Goal: Task Accomplishment & Management: Use online tool/utility

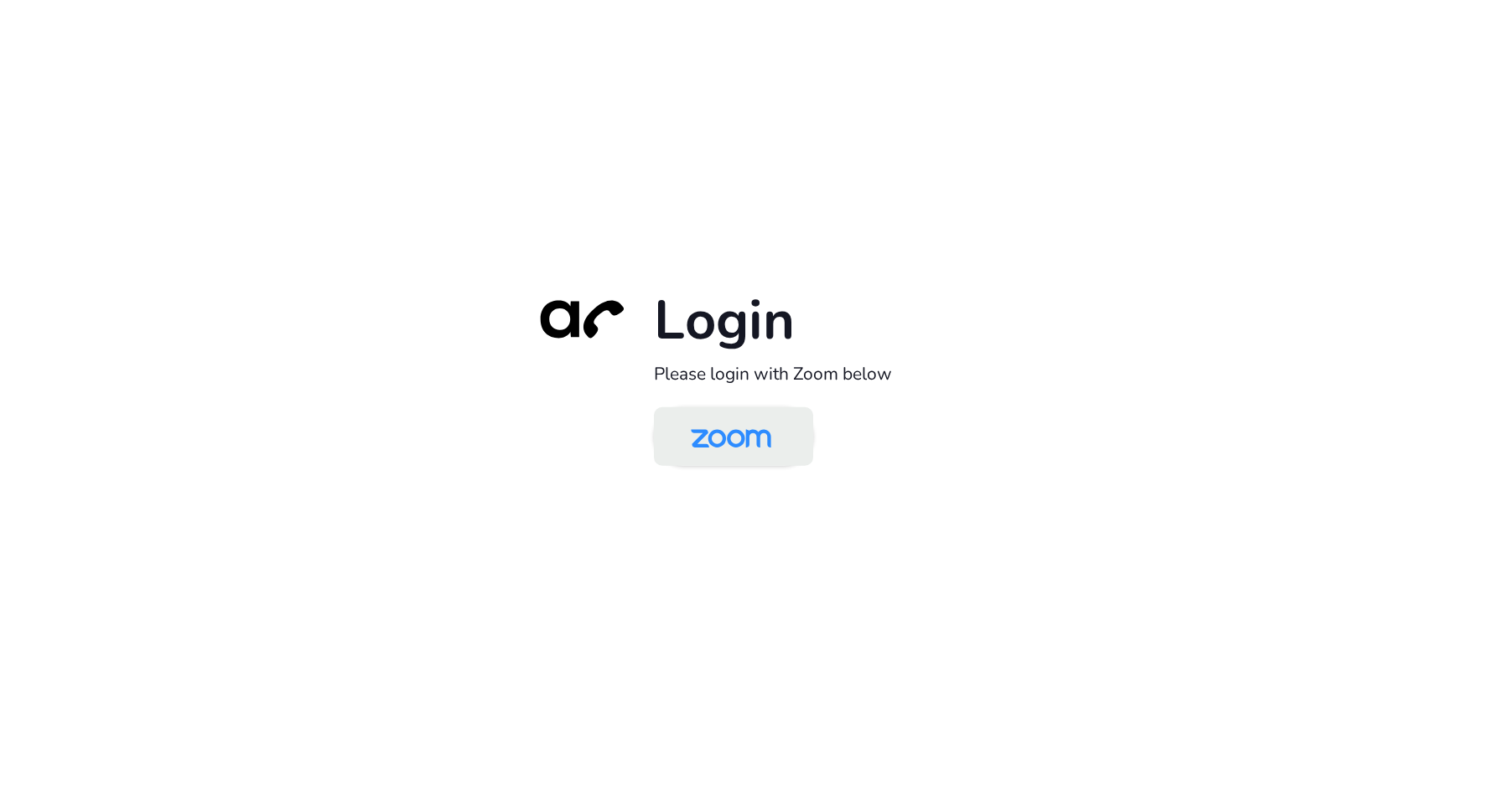
click at [736, 430] on img at bounding box center [730, 438] width 116 height 55
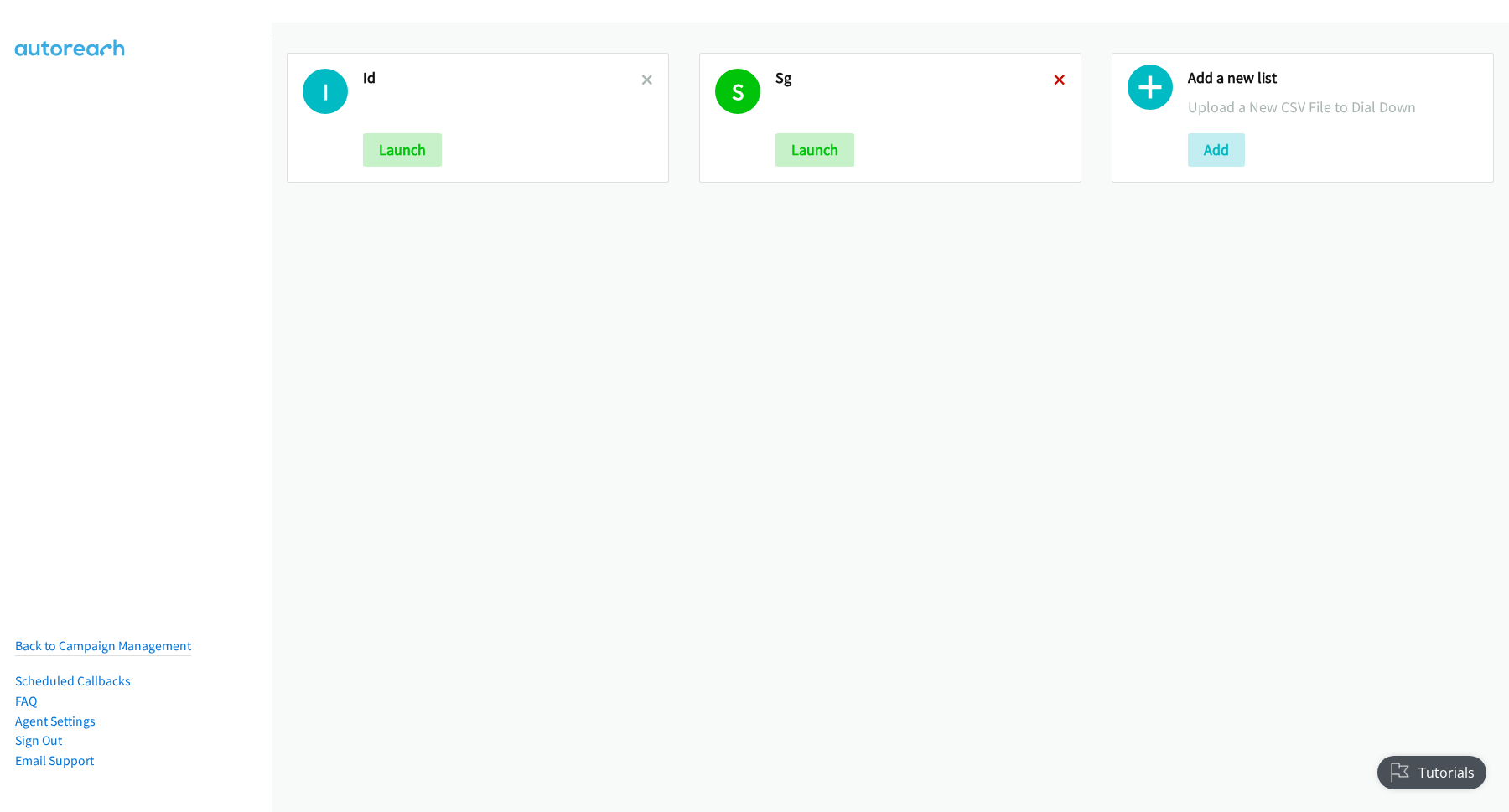
click at [1054, 75] on icon at bounding box center [1059, 81] width 11 height 11
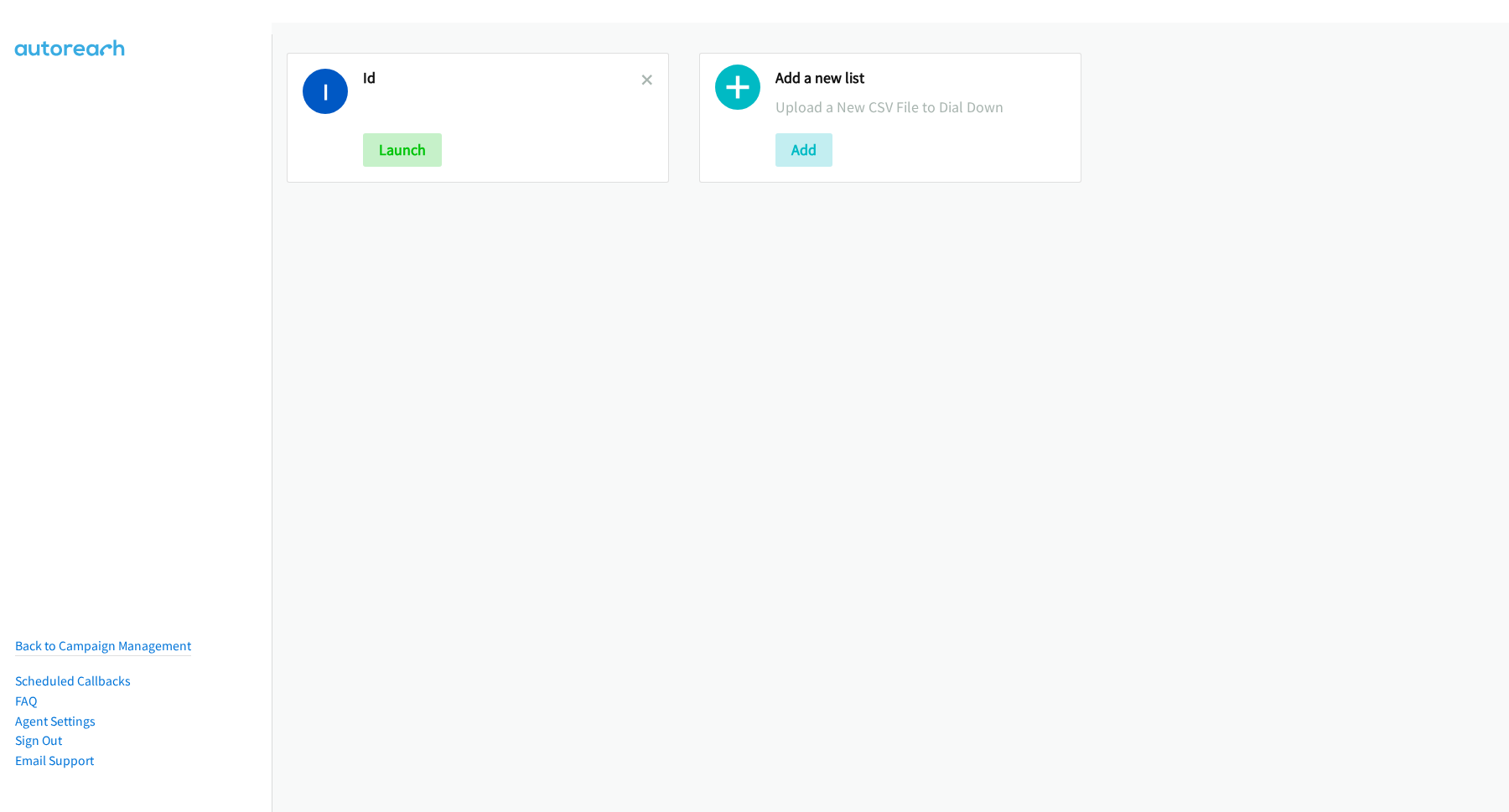
click at [641, 78] on icon at bounding box center [647, 81] width 11 height 11
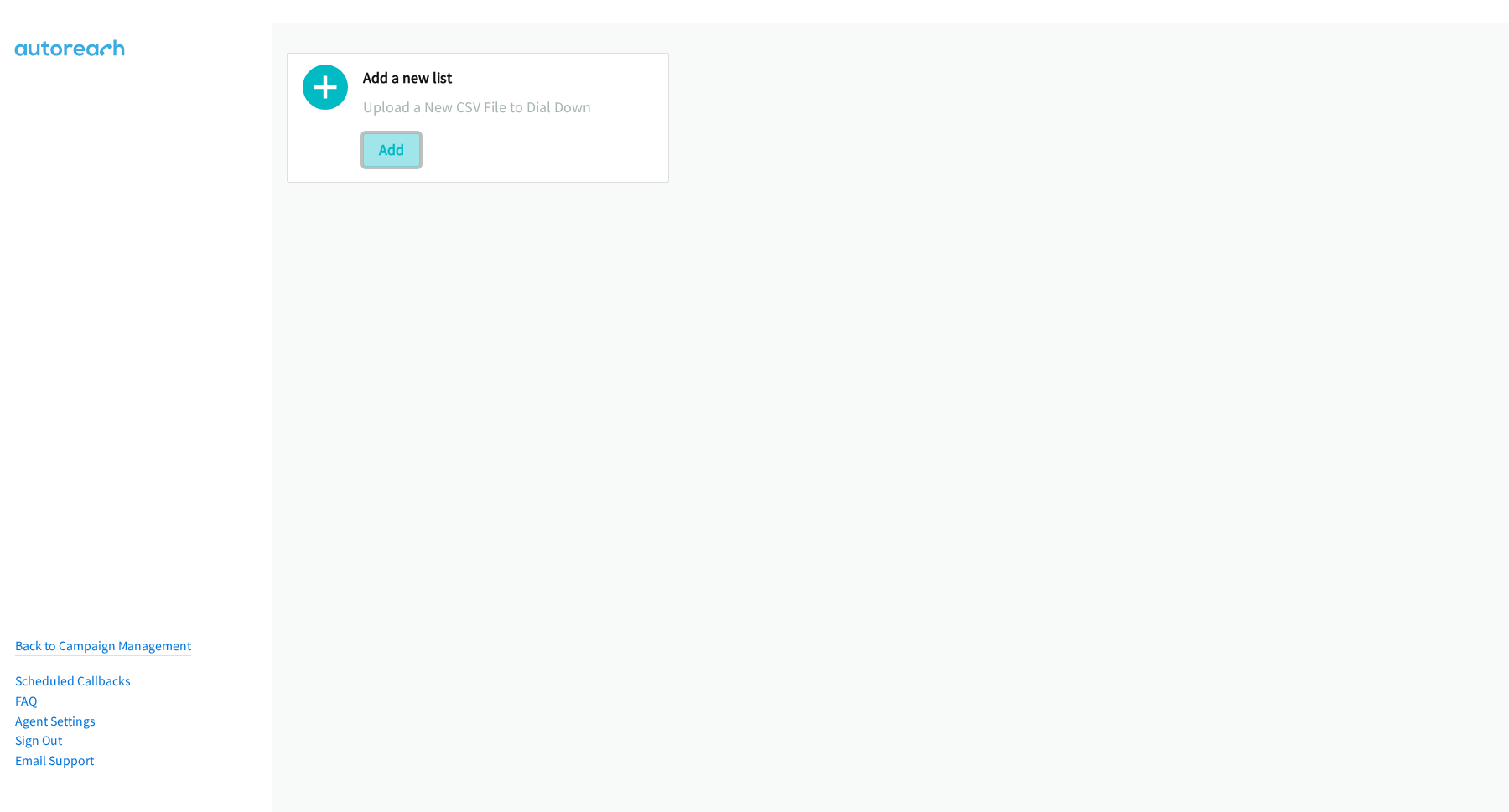
click at [401, 147] on button "Add" at bounding box center [391, 150] width 57 height 34
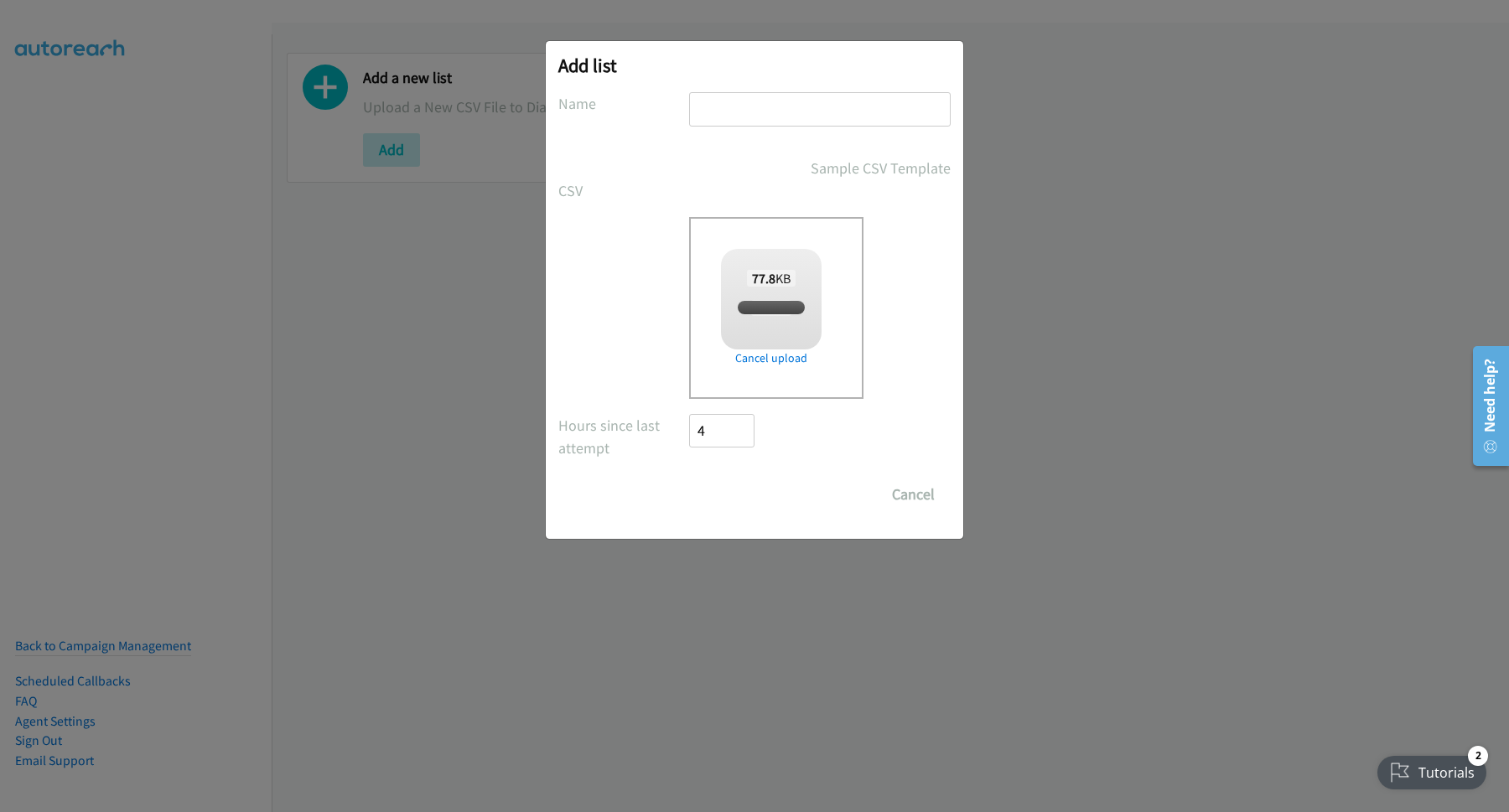
click at [859, 130] on div at bounding box center [819, 117] width 261 height 49
checkbox input "true"
click at [877, 109] on input "text" at bounding box center [819, 109] width 261 height 34
type input "SG"
click at [763, 503] on input "Save List" at bounding box center [732, 495] width 88 height 34
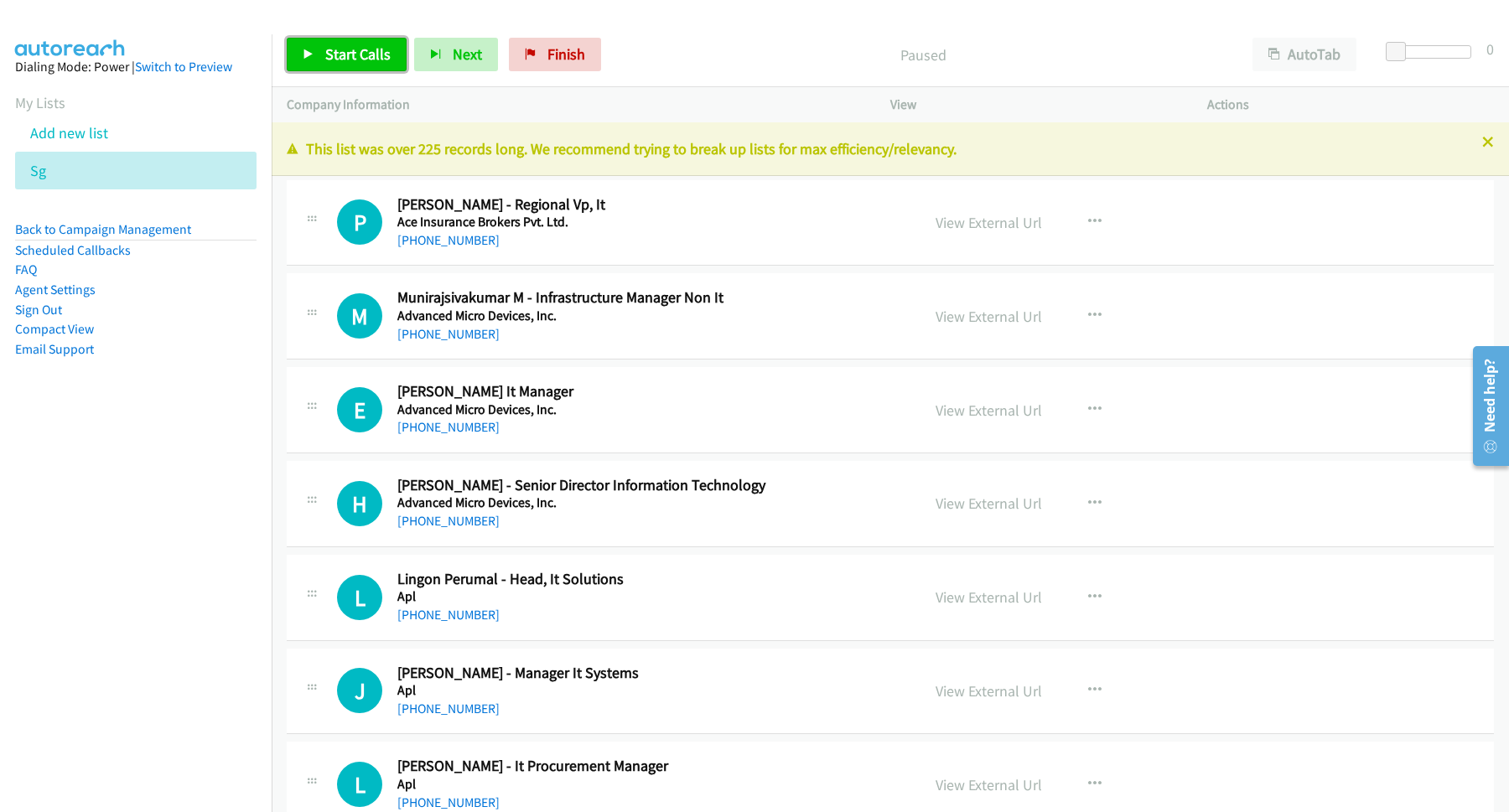
click at [386, 67] on link "Start Calls" at bounding box center [346, 55] width 120 height 34
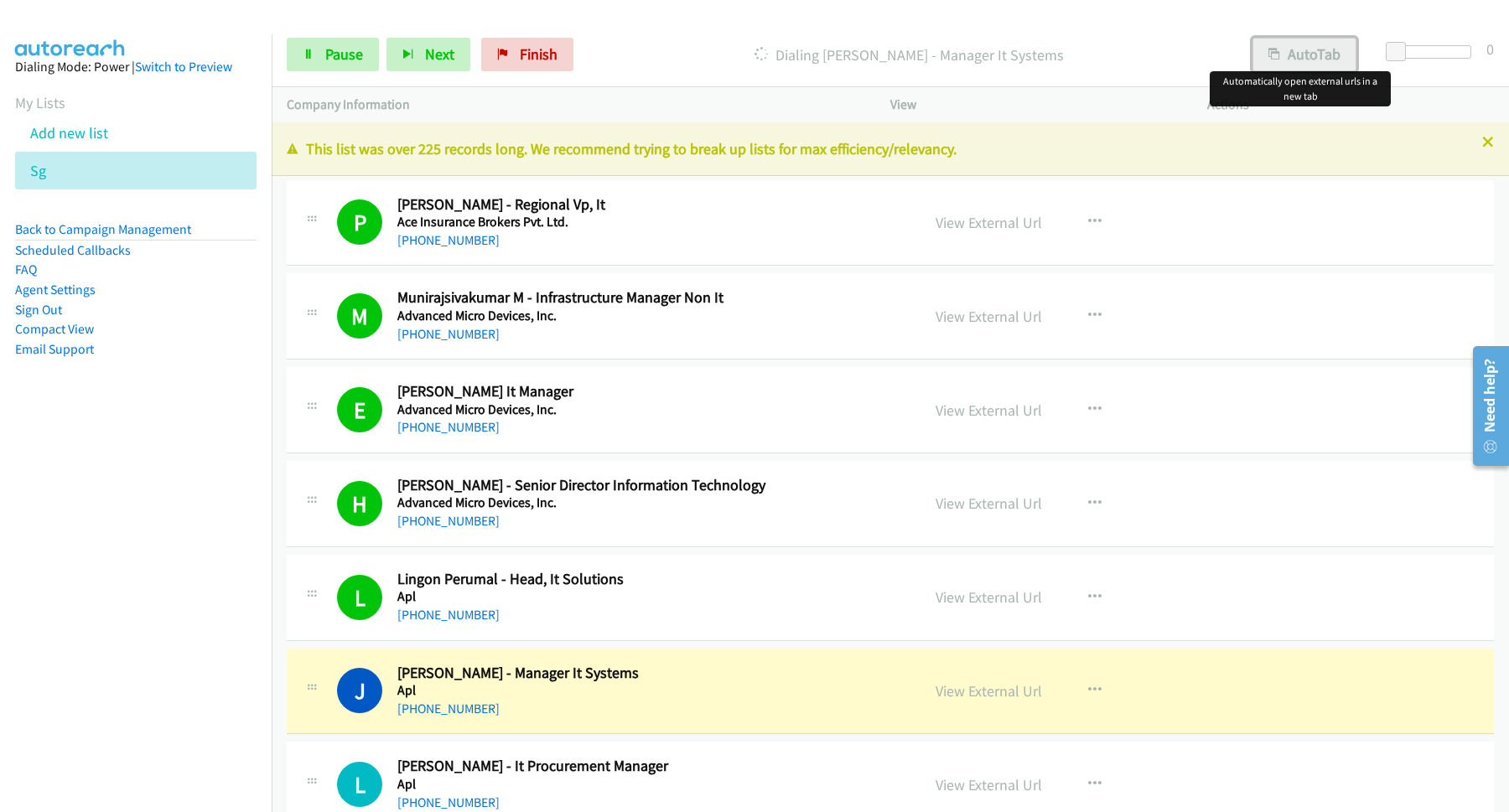
click at [1337, 51] on button "AutoTab" at bounding box center [1304, 55] width 104 height 34
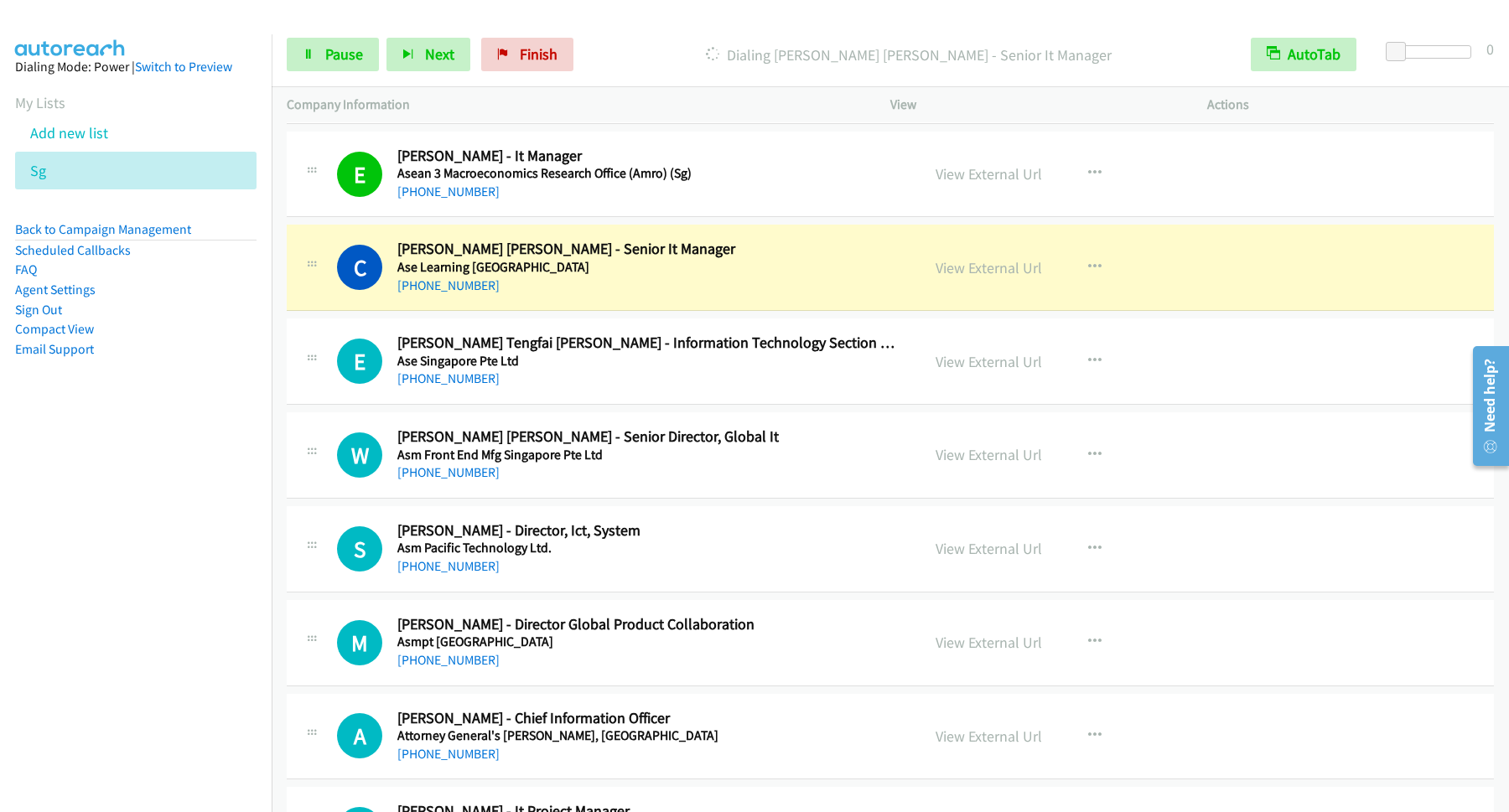
scroll to position [904, 0]
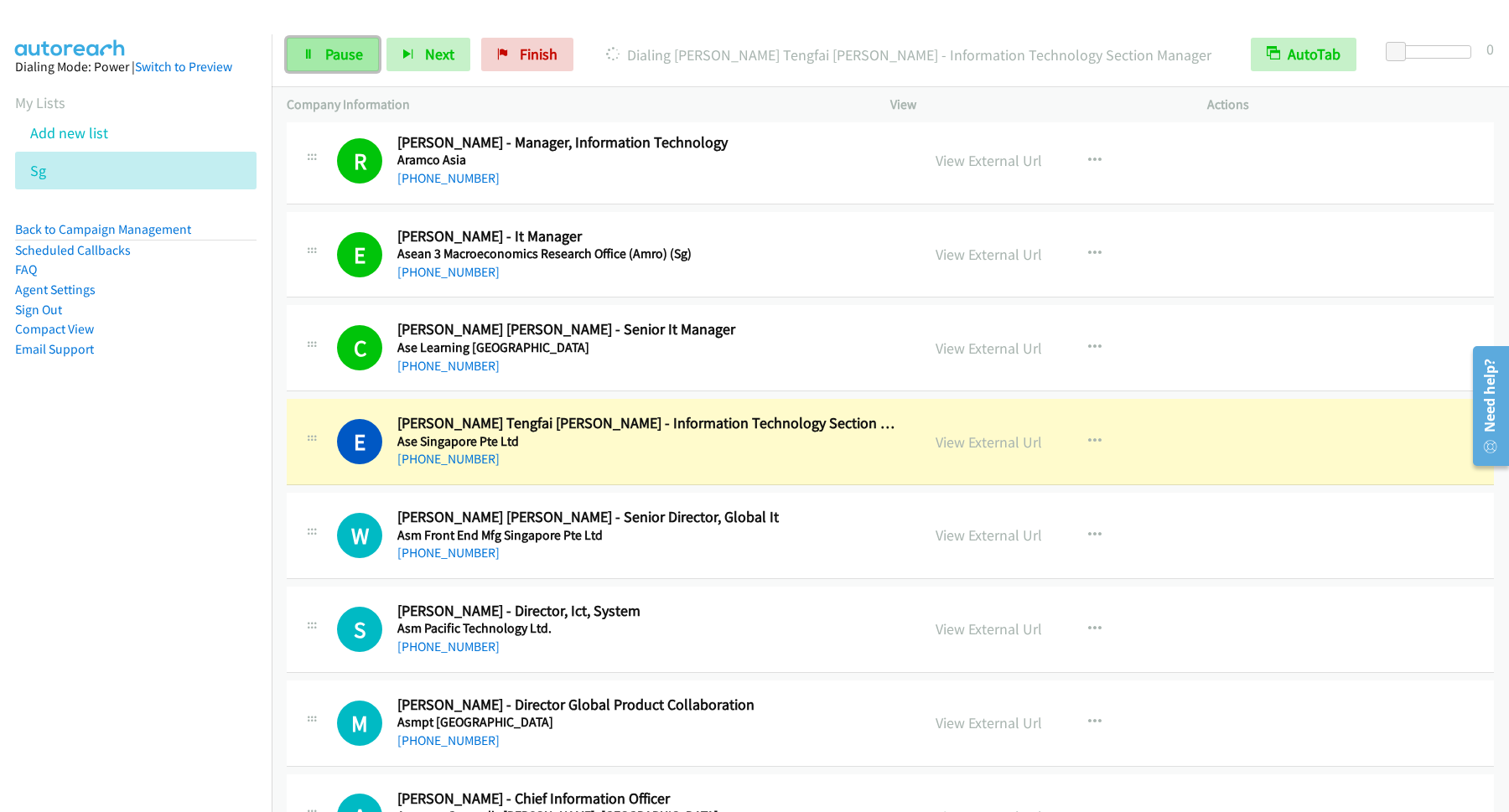
click at [371, 56] on link "Pause" at bounding box center [333, 55] width 92 height 34
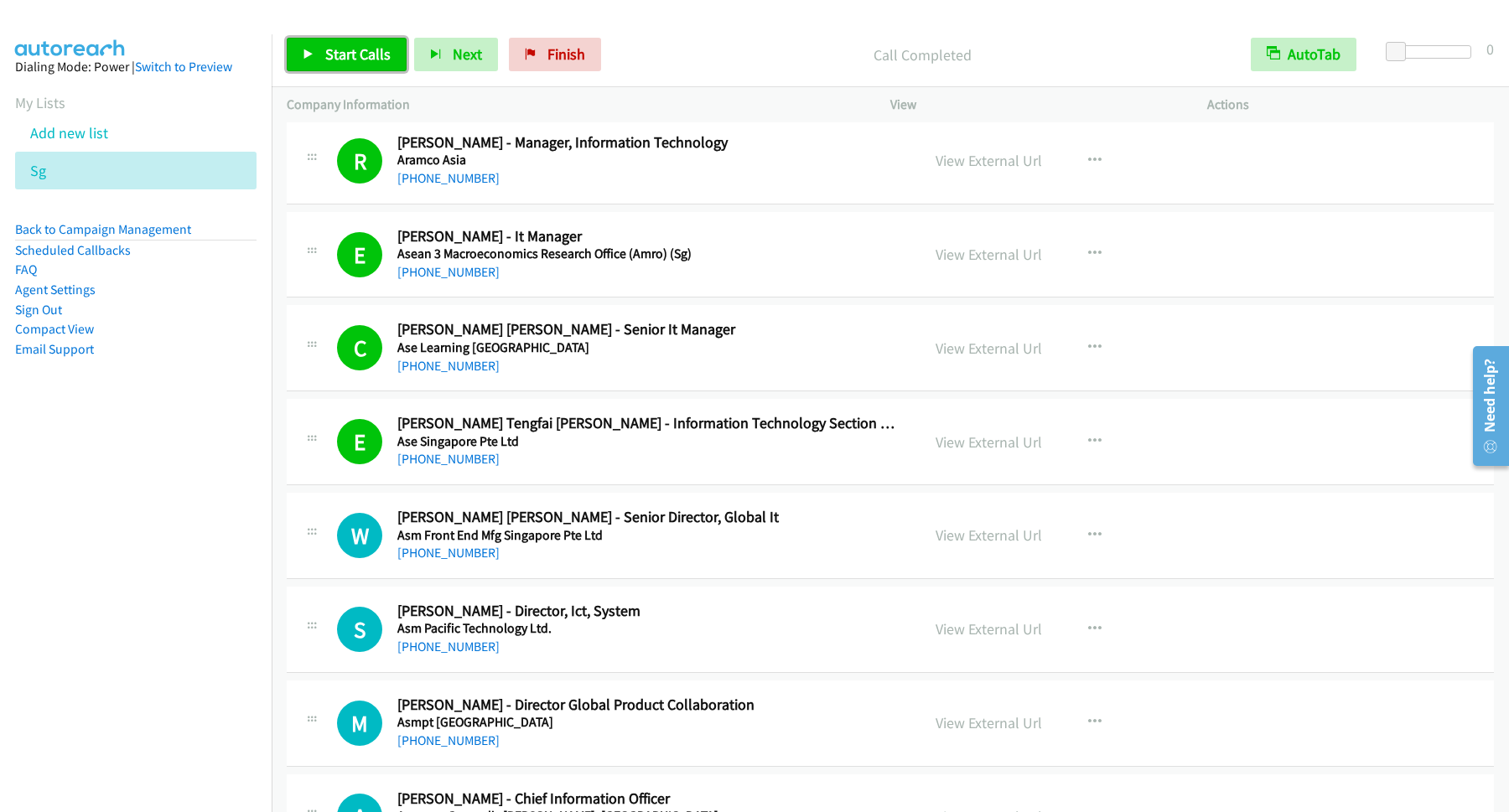
click at [365, 57] on span "Start Calls" at bounding box center [357, 54] width 65 height 19
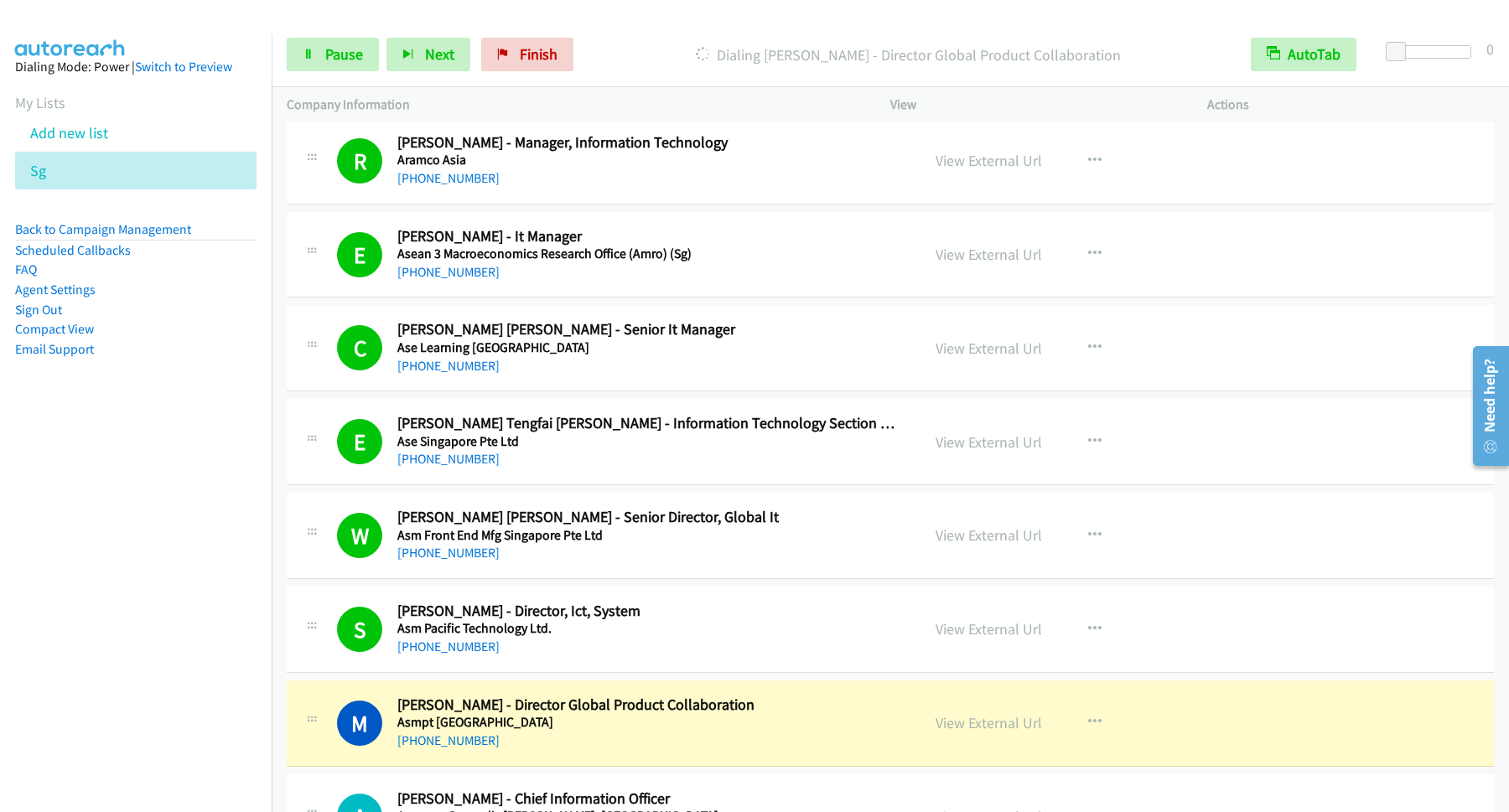
scroll to position [1131, 0]
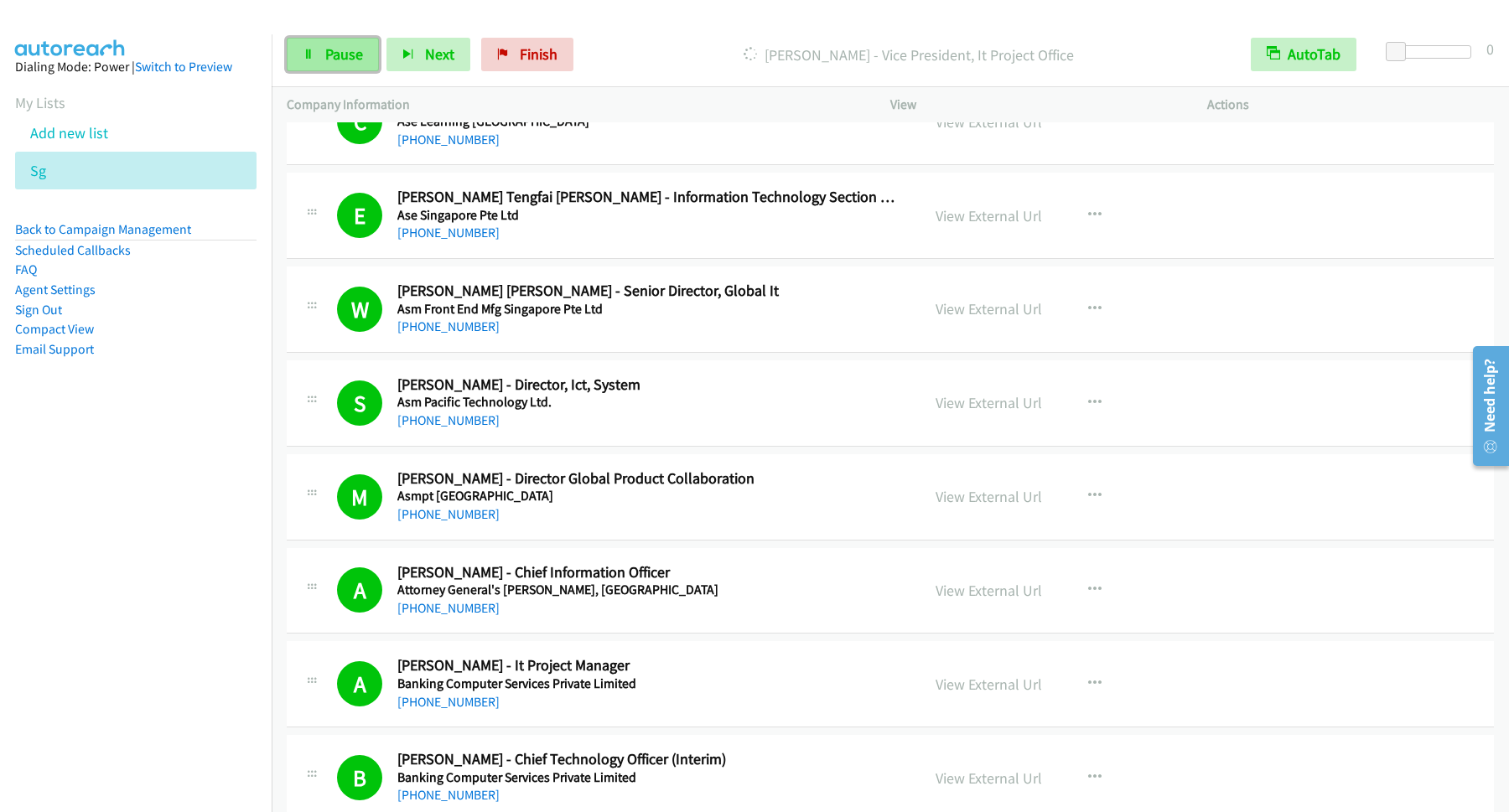
click at [330, 57] on span "Pause" at bounding box center [344, 54] width 38 height 19
click at [355, 46] on span "Start Calls" at bounding box center [357, 54] width 65 height 19
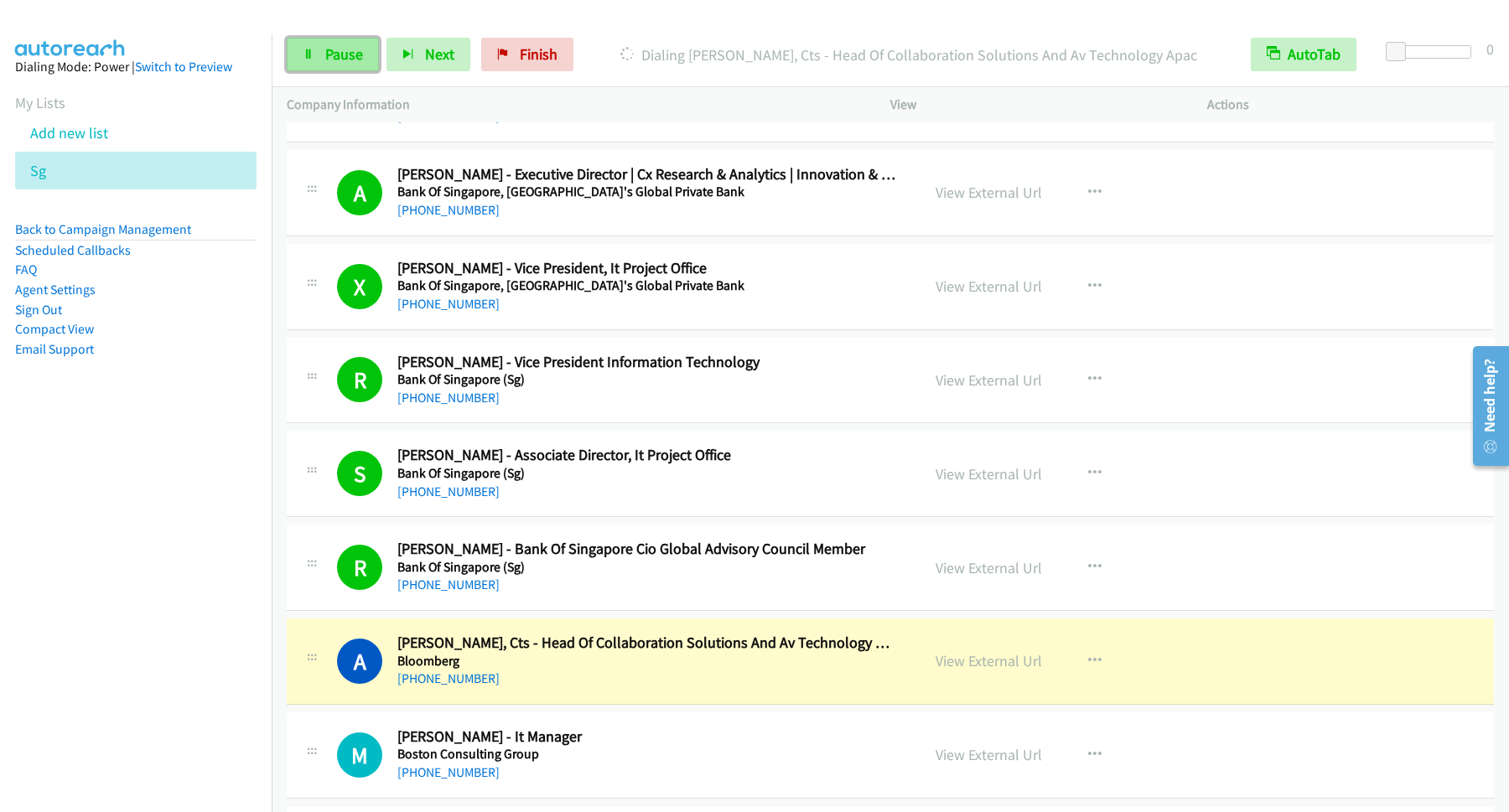
click at [338, 50] on span "Pause" at bounding box center [344, 54] width 38 height 19
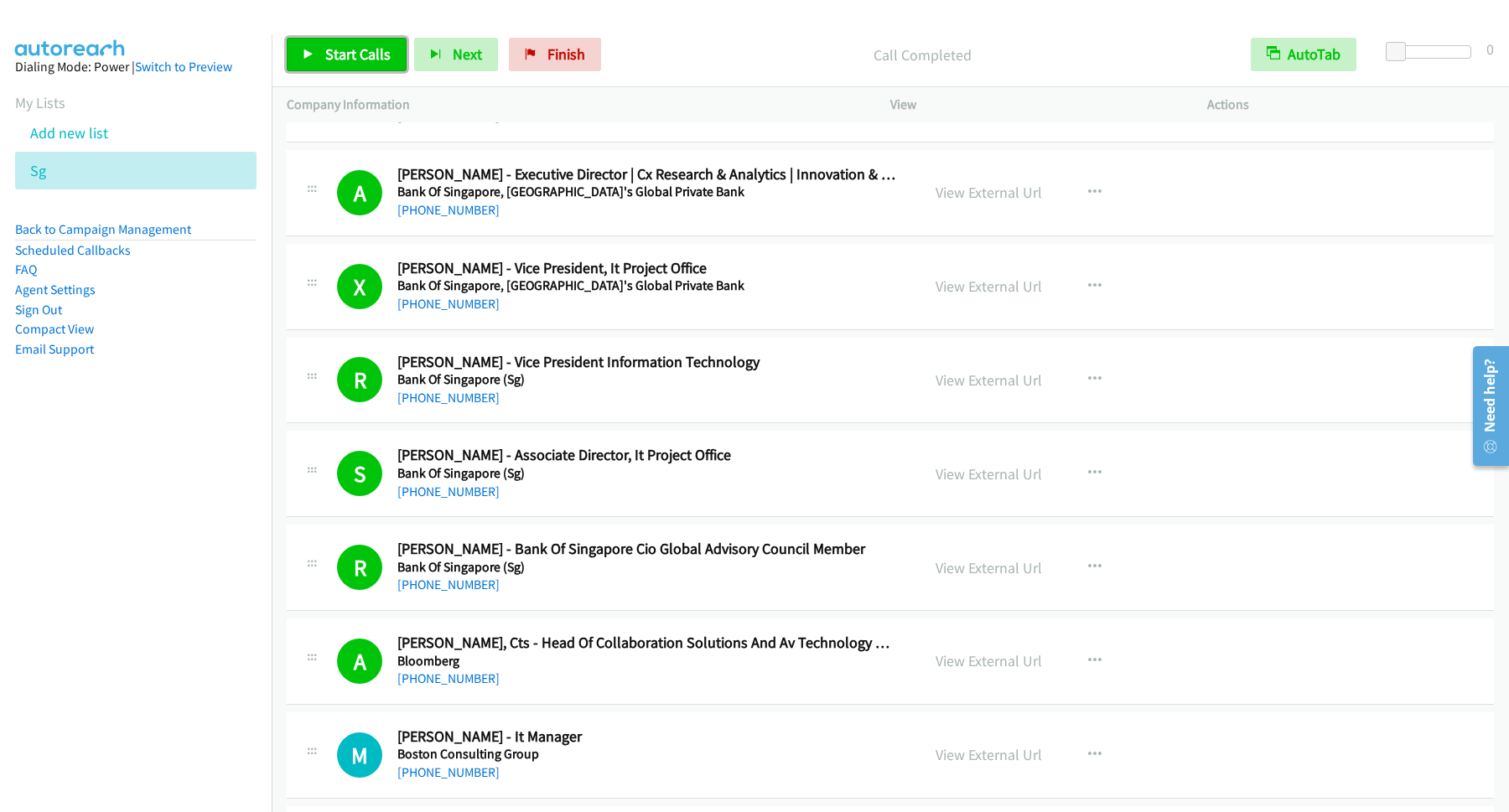
click at [364, 42] on link "Start Calls" at bounding box center [346, 55] width 120 height 34
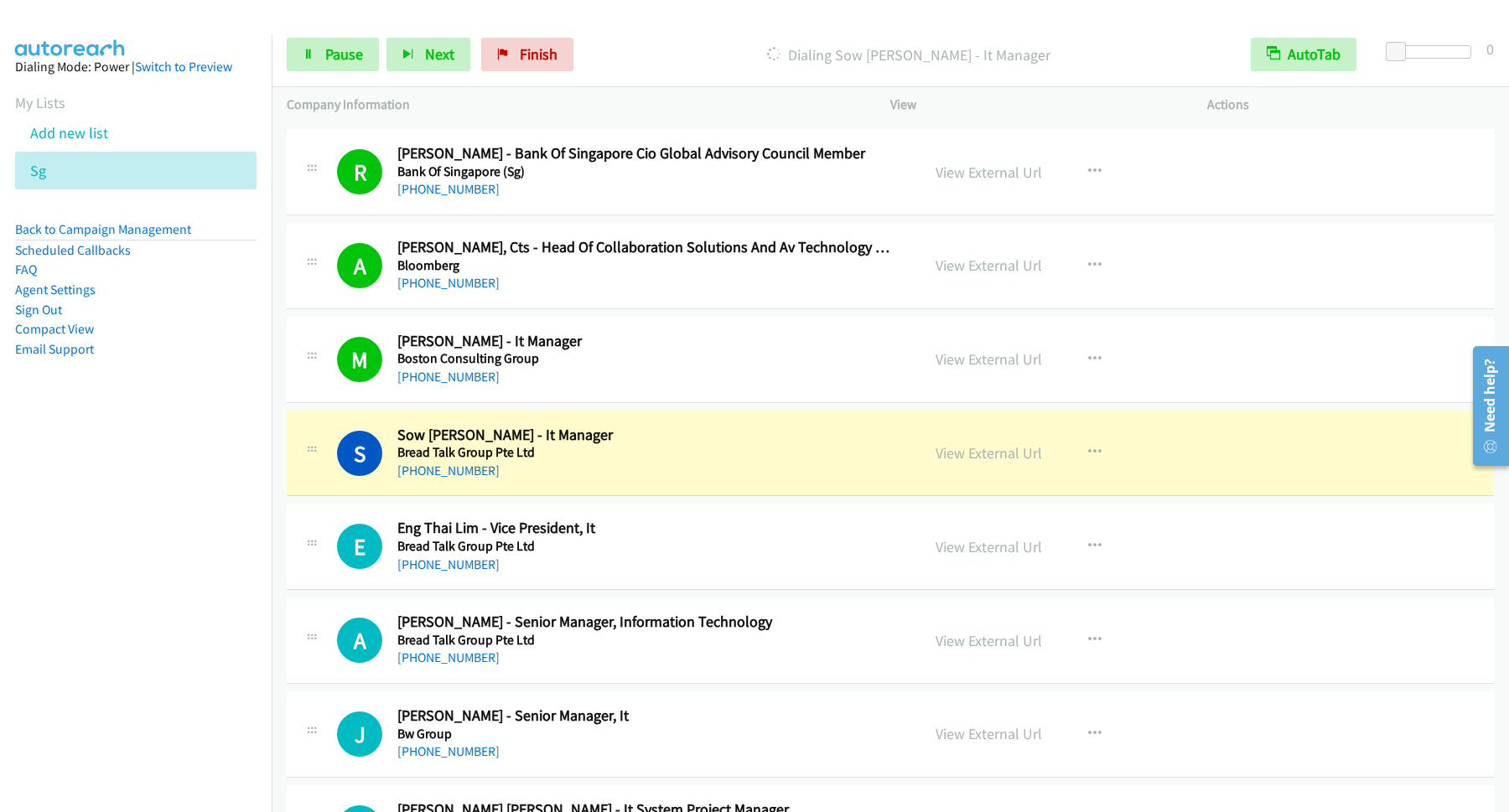
scroll to position [2262, 0]
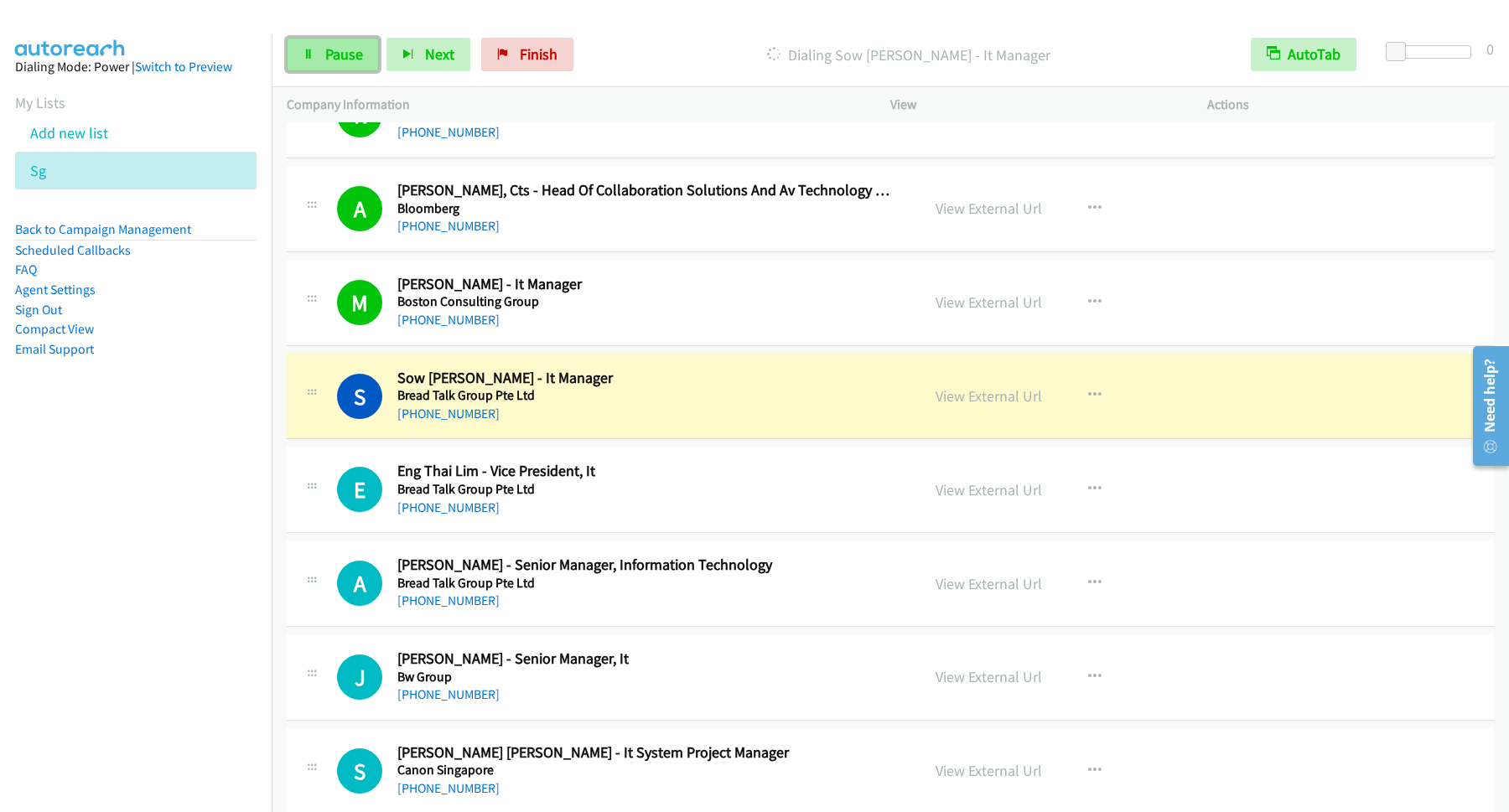
click at [348, 49] on span "Pause" at bounding box center [344, 54] width 38 height 19
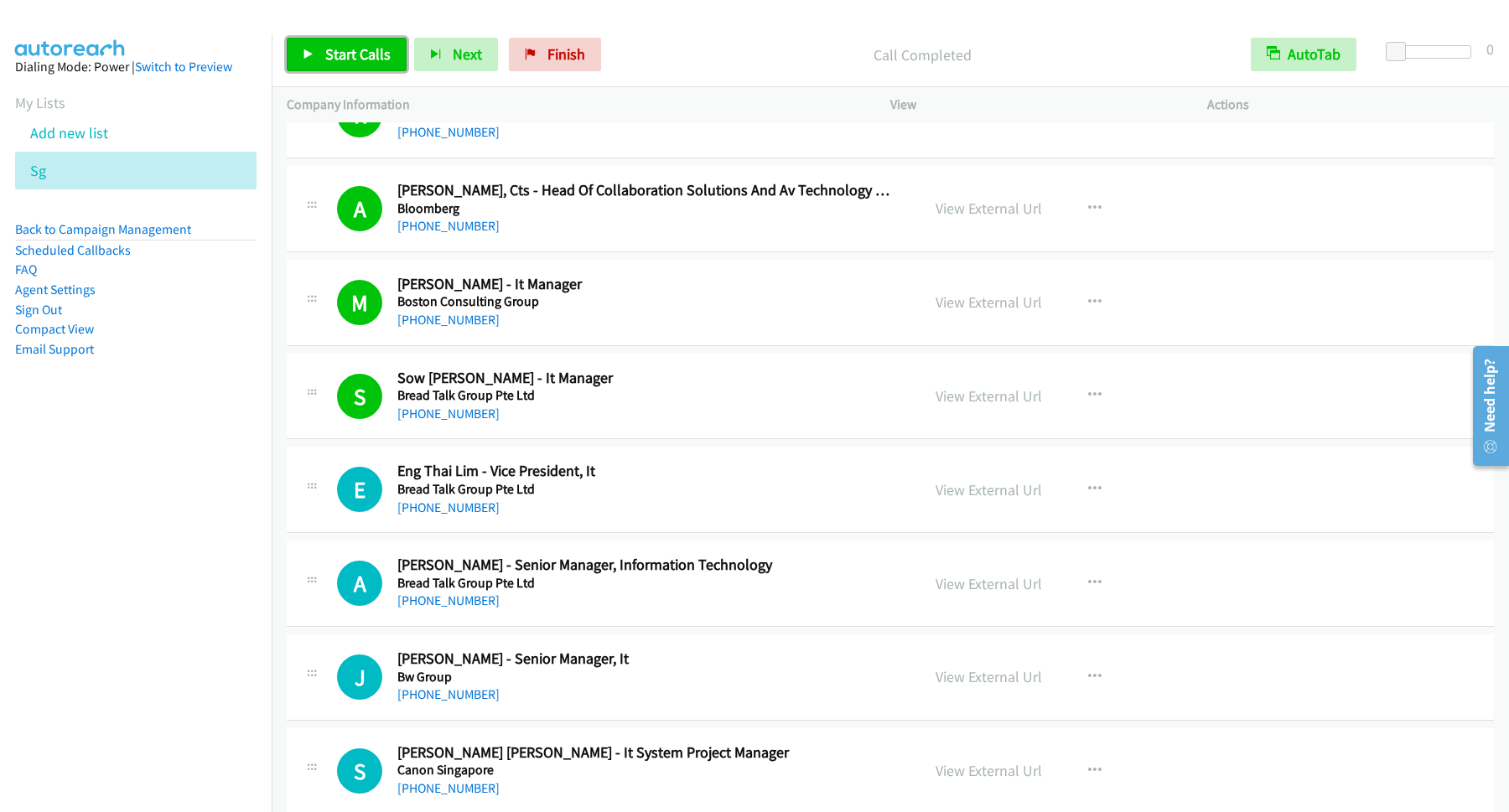
click at [354, 61] on span "Start Calls" at bounding box center [357, 54] width 65 height 19
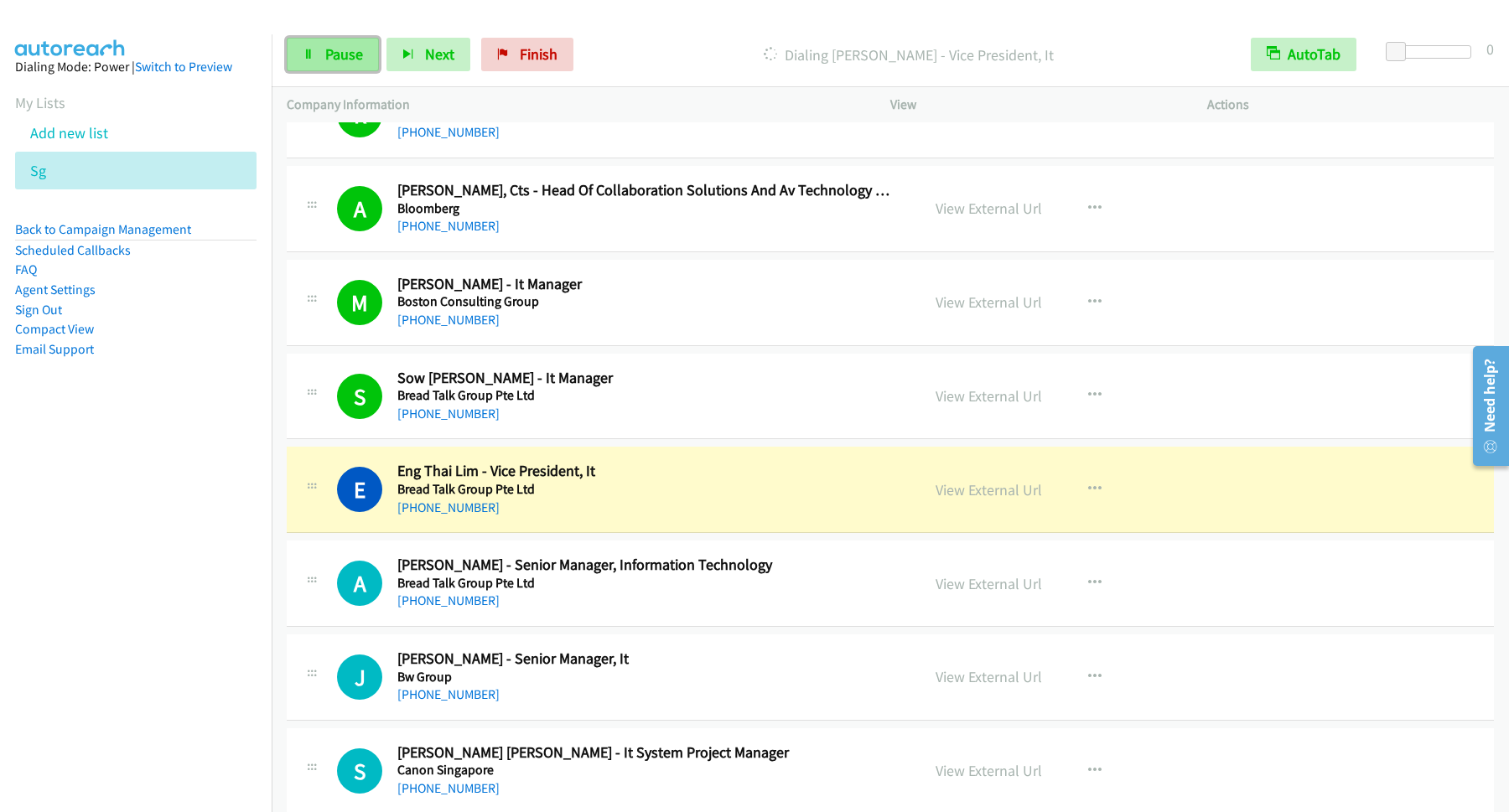
click at [334, 51] on span "Pause" at bounding box center [344, 54] width 38 height 19
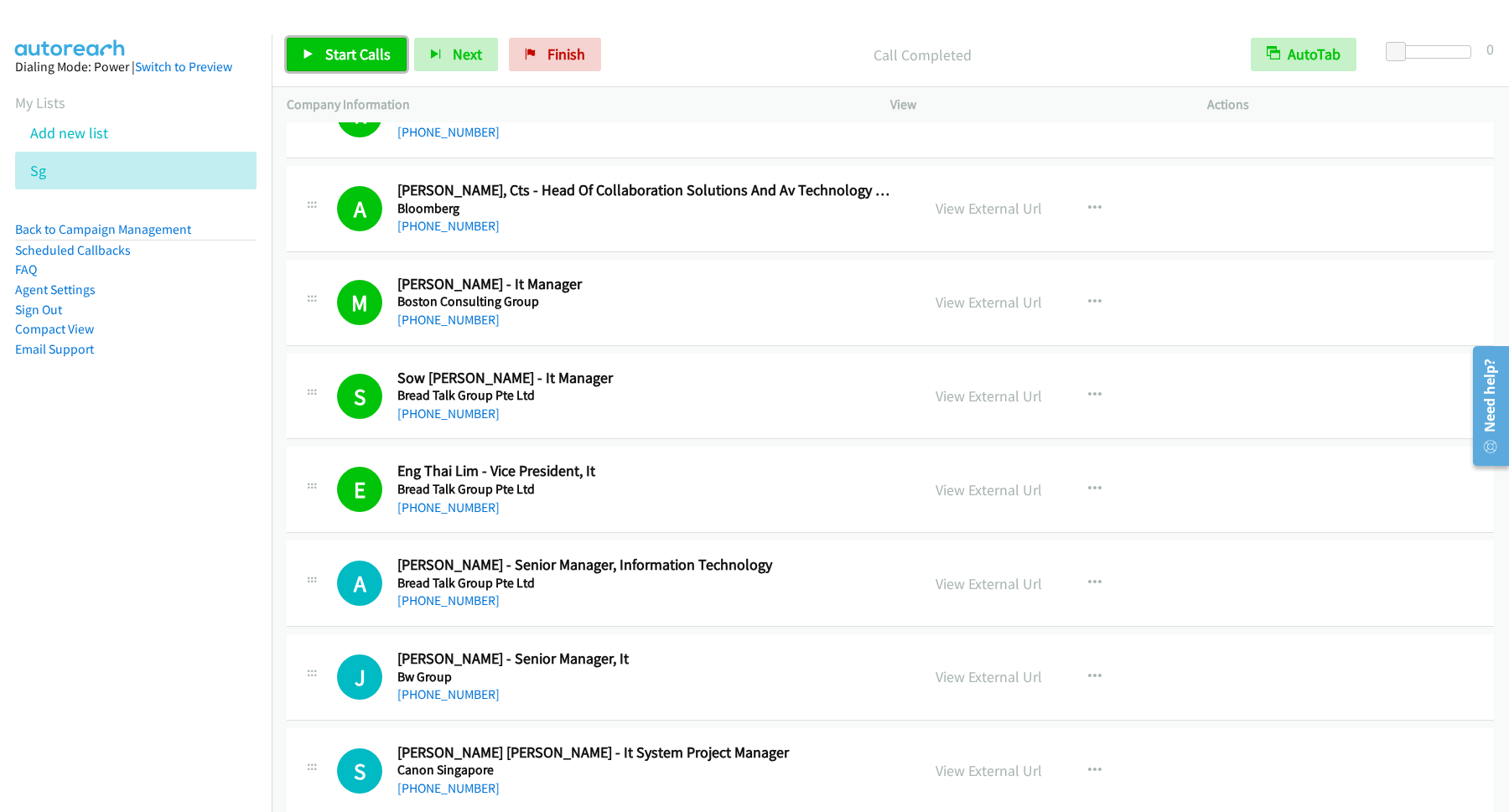
click at [374, 55] on span "Start Calls" at bounding box center [357, 54] width 65 height 19
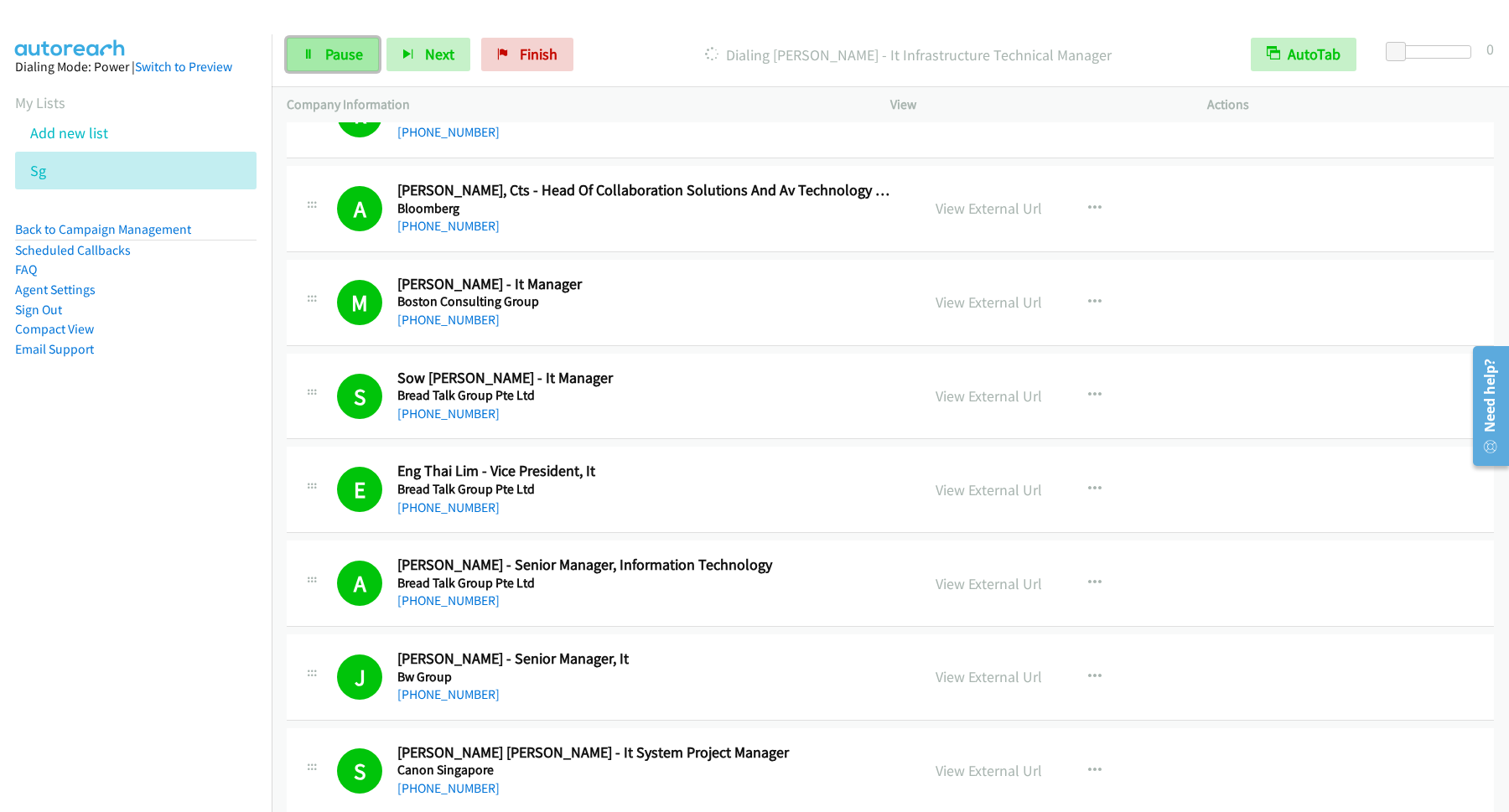
click at [360, 51] on span "Pause" at bounding box center [344, 54] width 38 height 19
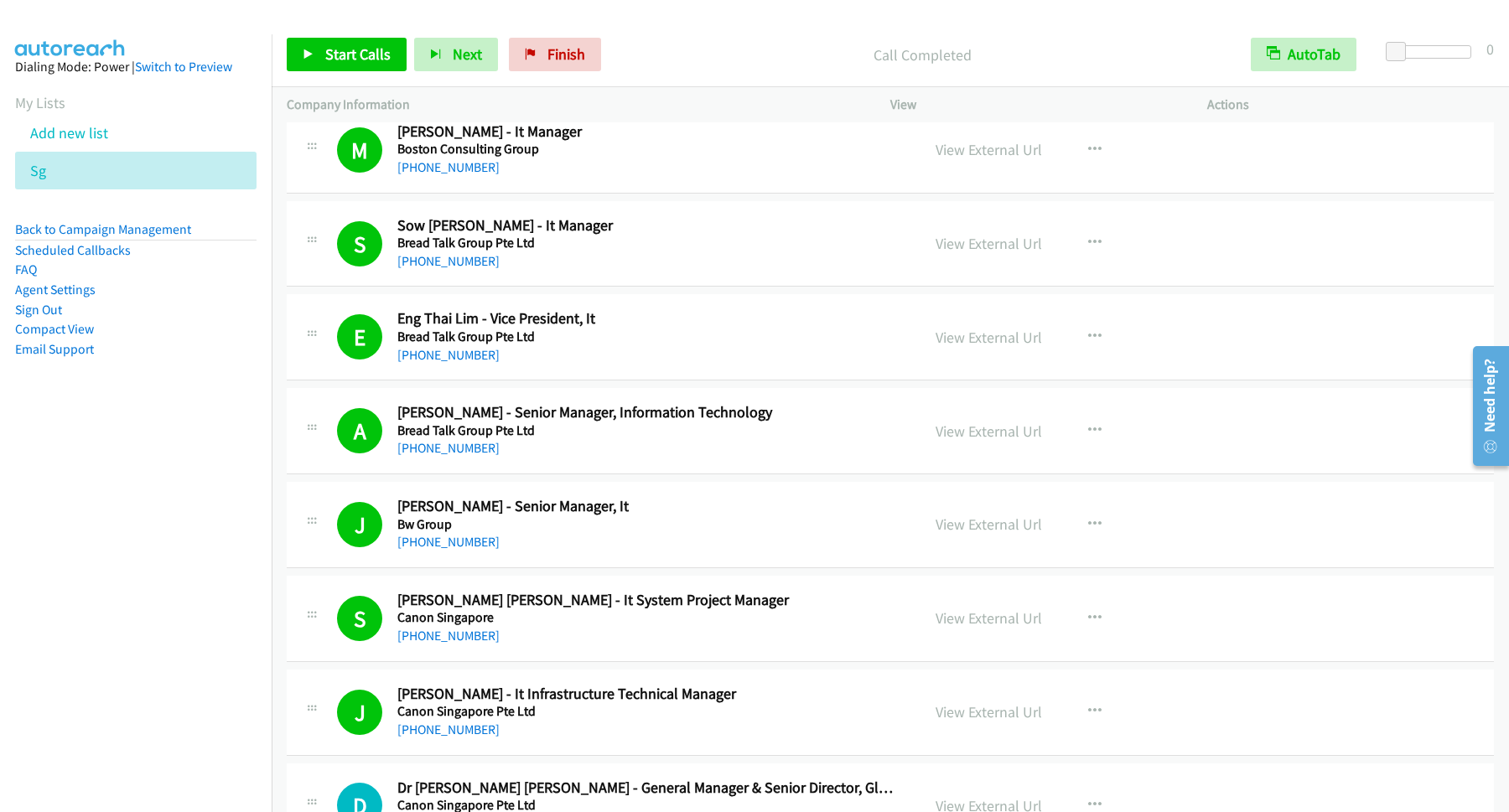
scroll to position [2488, 0]
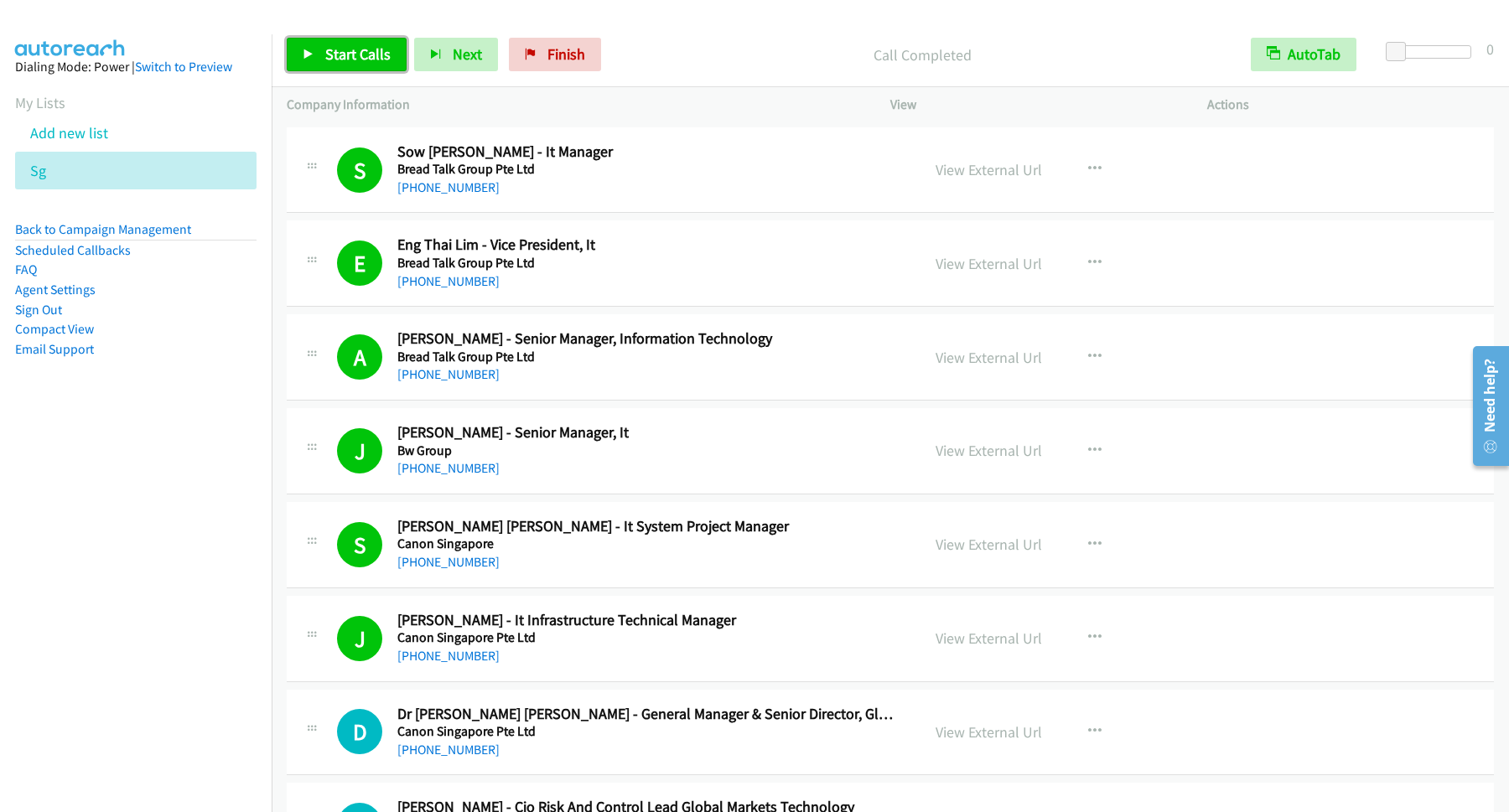
click at [375, 64] on span "Start Calls" at bounding box center [357, 54] width 65 height 19
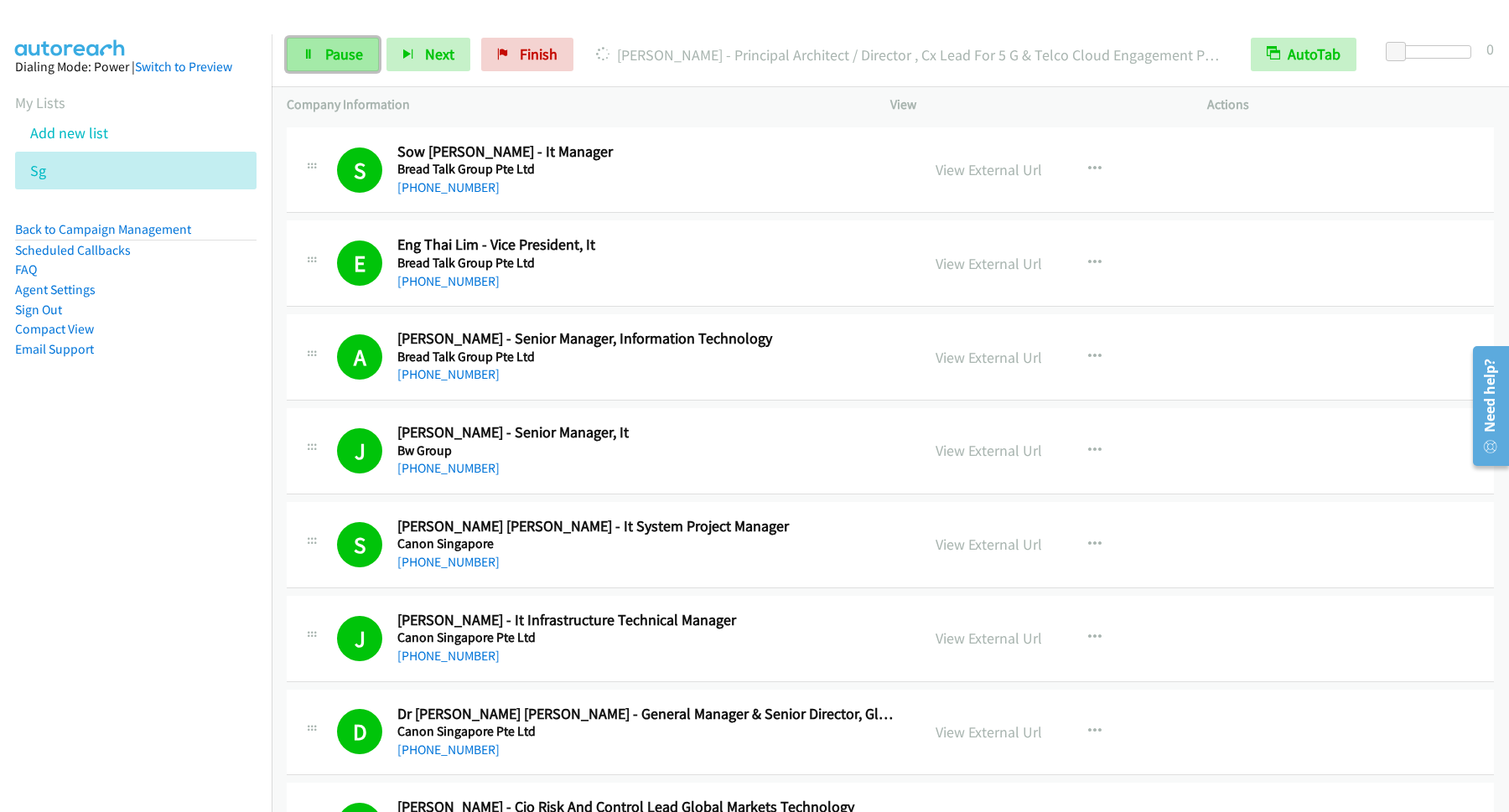
click at [339, 57] on span "Pause" at bounding box center [344, 54] width 38 height 19
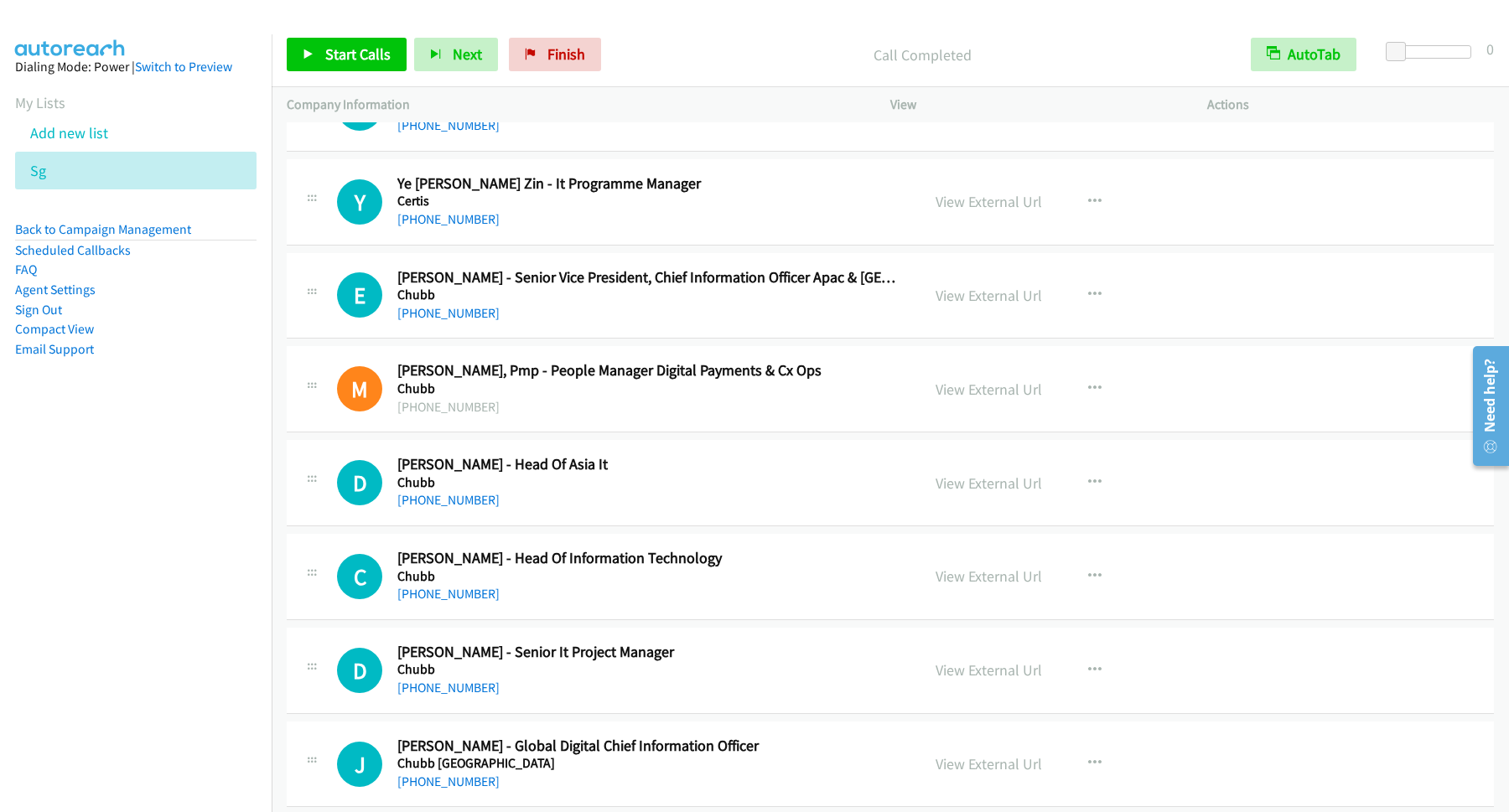
scroll to position [3167, 0]
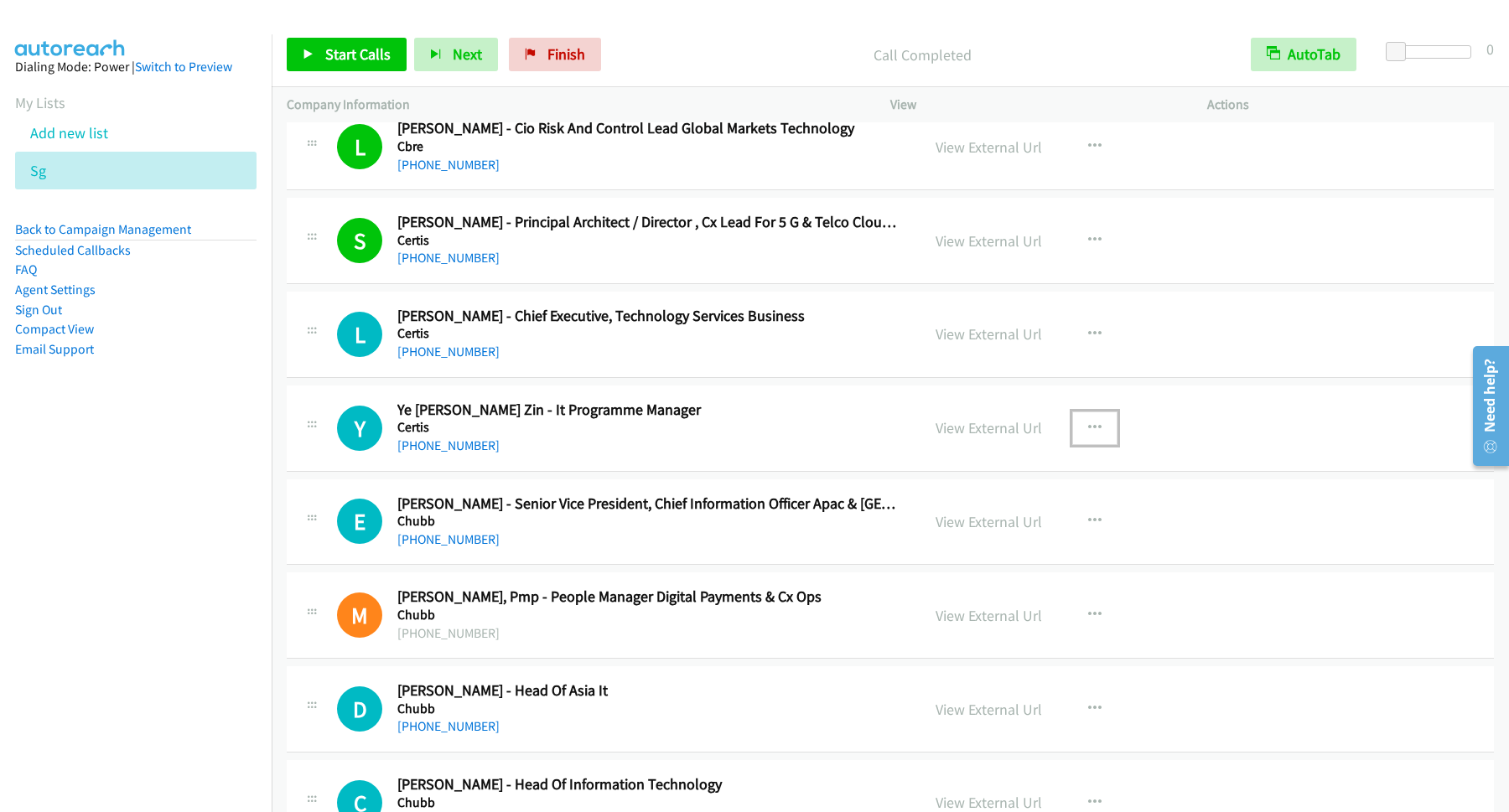
click at [1097, 439] on button "button" at bounding box center [1094, 429] width 45 height 34
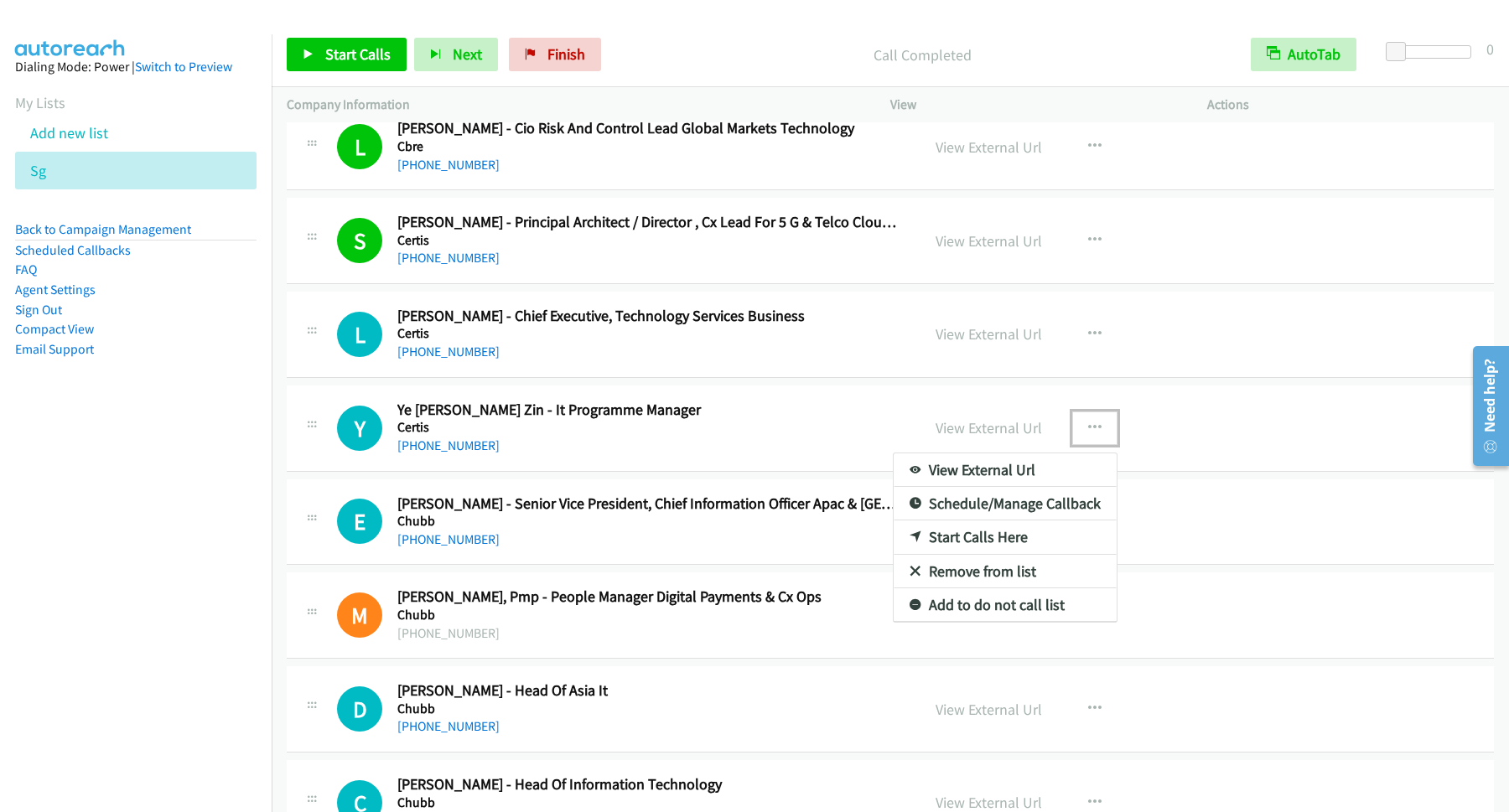
click at [1003, 549] on link "Start Calls Here" at bounding box center [1005, 537] width 223 height 34
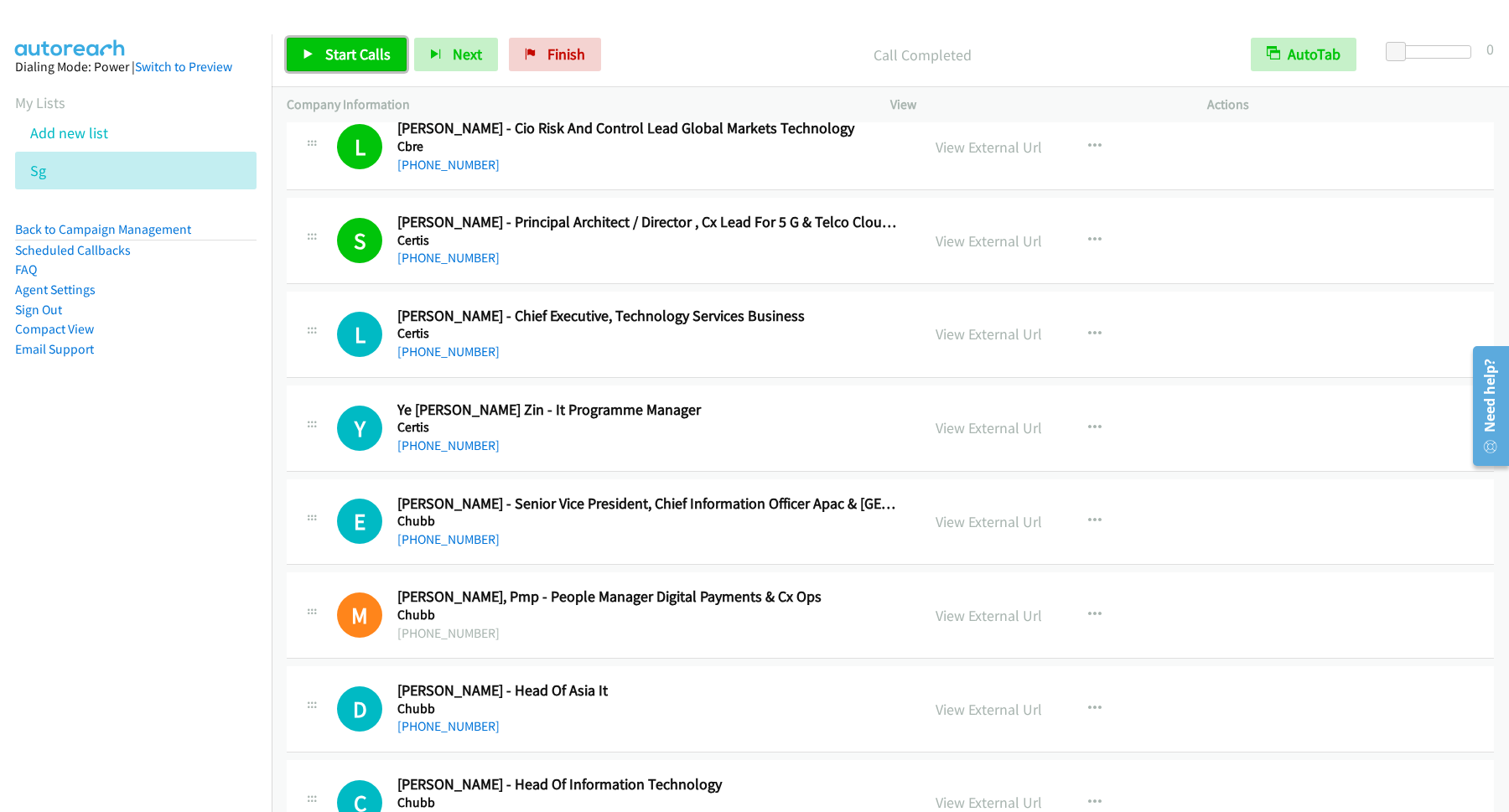
click at [332, 50] on span "Start Calls" at bounding box center [357, 54] width 65 height 19
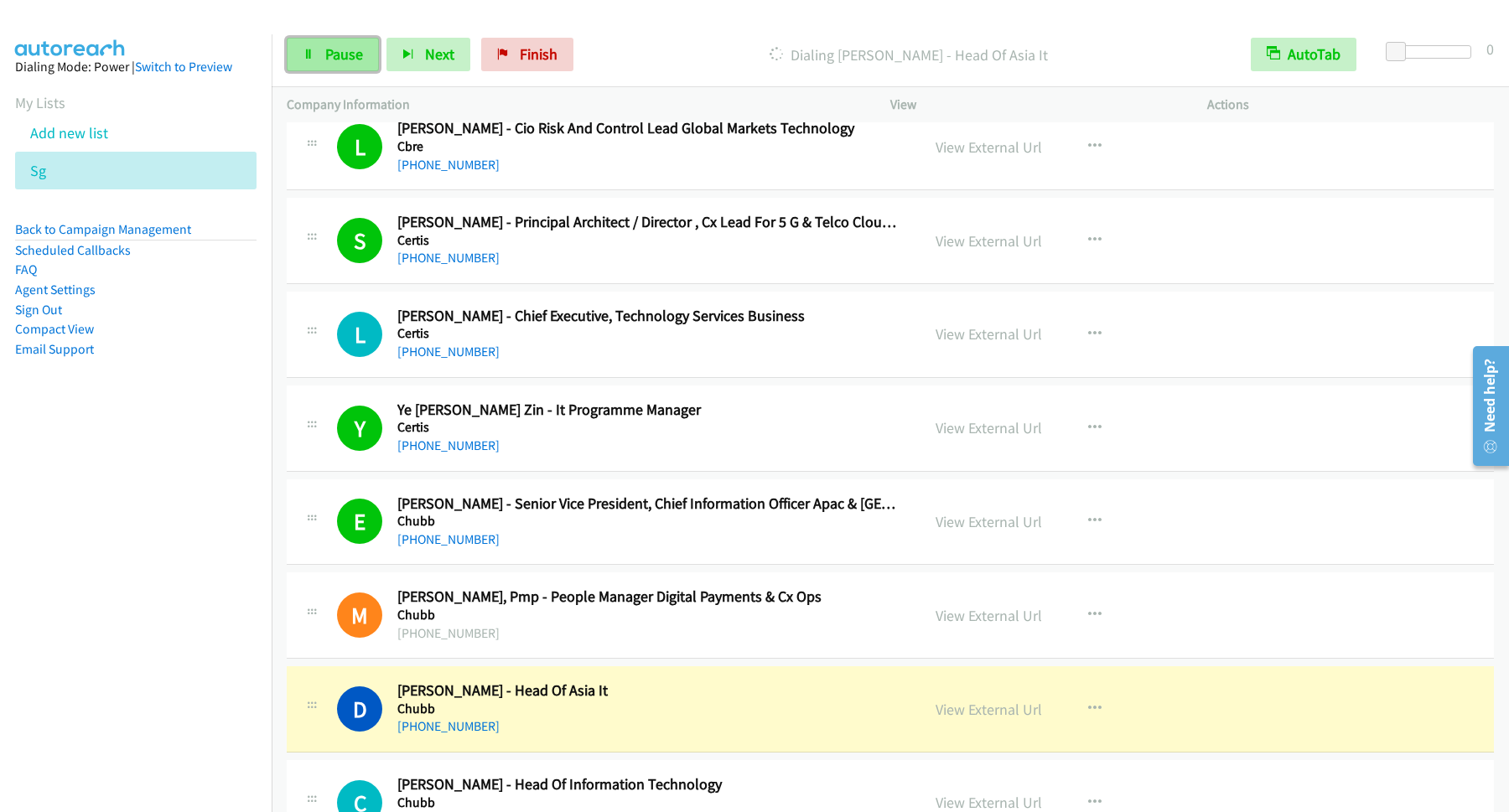
click at [353, 70] on link "Pause" at bounding box center [333, 55] width 92 height 34
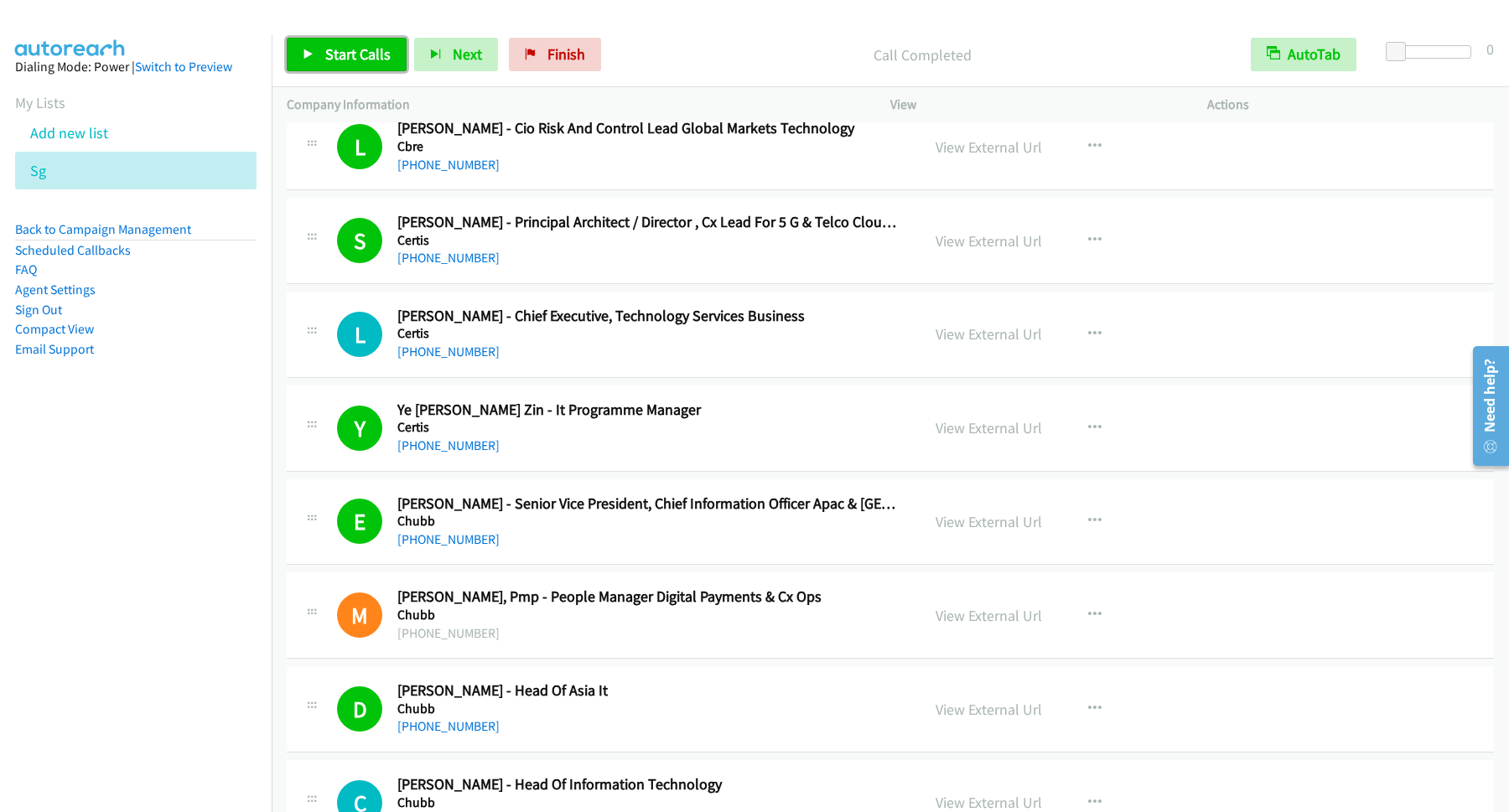
drag, startPoint x: 378, startPoint y: 49, endPoint x: 390, endPoint y: 49, distance: 12.0
click at [380, 49] on span "Start Calls" at bounding box center [357, 54] width 65 height 19
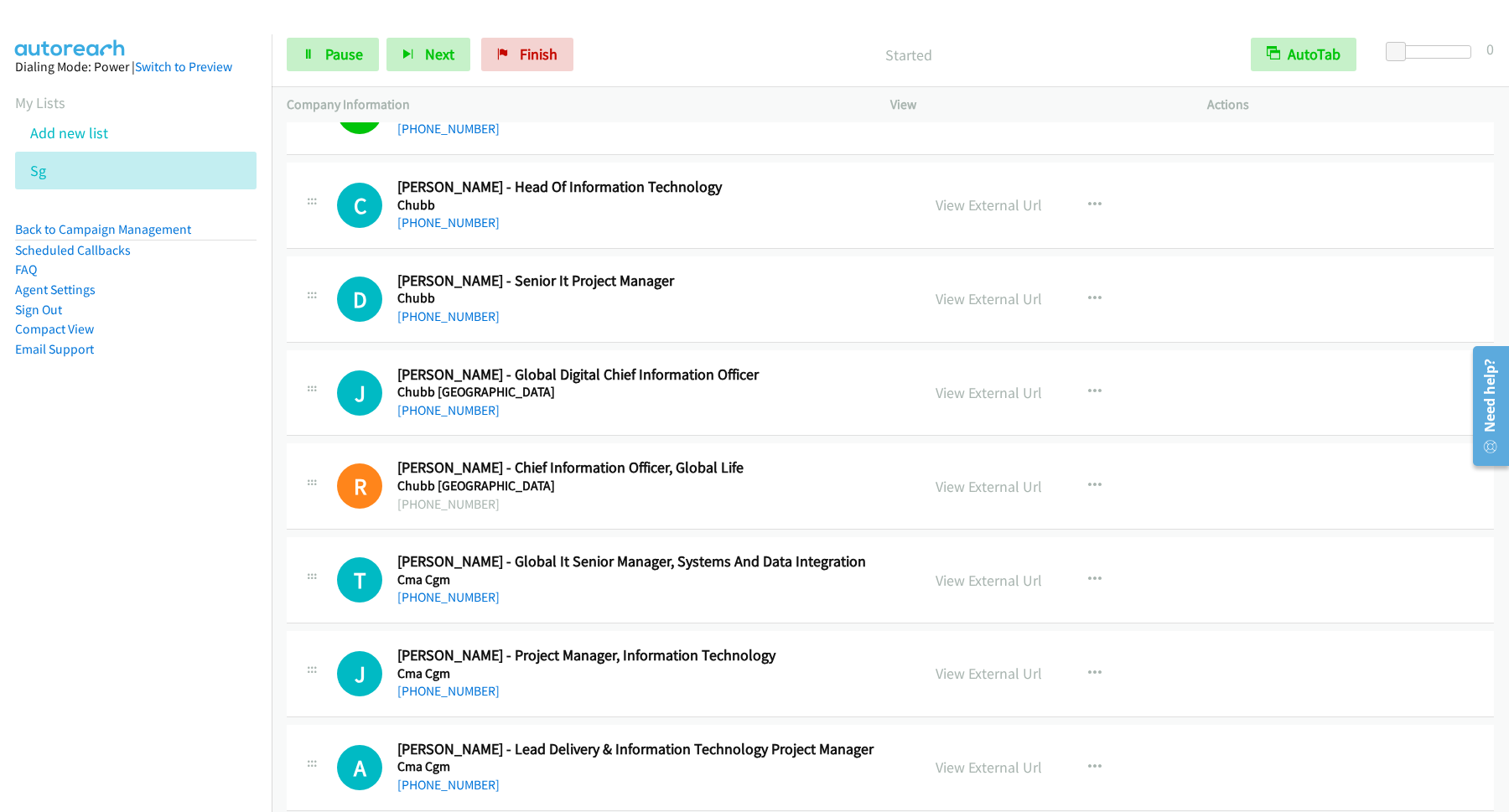
scroll to position [3845, 0]
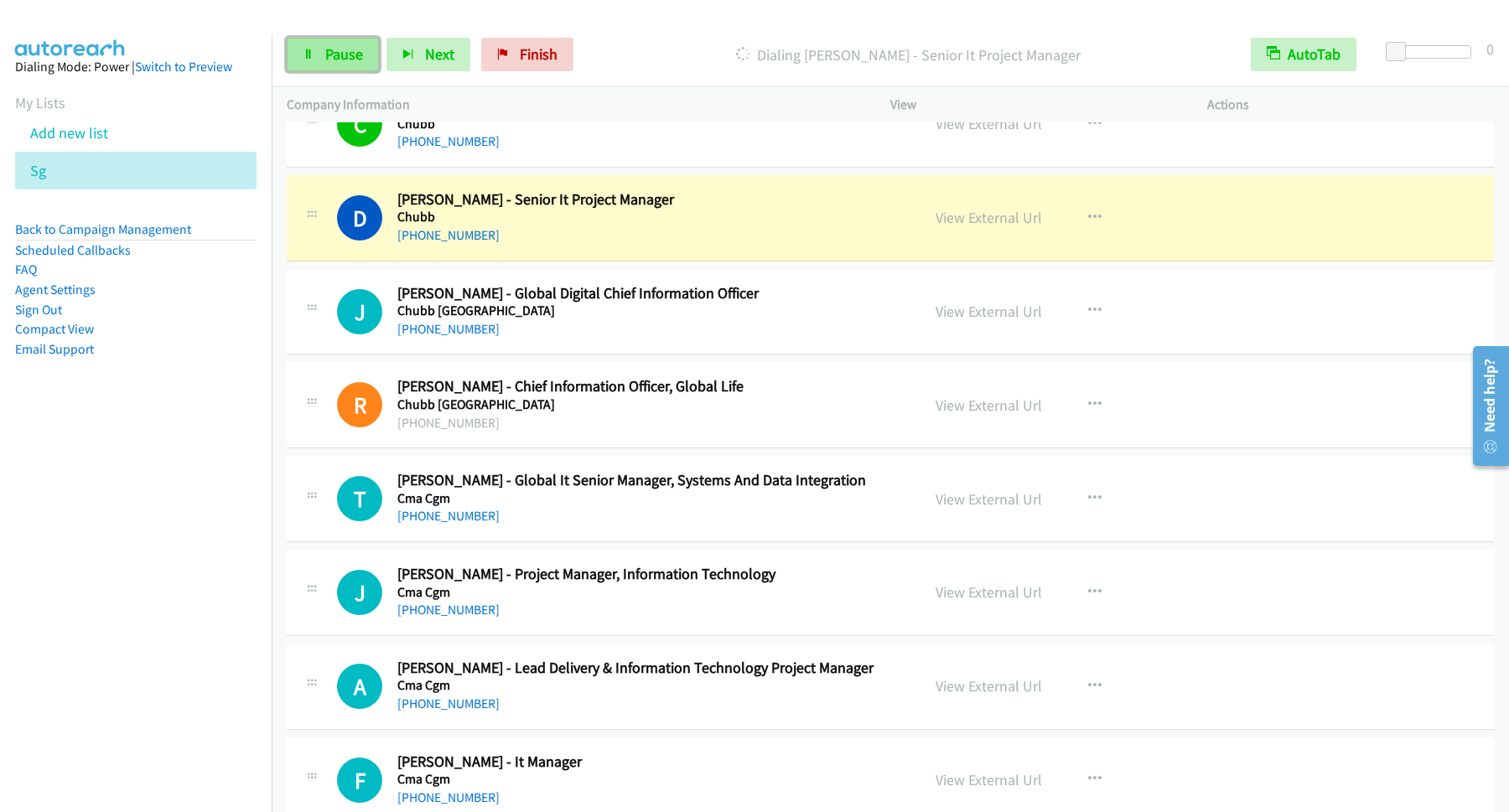
click at [348, 57] on span "Pause" at bounding box center [344, 54] width 38 height 19
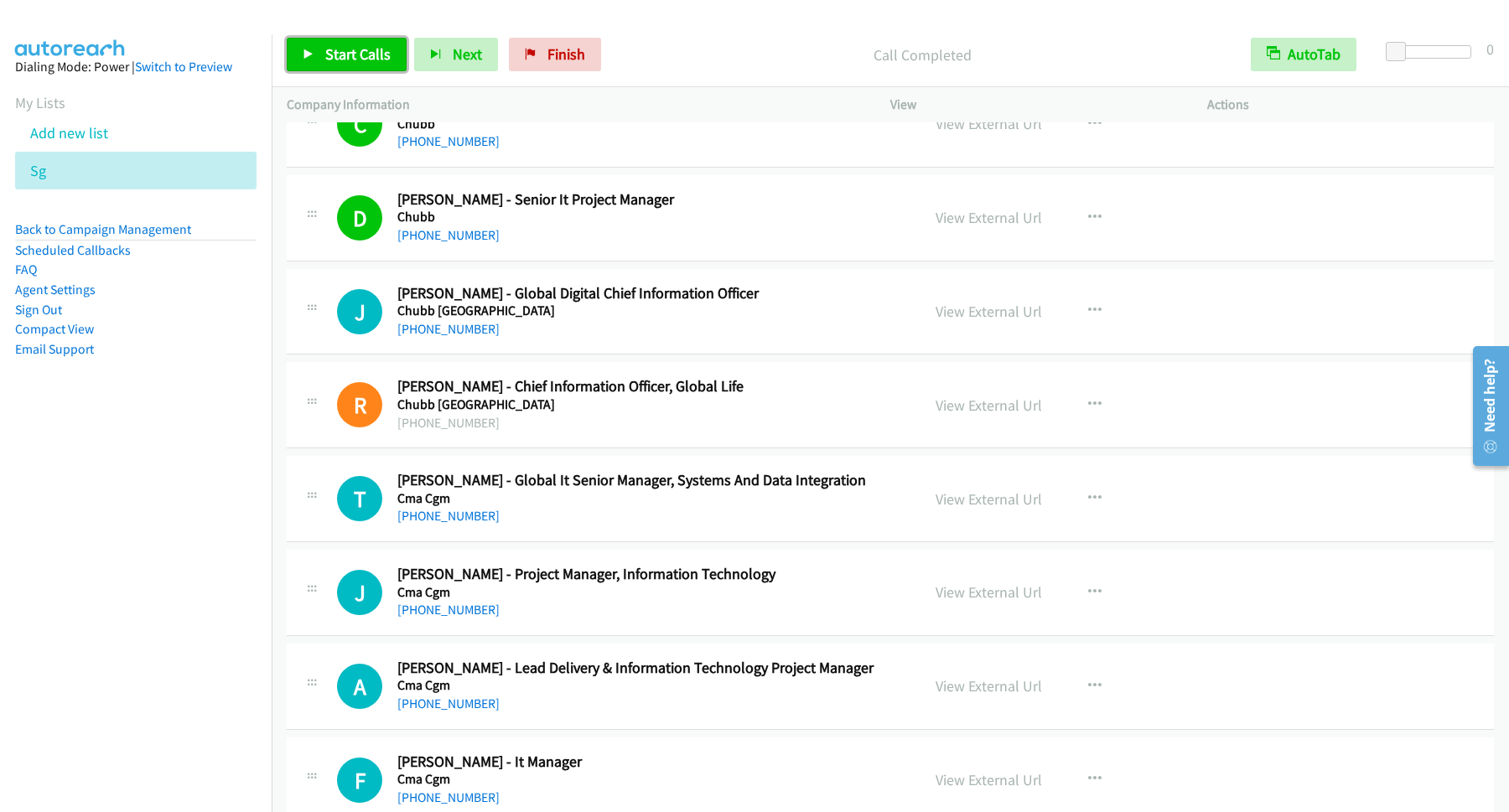
click at [368, 45] on link "Start Calls" at bounding box center [346, 55] width 120 height 34
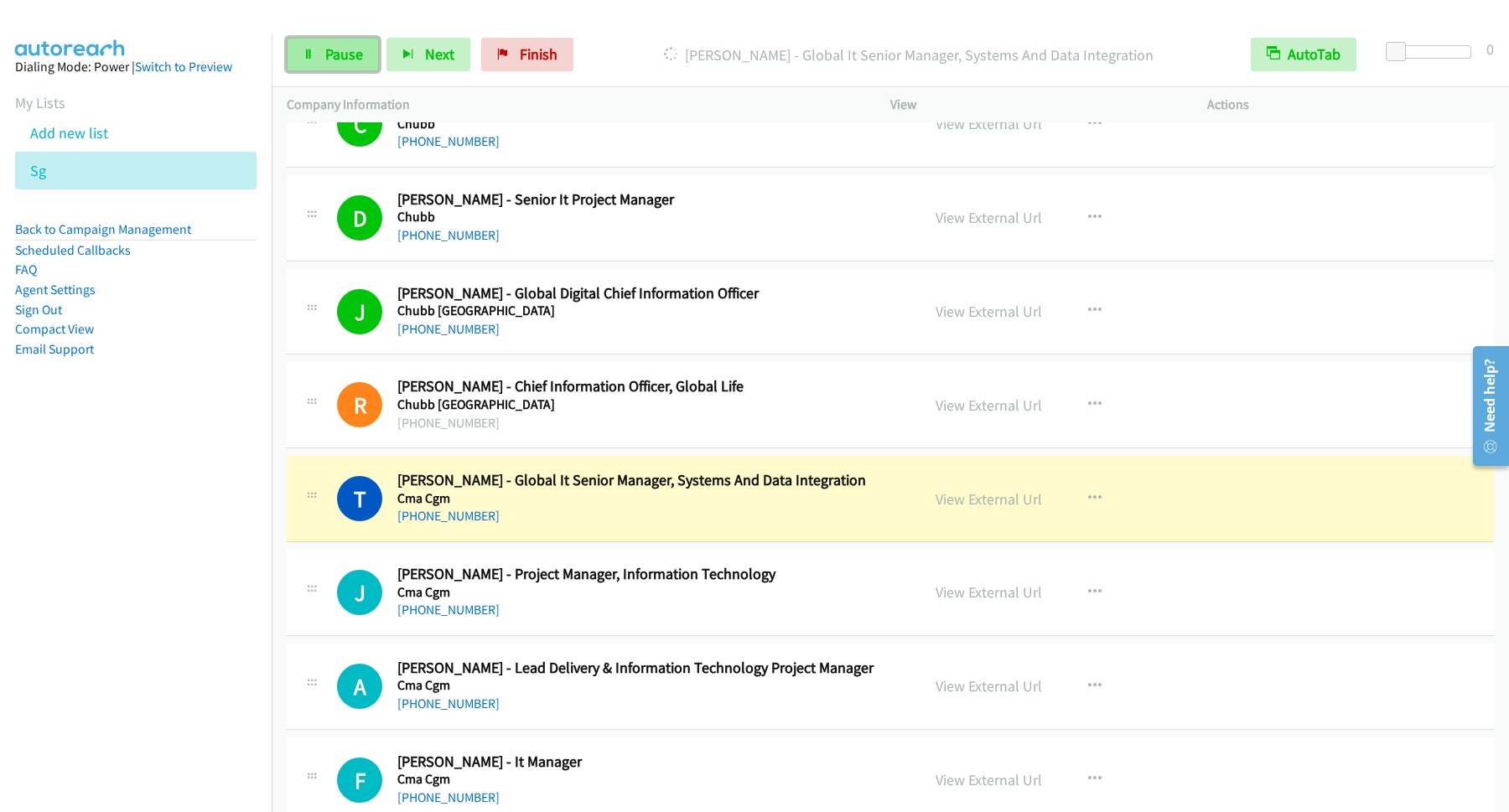
click at [337, 62] on span "Pause" at bounding box center [344, 54] width 38 height 19
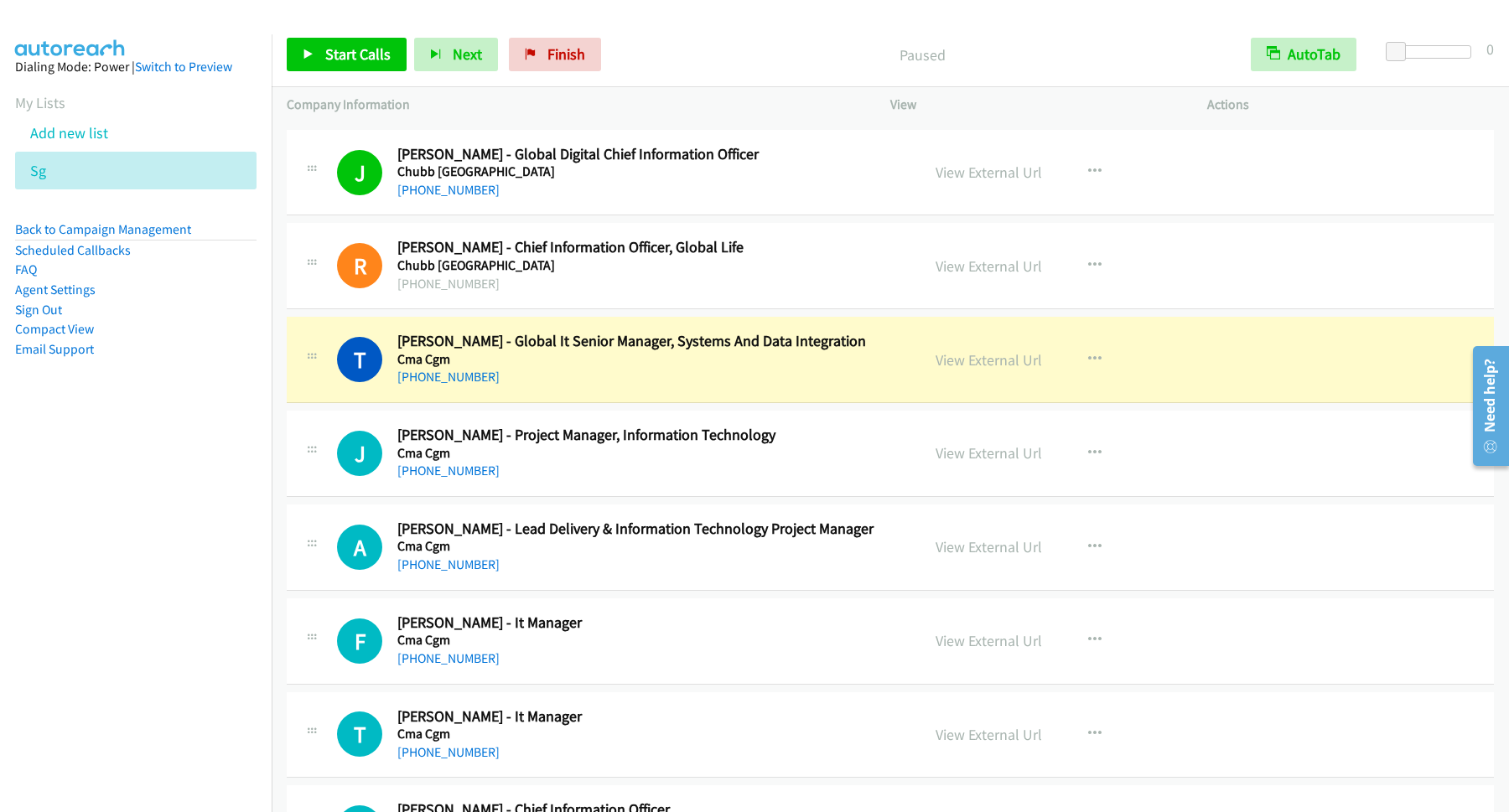
scroll to position [4071, 0]
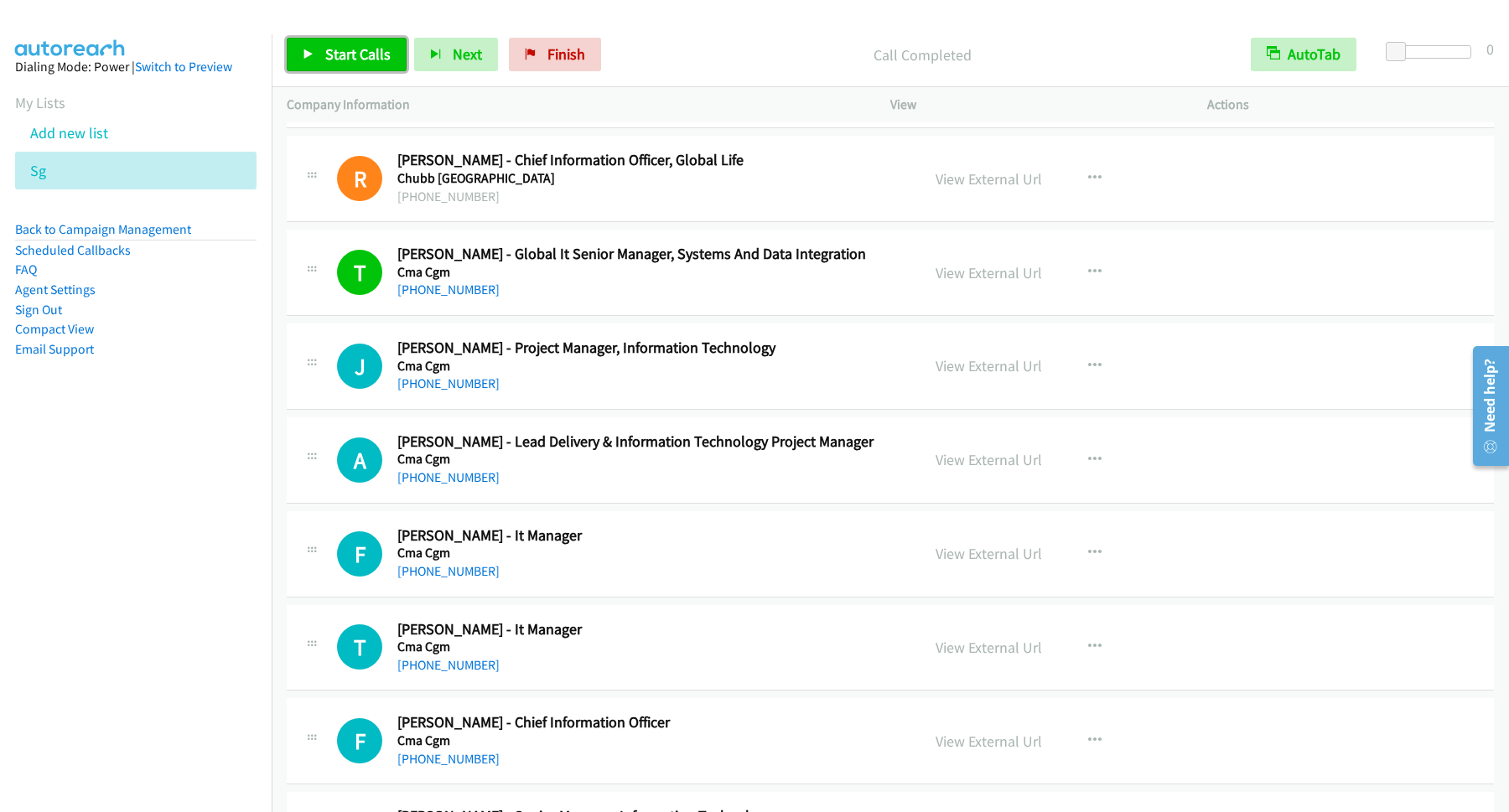
click at [373, 49] on span "Start Calls" at bounding box center [357, 54] width 65 height 19
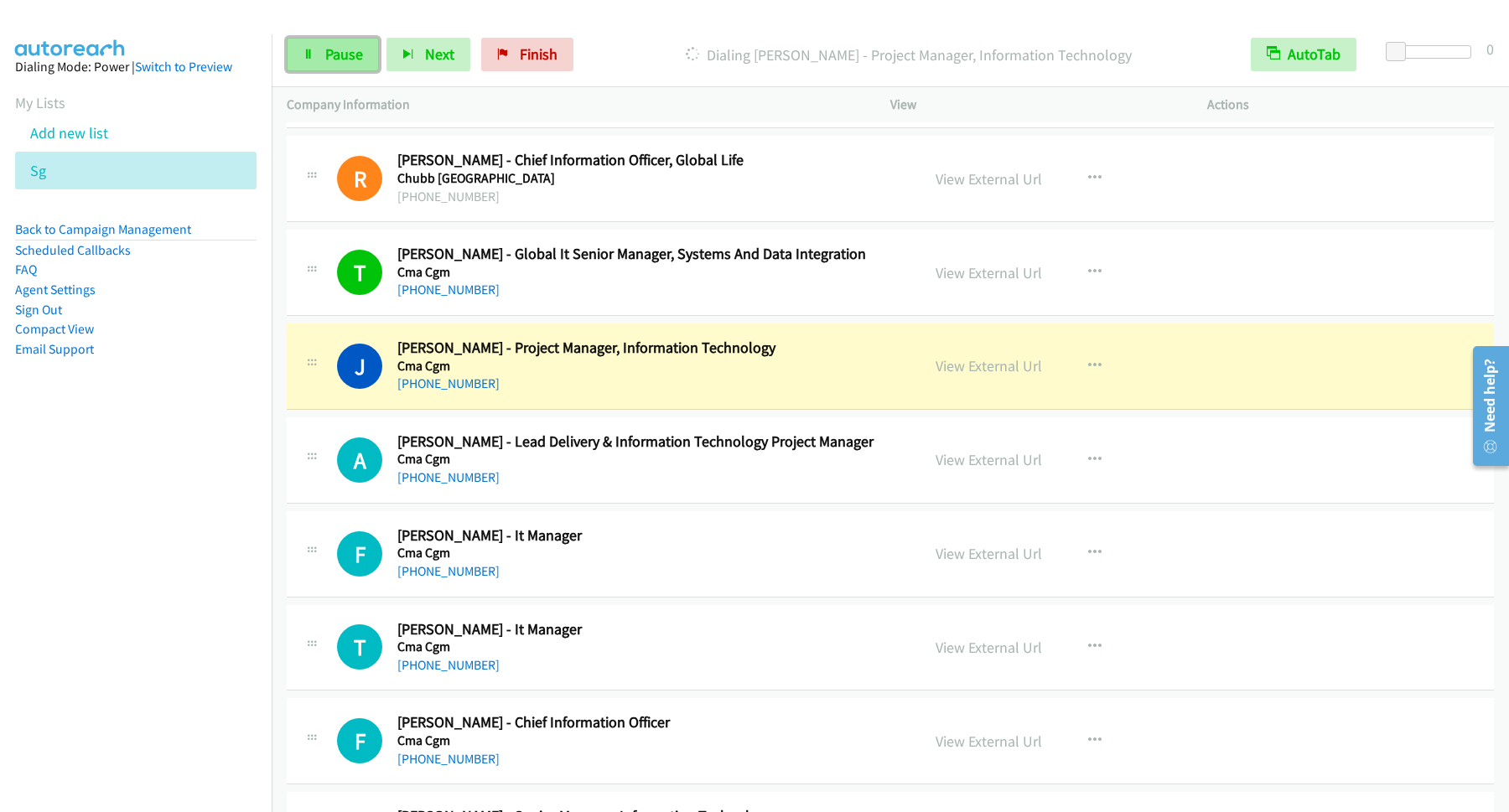
click at [365, 68] on link "Pause" at bounding box center [333, 55] width 92 height 34
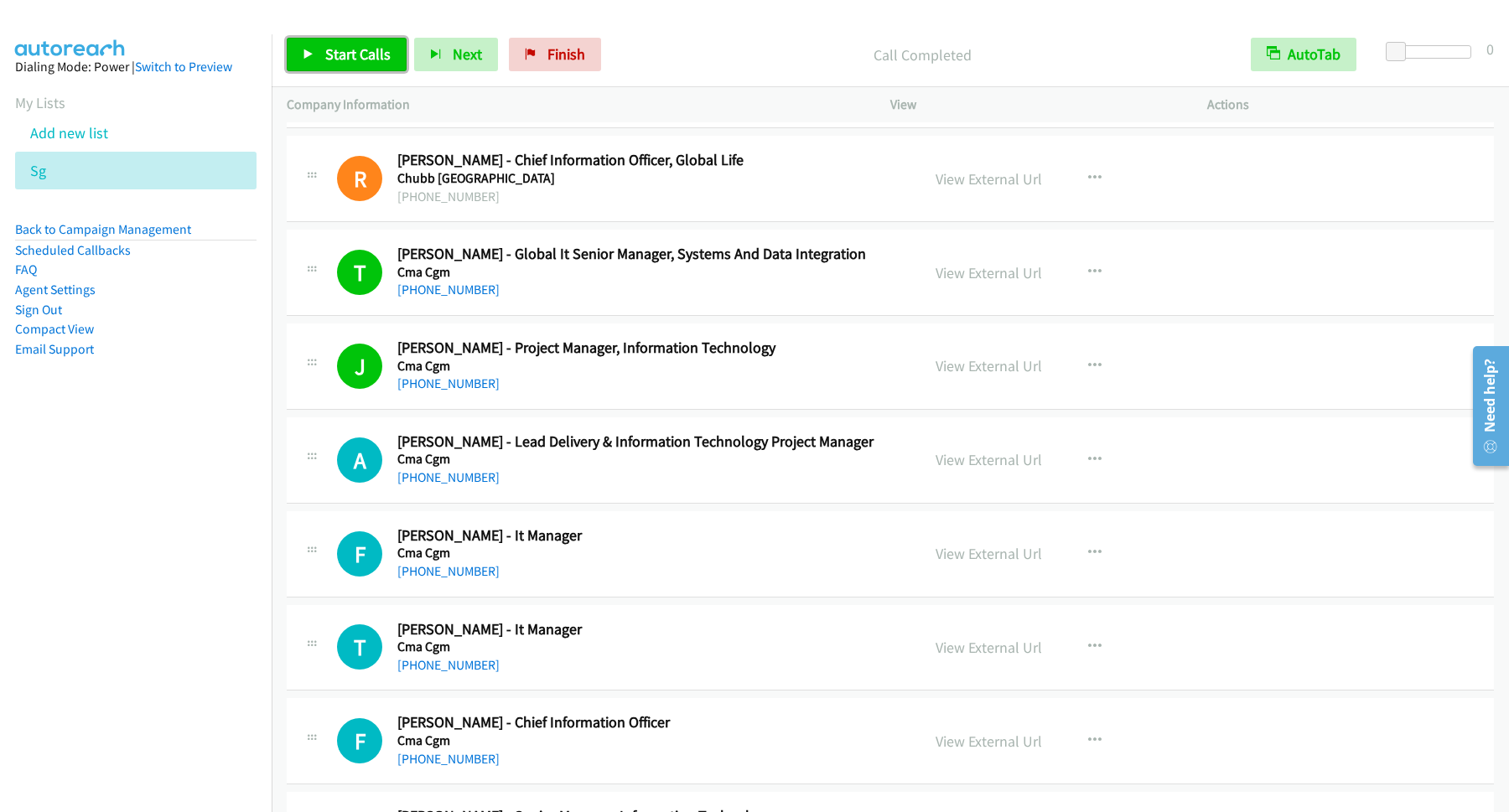
click at [386, 47] on span "Start Calls" at bounding box center [357, 54] width 65 height 19
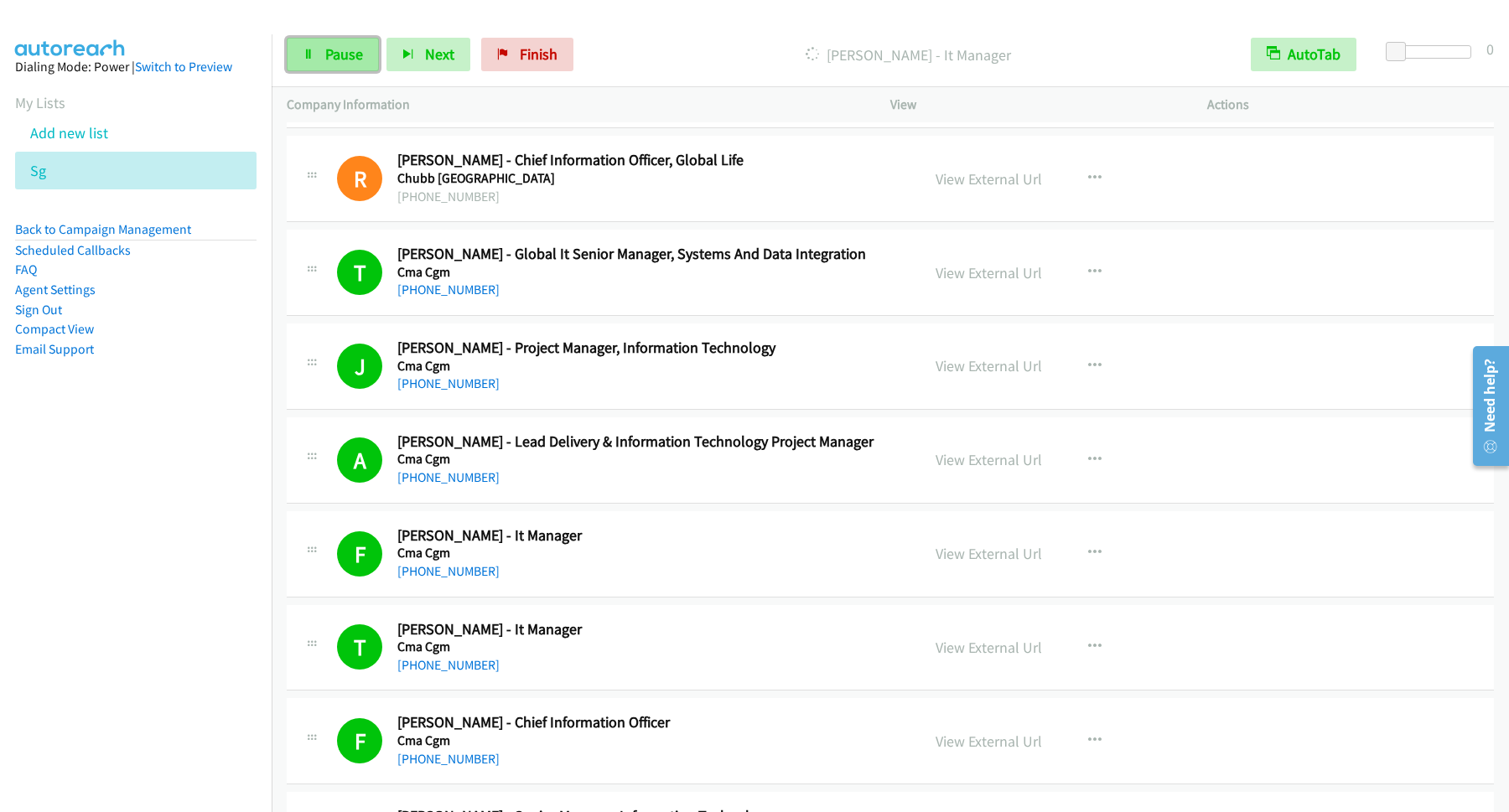
click at [339, 57] on span "Pause" at bounding box center [344, 54] width 38 height 19
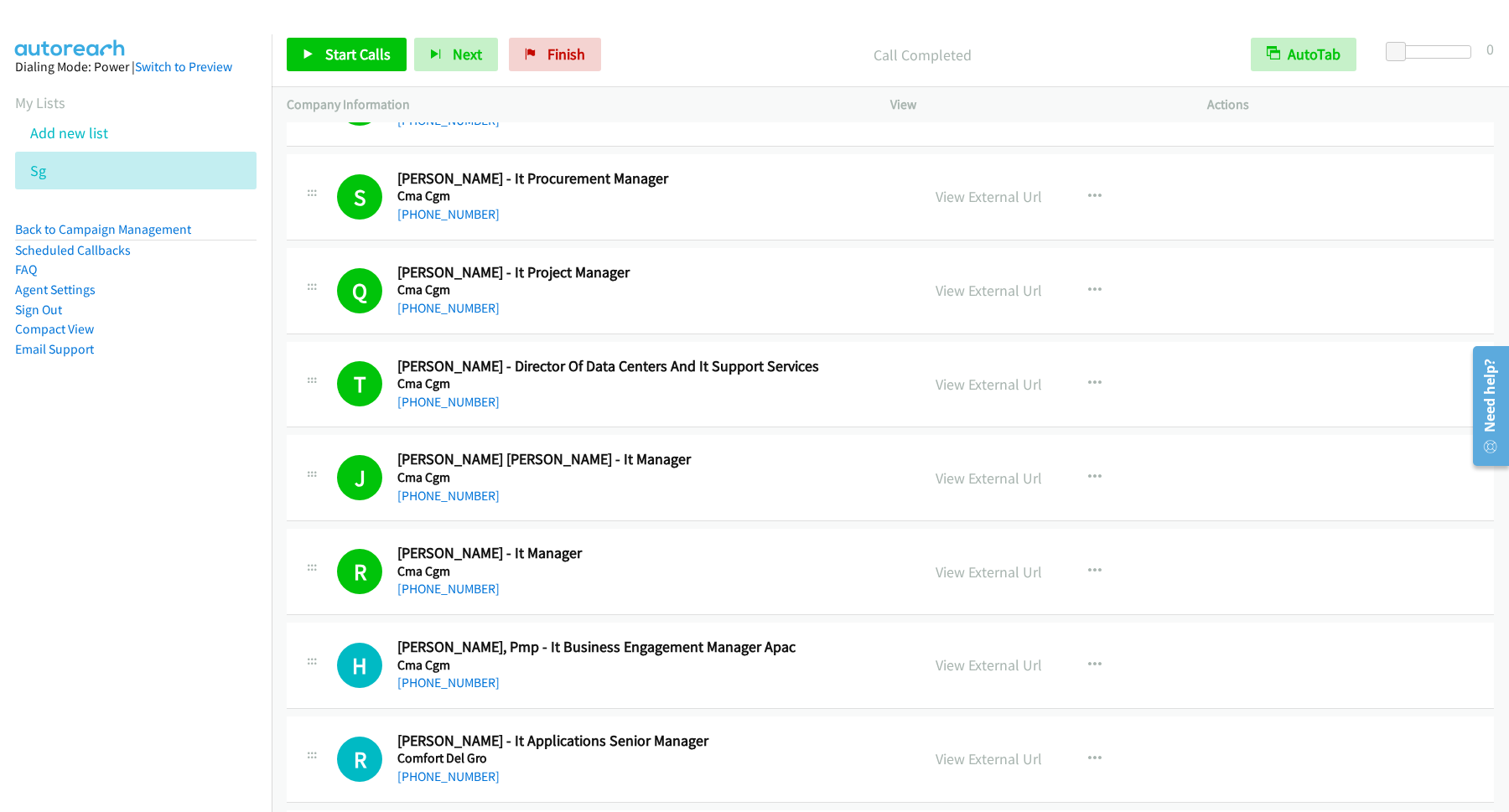
scroll to position [4977, 0]
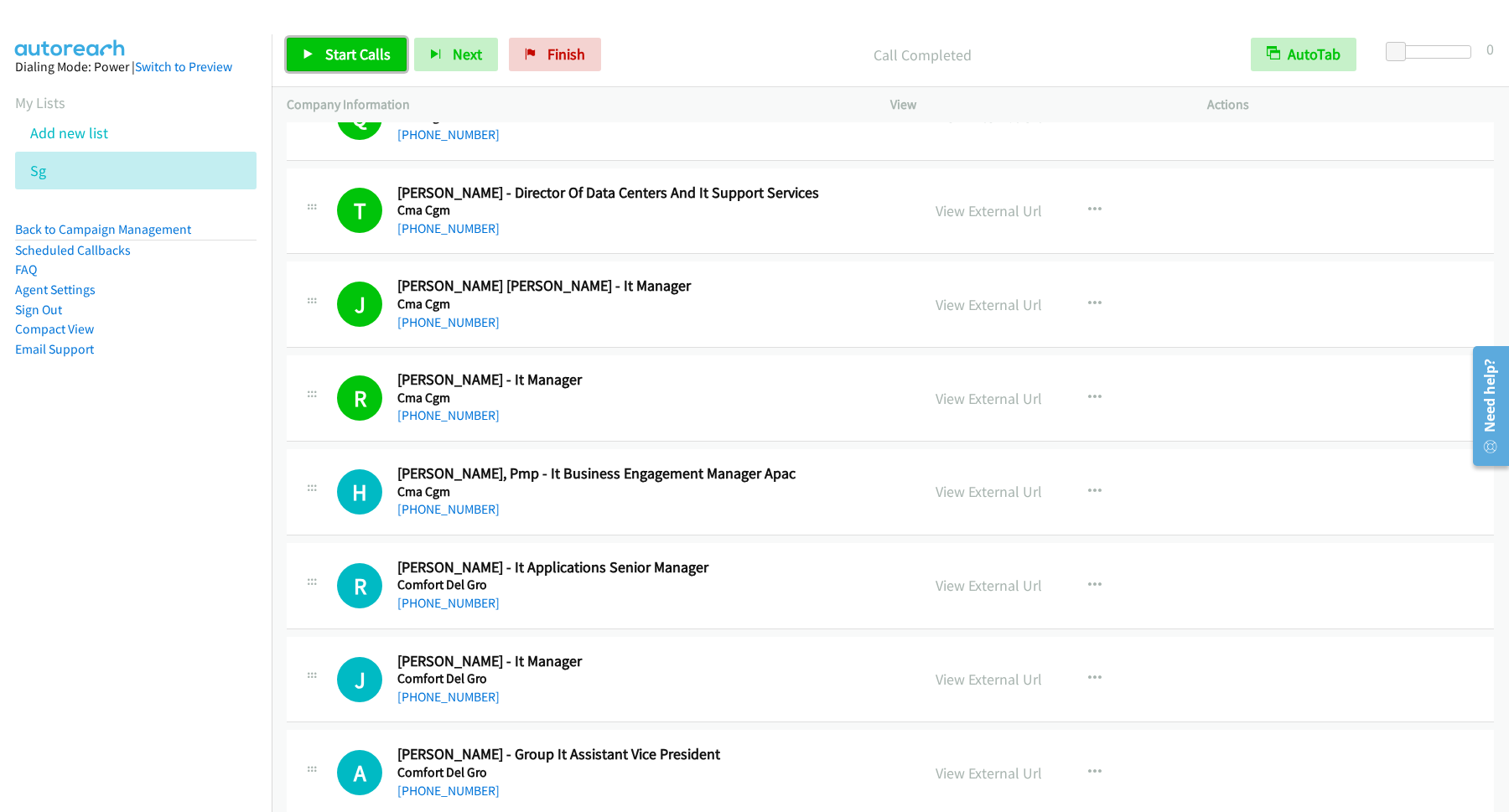
click at [353, 66] on link "Start Calls" at bounding box center [346, 55] width 120 height 34
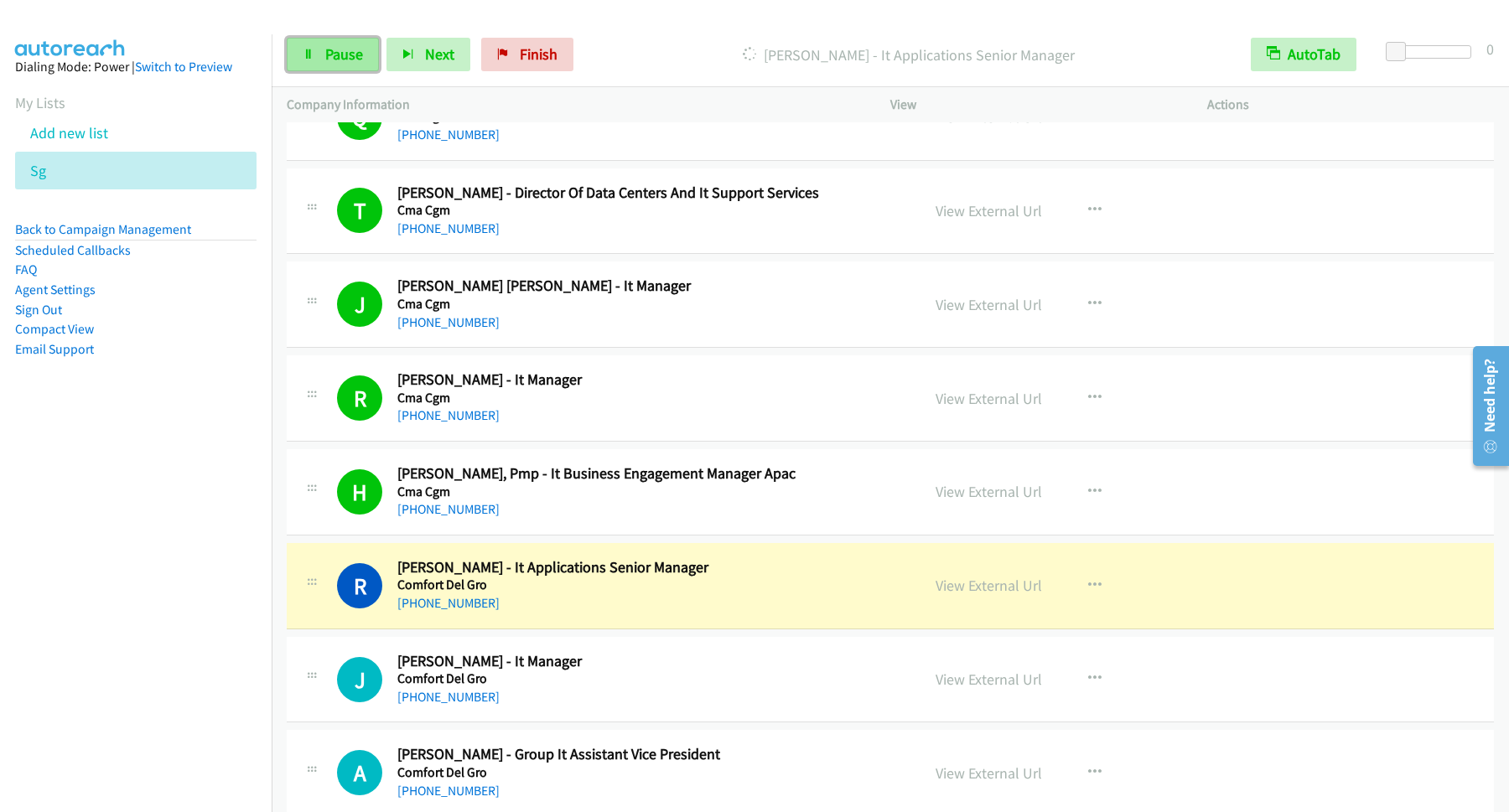
click at [346, 58] on span "Pause" at bounding box center [344, 54] width 38 height 19
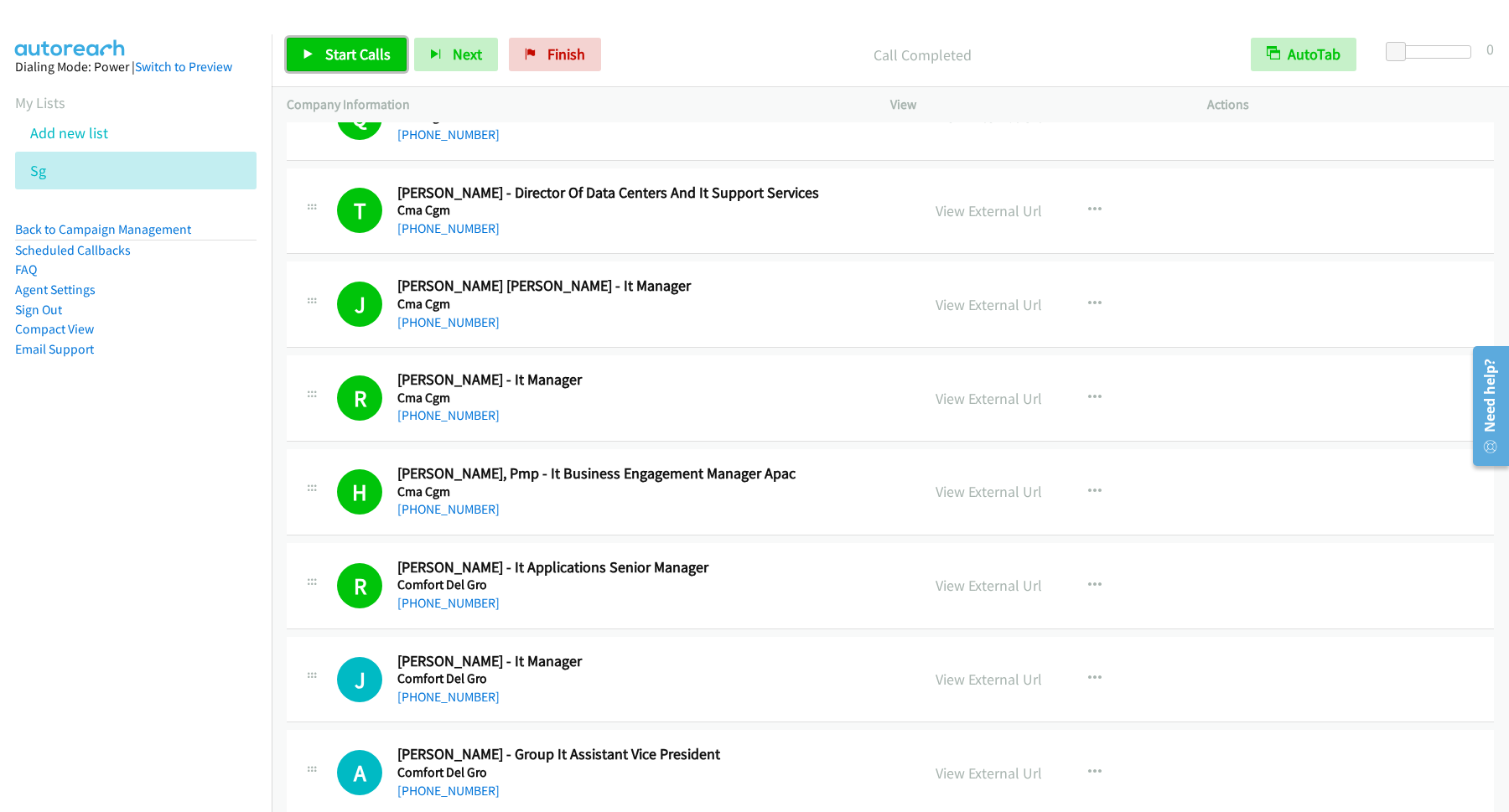
click at [326, 56] on span "Start Calls" at bounding box center [357, 54] width 65 height 19
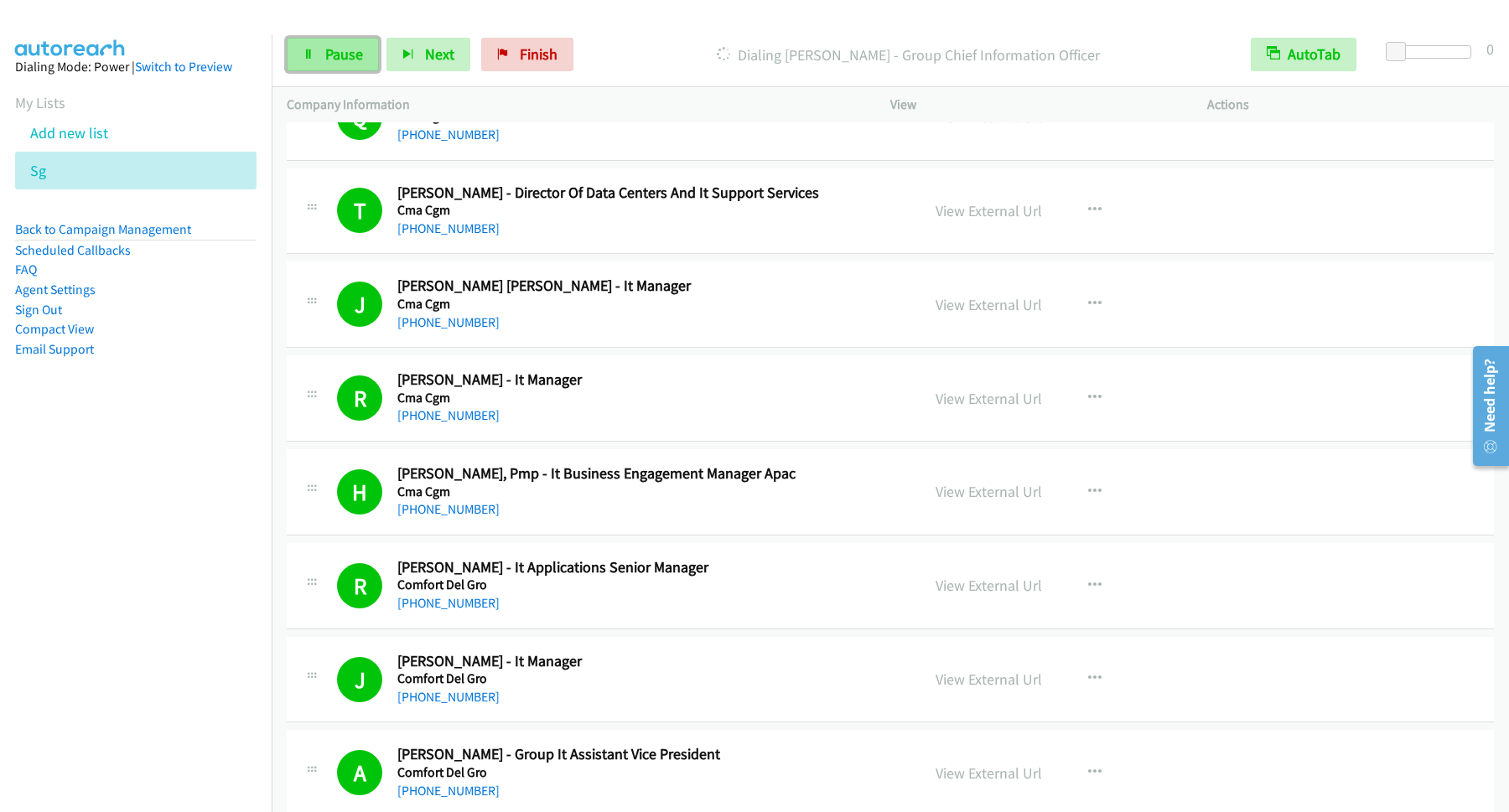
click at [353, 49] on span "Pause" at bounding box center [344, 54] width 38 height 19
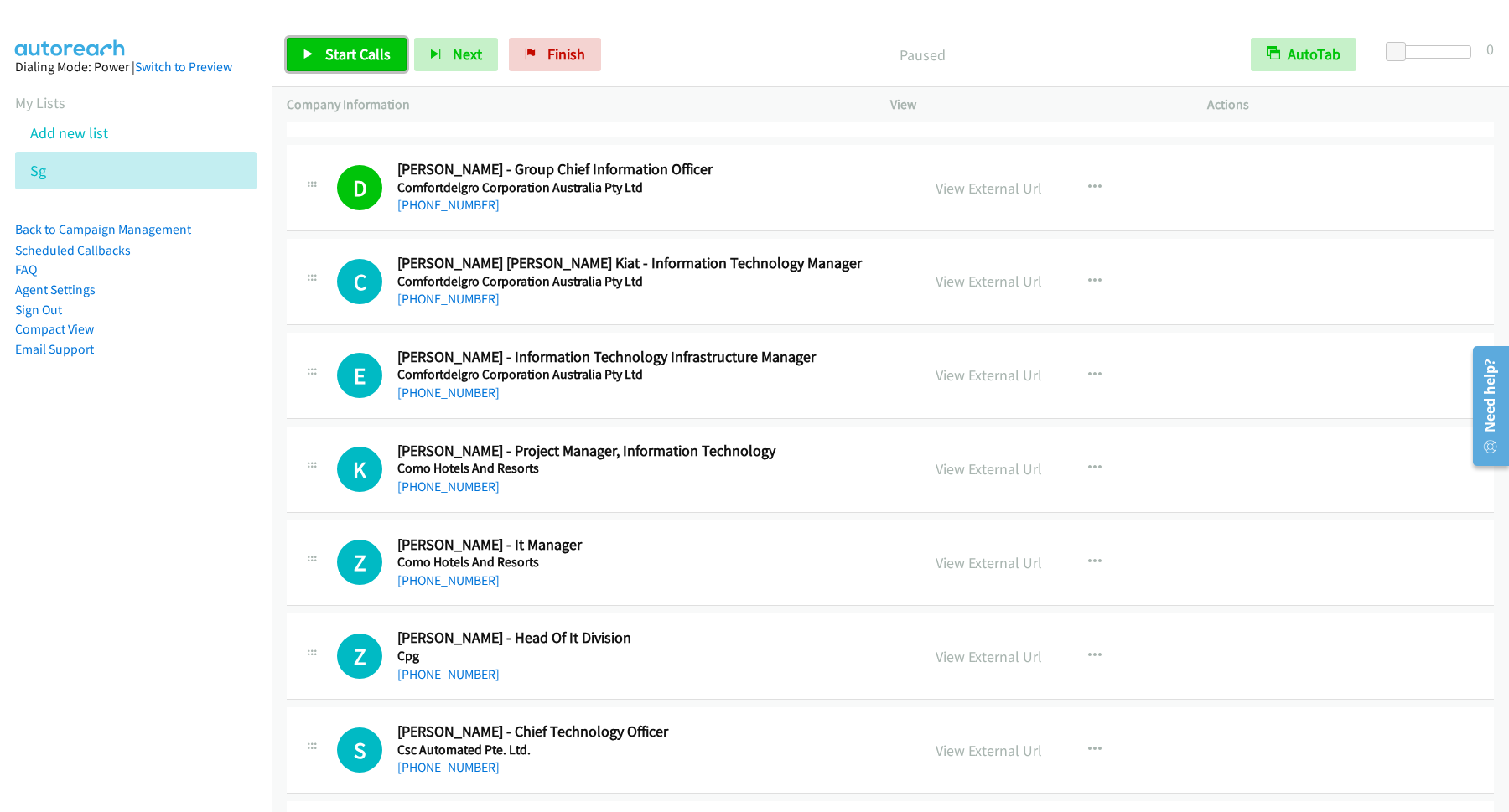
click at [375, 65] on link "Start Calls" at bounding box center [346, 55] width 120 height 34
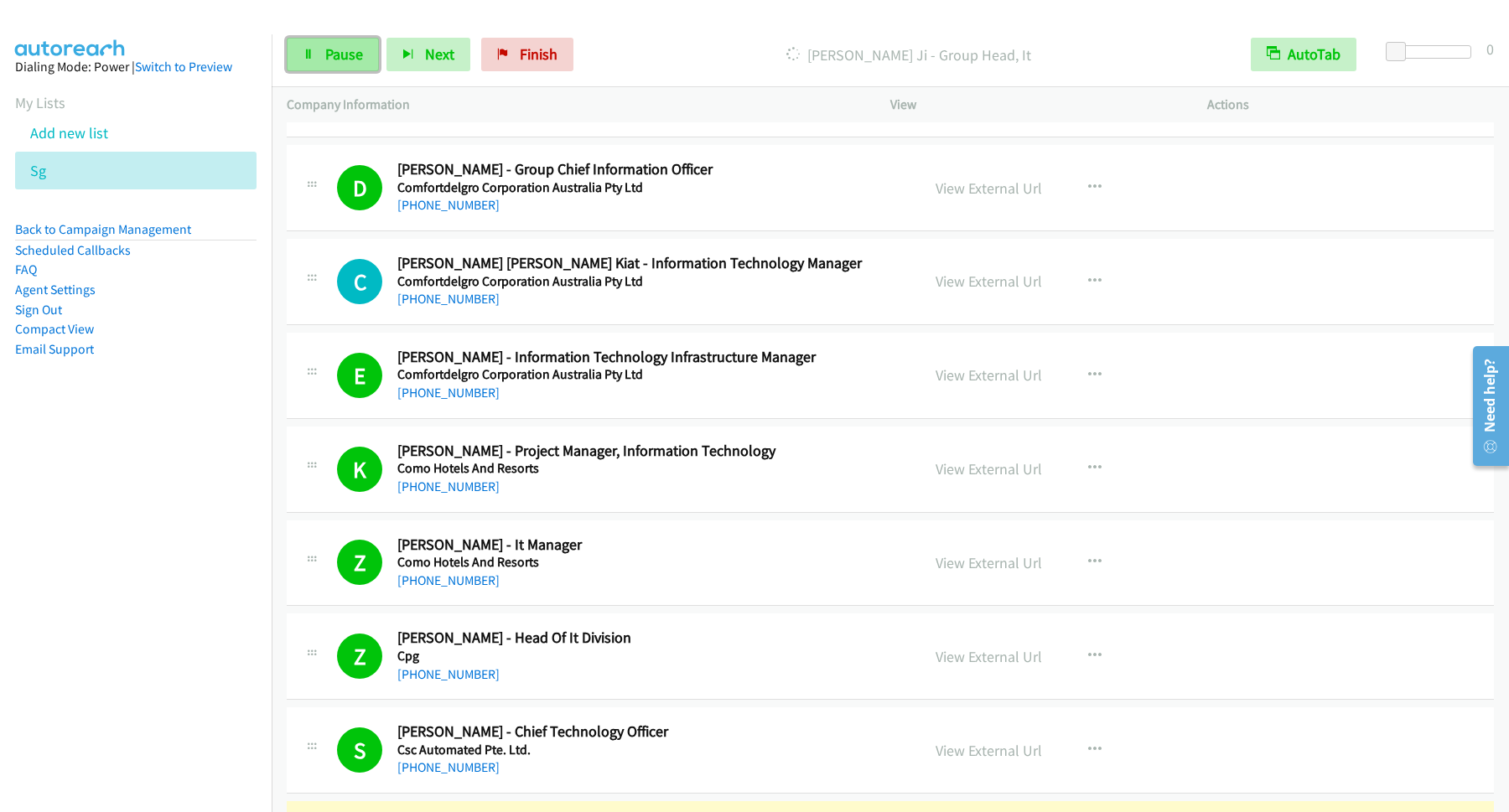
click at [348, 62] on span "Pause" at bounding box center [344, 54] width 38 height 19
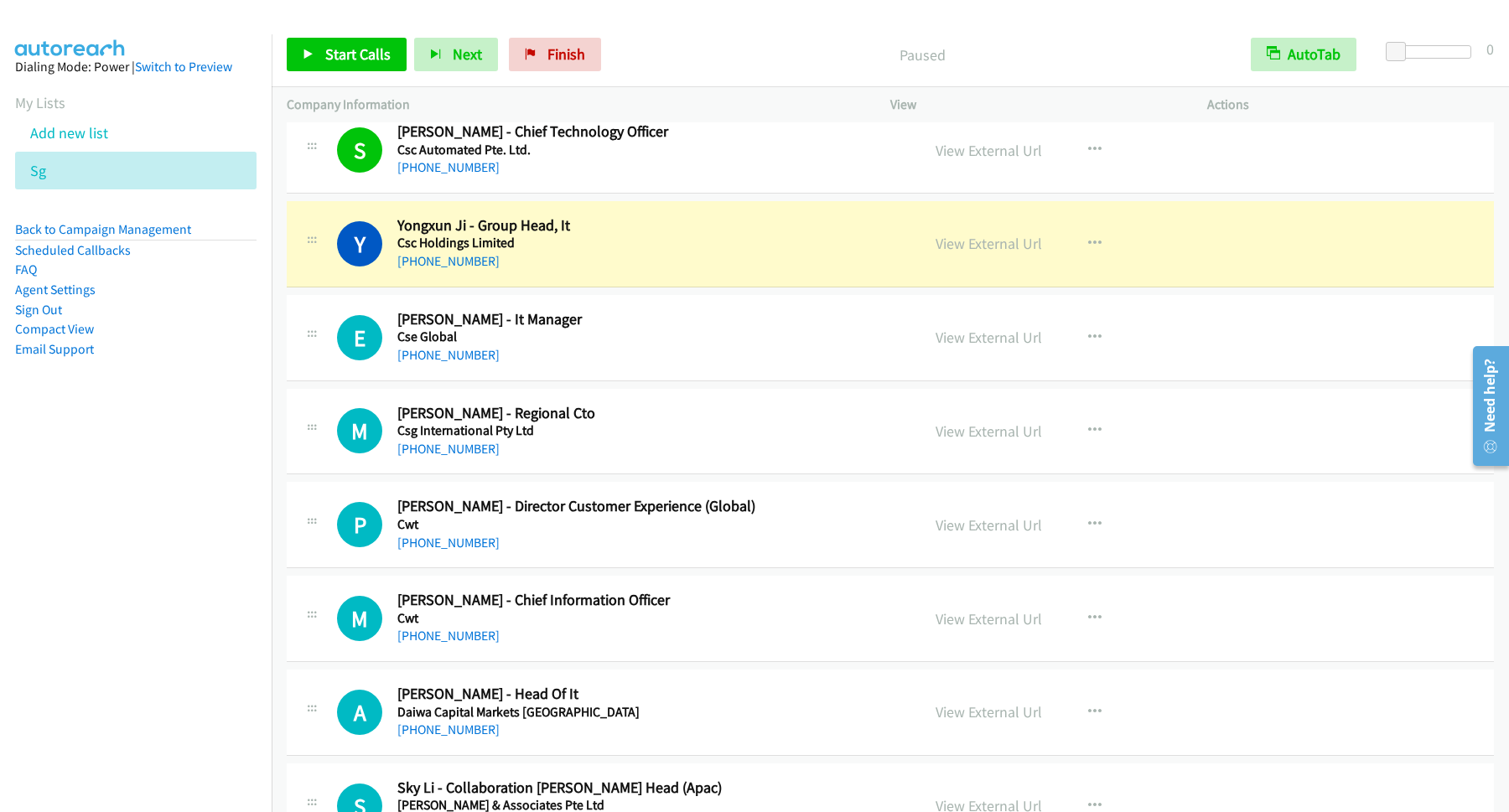
scroll to position [6333, 0]
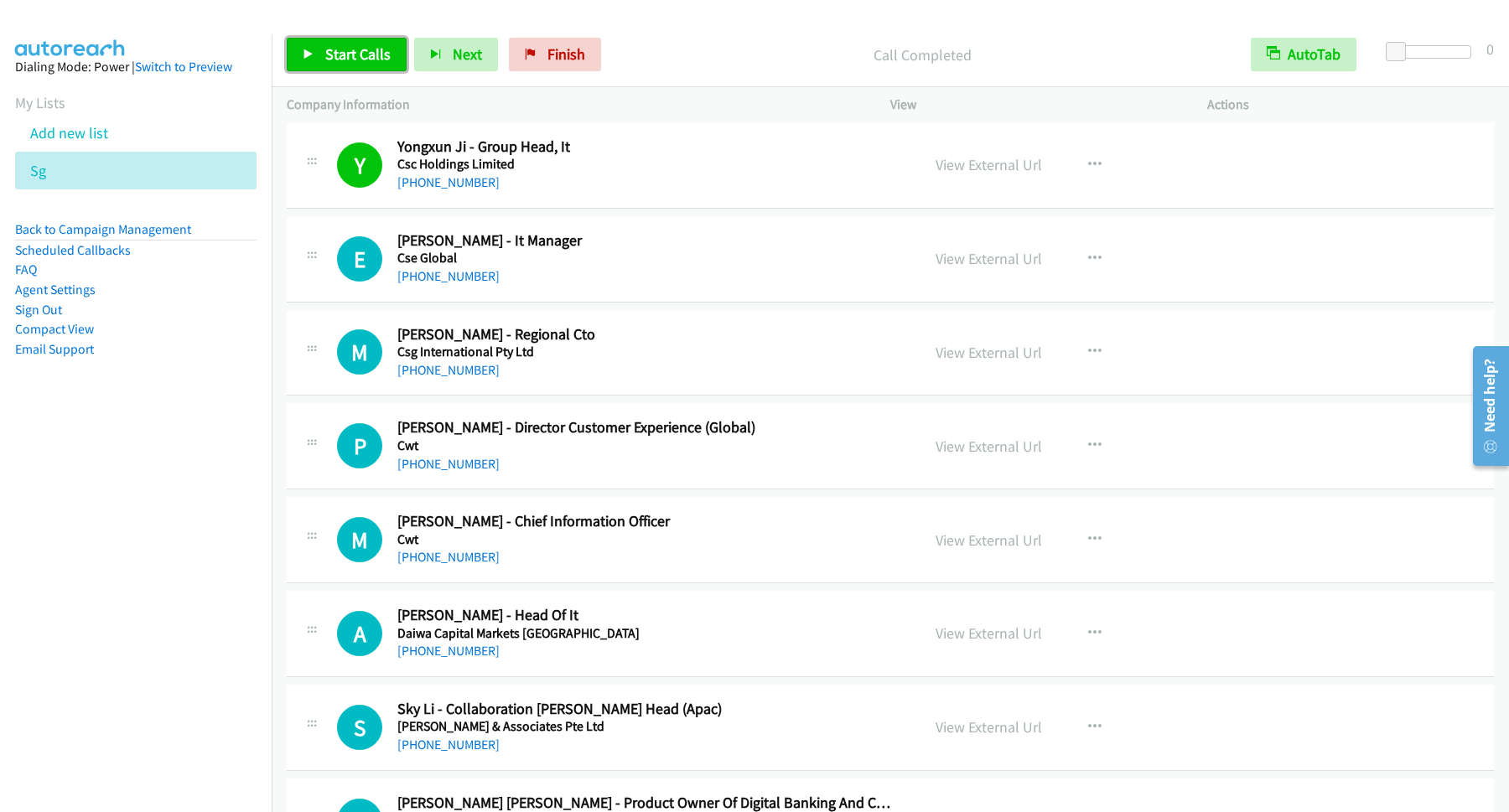
click at [327, 57] on span "Start Calls" at bounding box center [357, 54] width 65 height 19
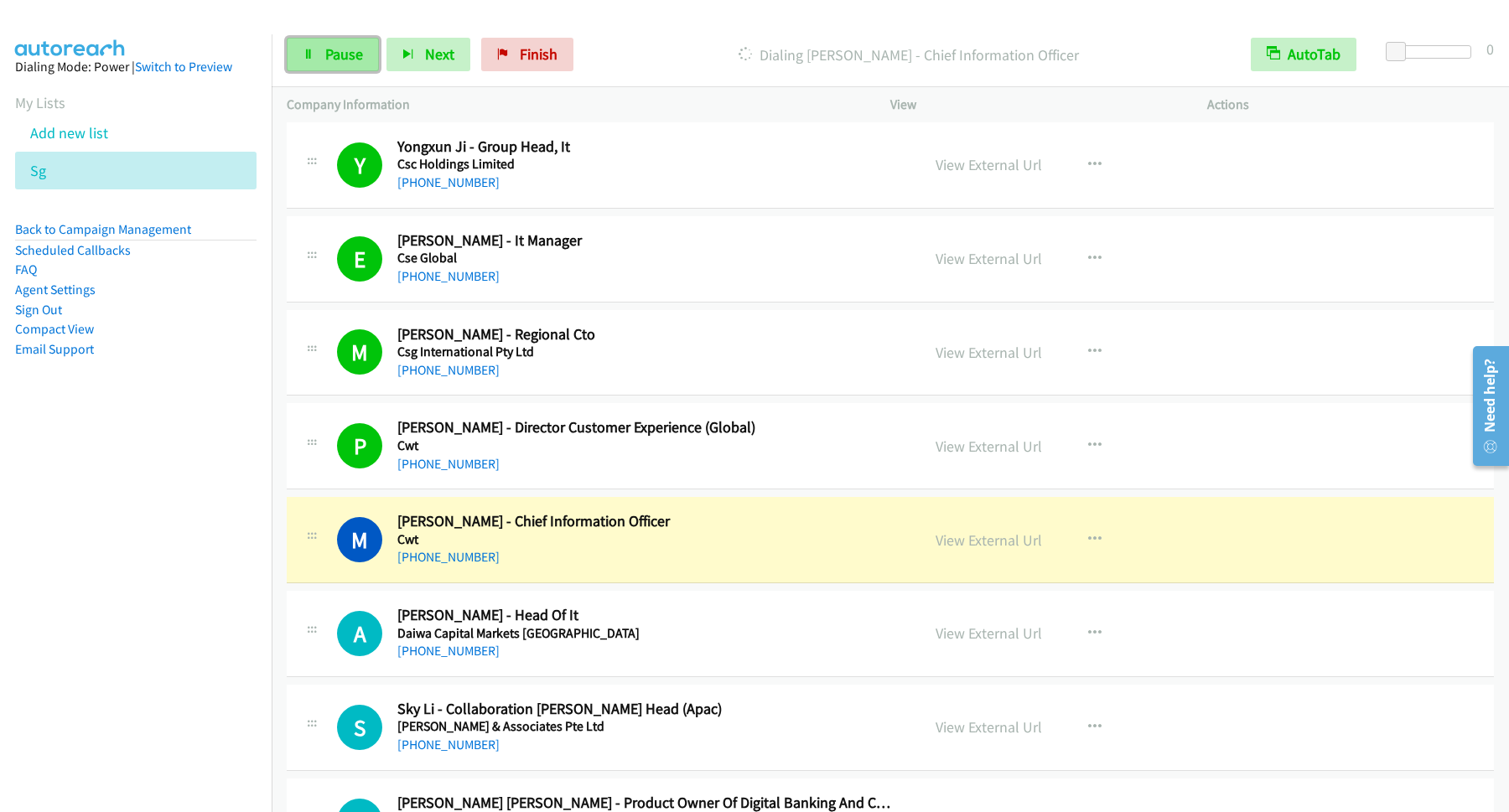
click at [325, 42] on link "Pause" at bounding box center [333, 55] width 92 height 34
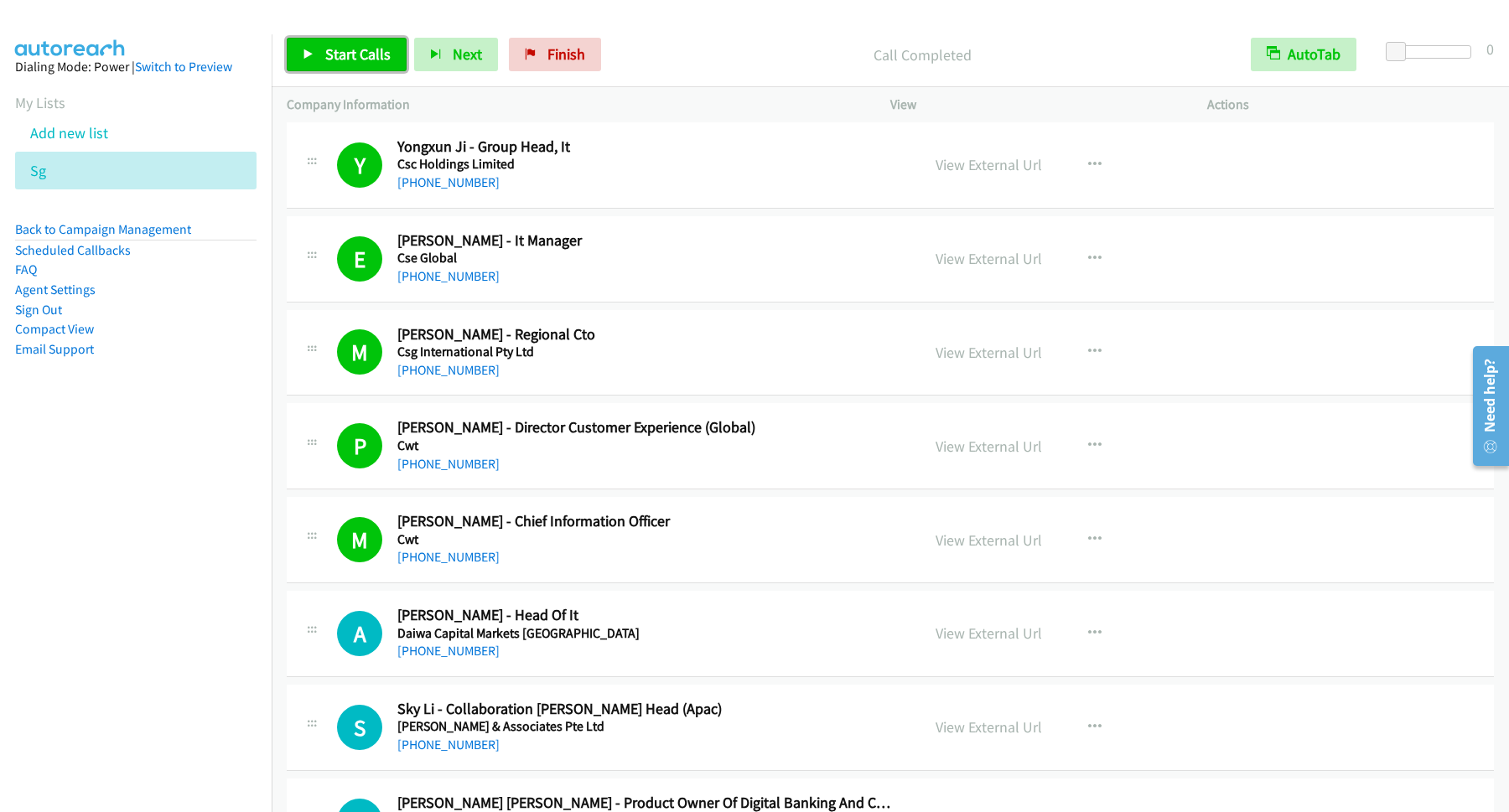
click at [335, 45] on link "Start Calls" at bounding box center [346, 55] width 120 height 34
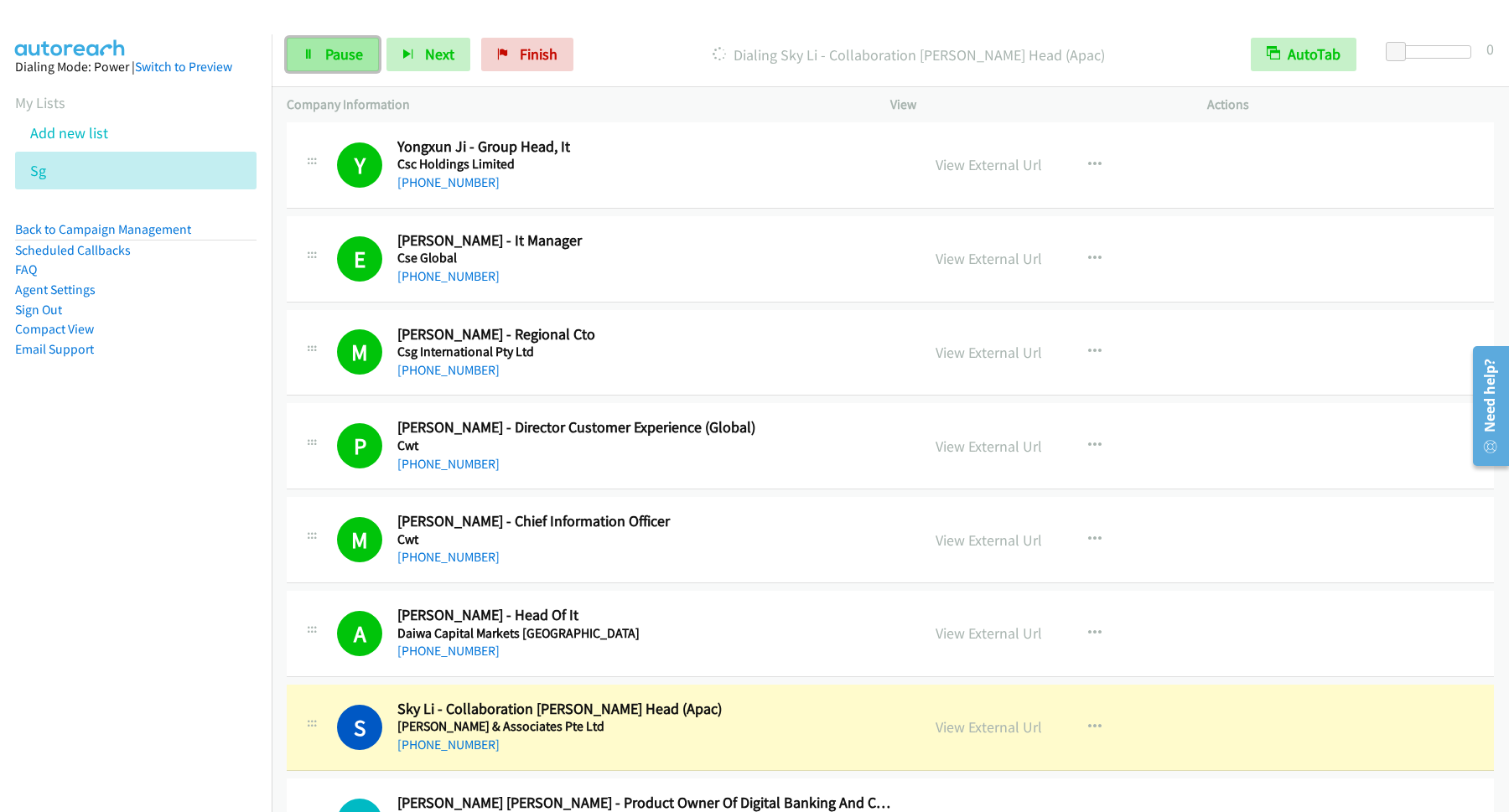
click at [334, 57] on span "Pause" at bounding box center [344, 54] width 38 height 19
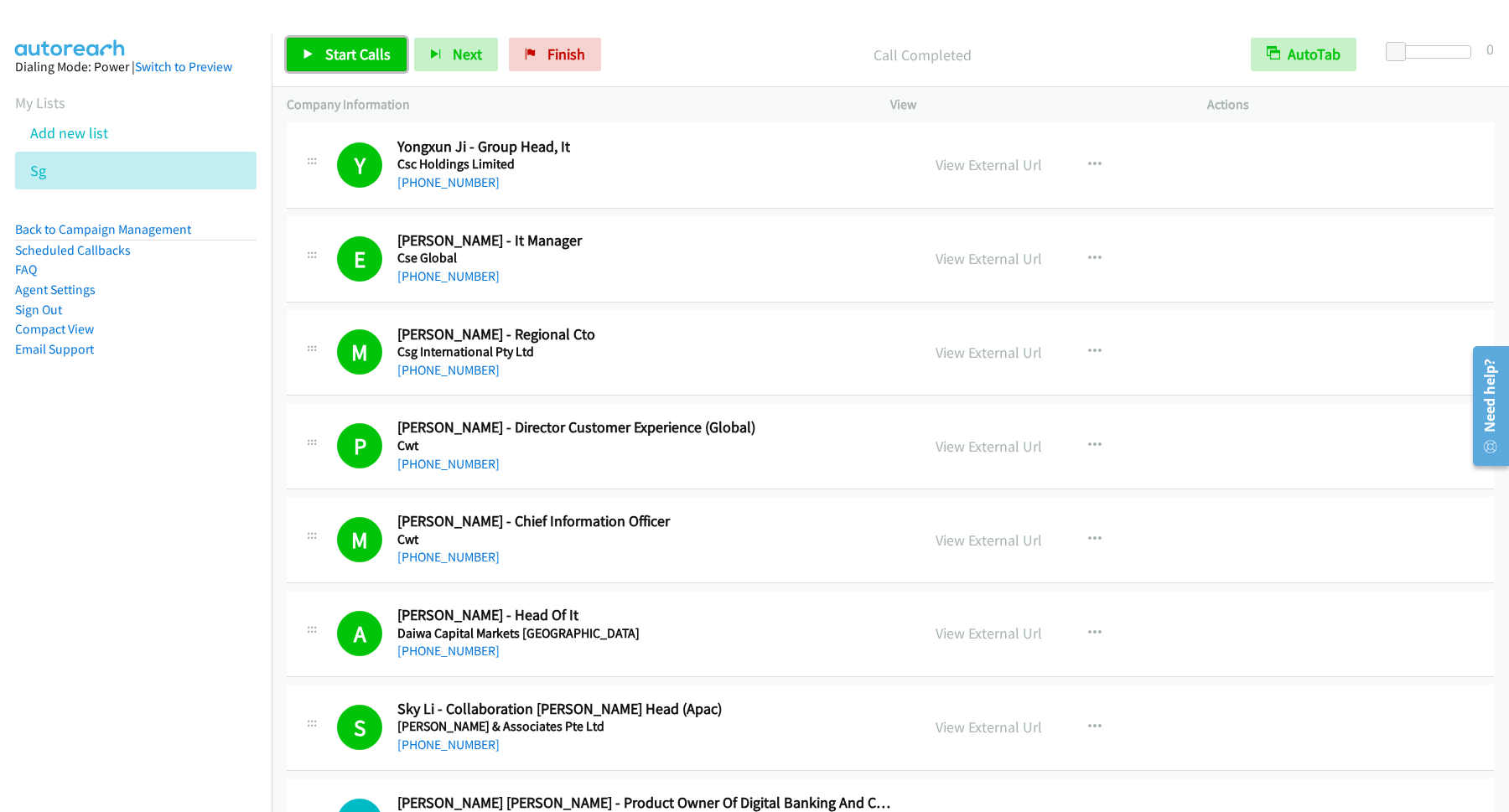
click at [359, 57] on span "Start Calls" at bounding box center [357, 54] width 65 height 19
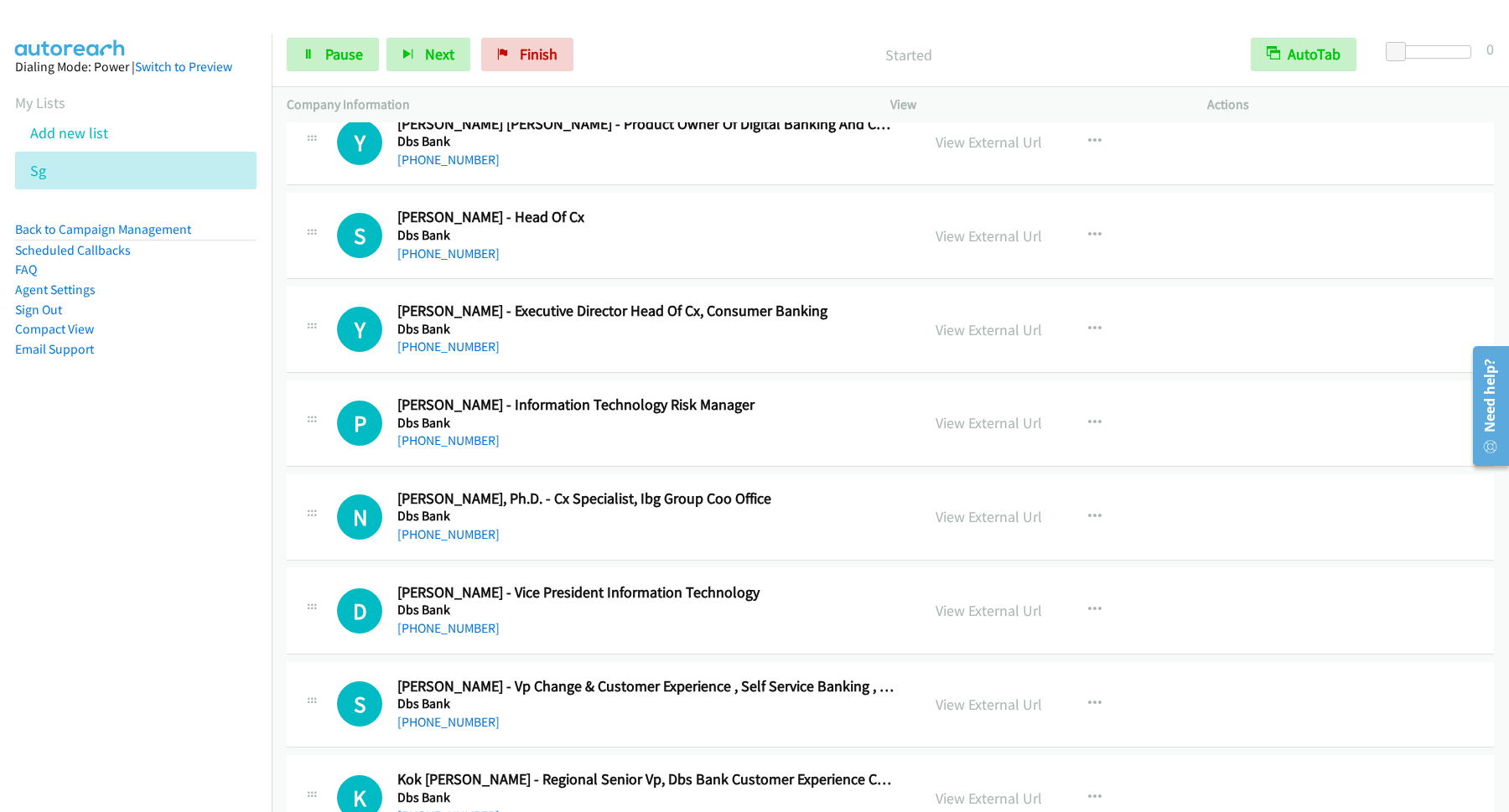
scroll to position [6786, 0]
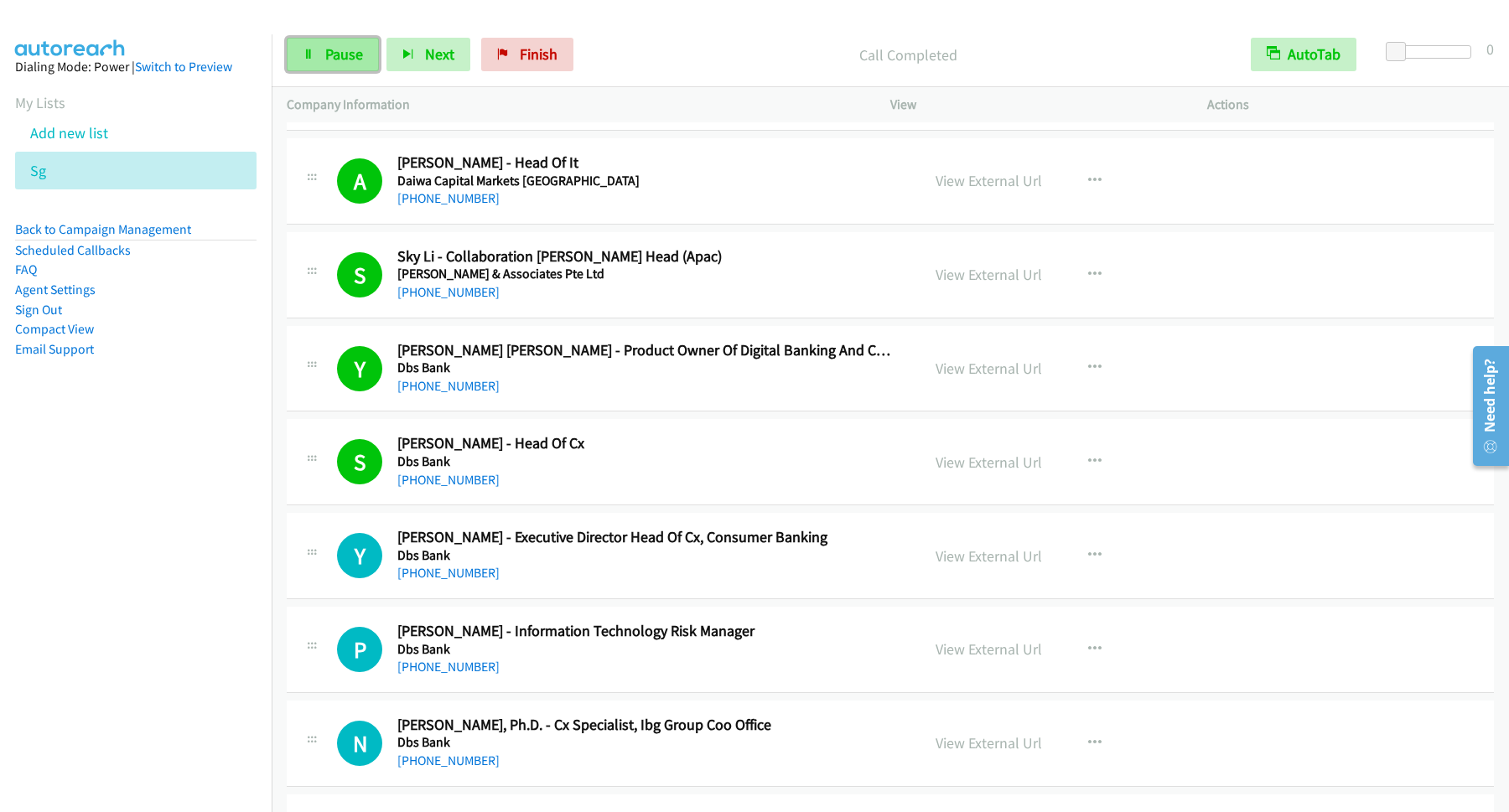
click at [359, 61] on span "Pause" at bounding box center [344, 54] width 38 height 19
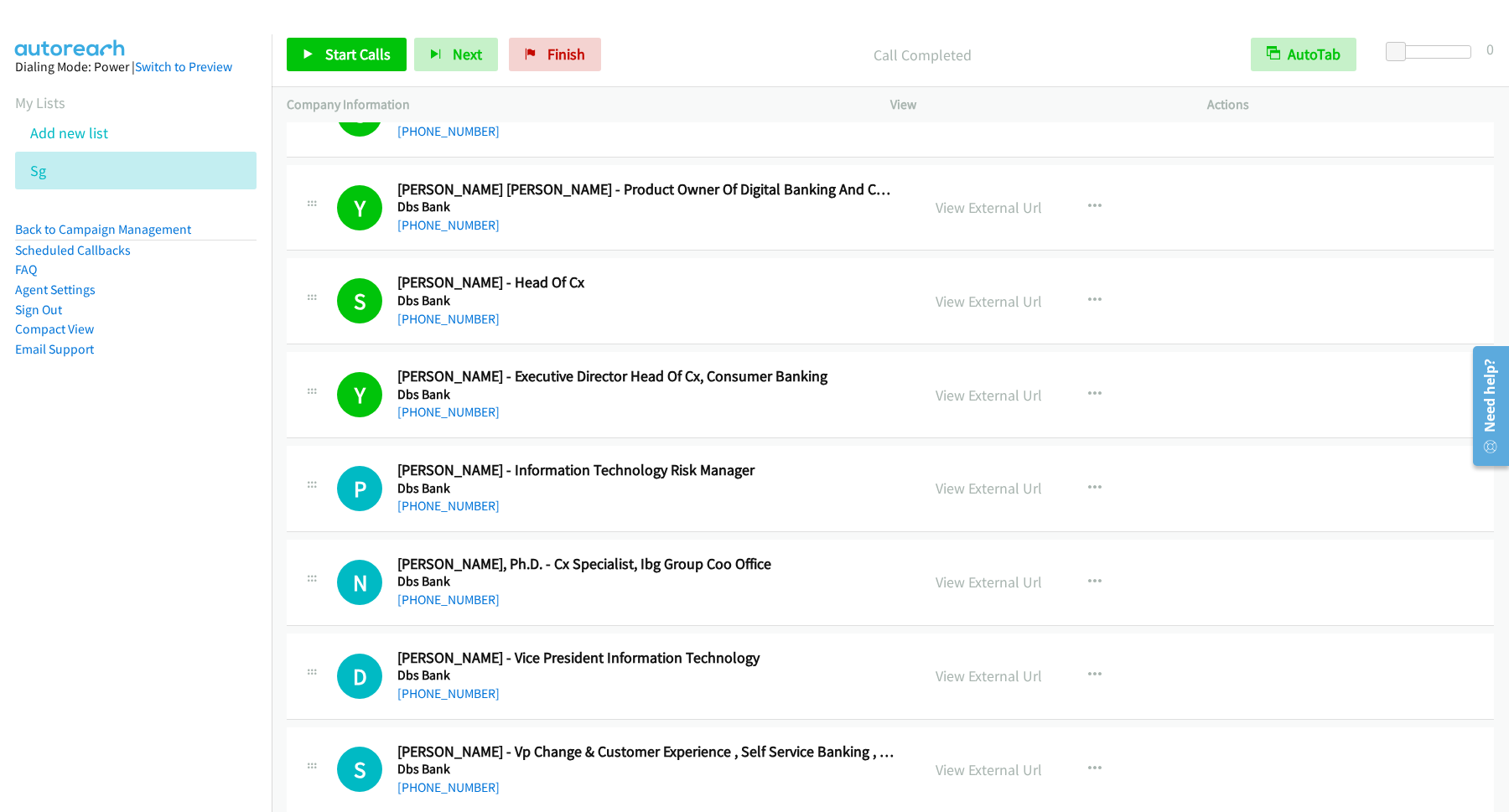
scroll to position [7012, 0]
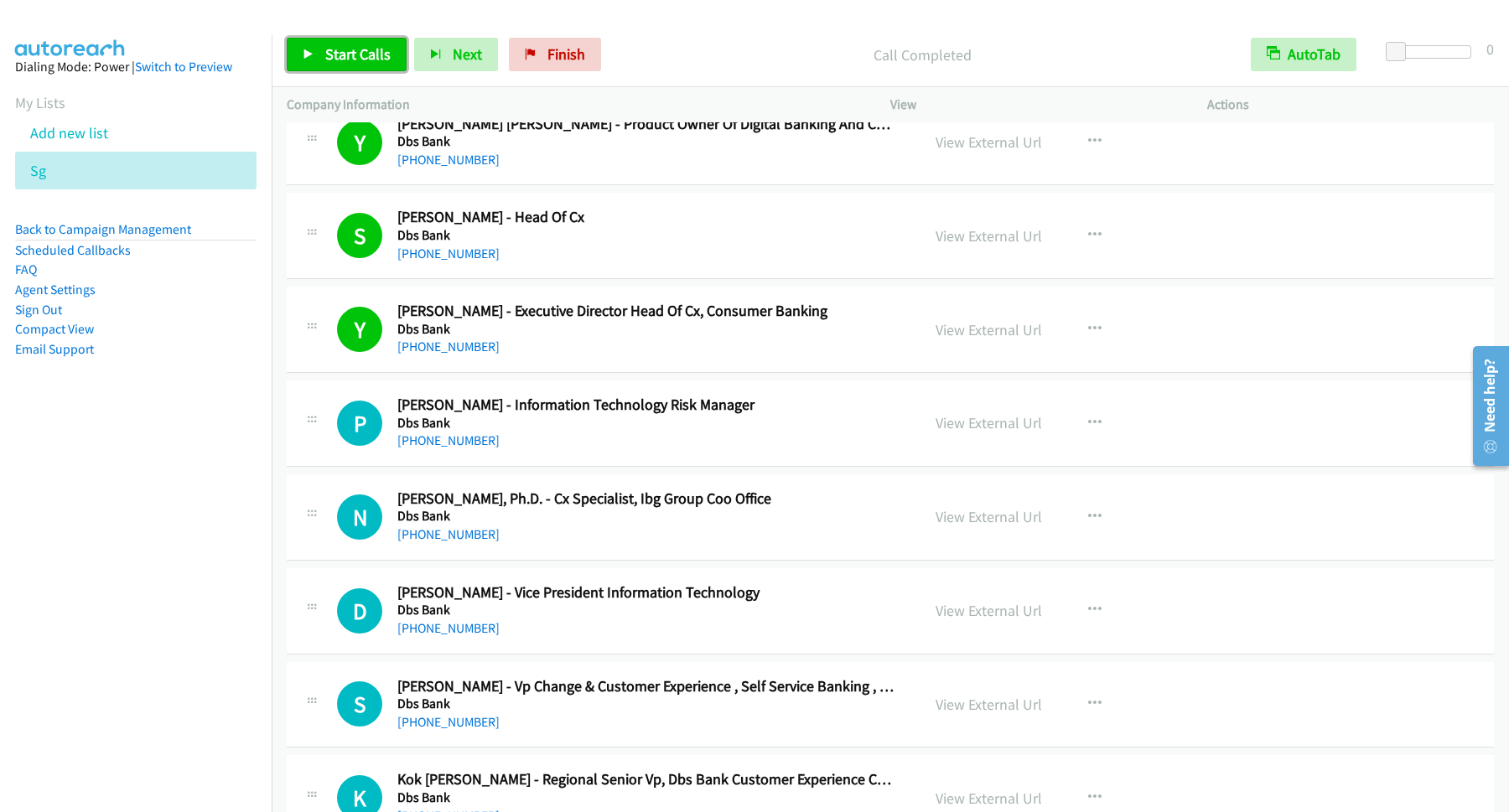
click at [346, 41] on link "Start Calls" at bounding box center [346, 55] width 120 height 34
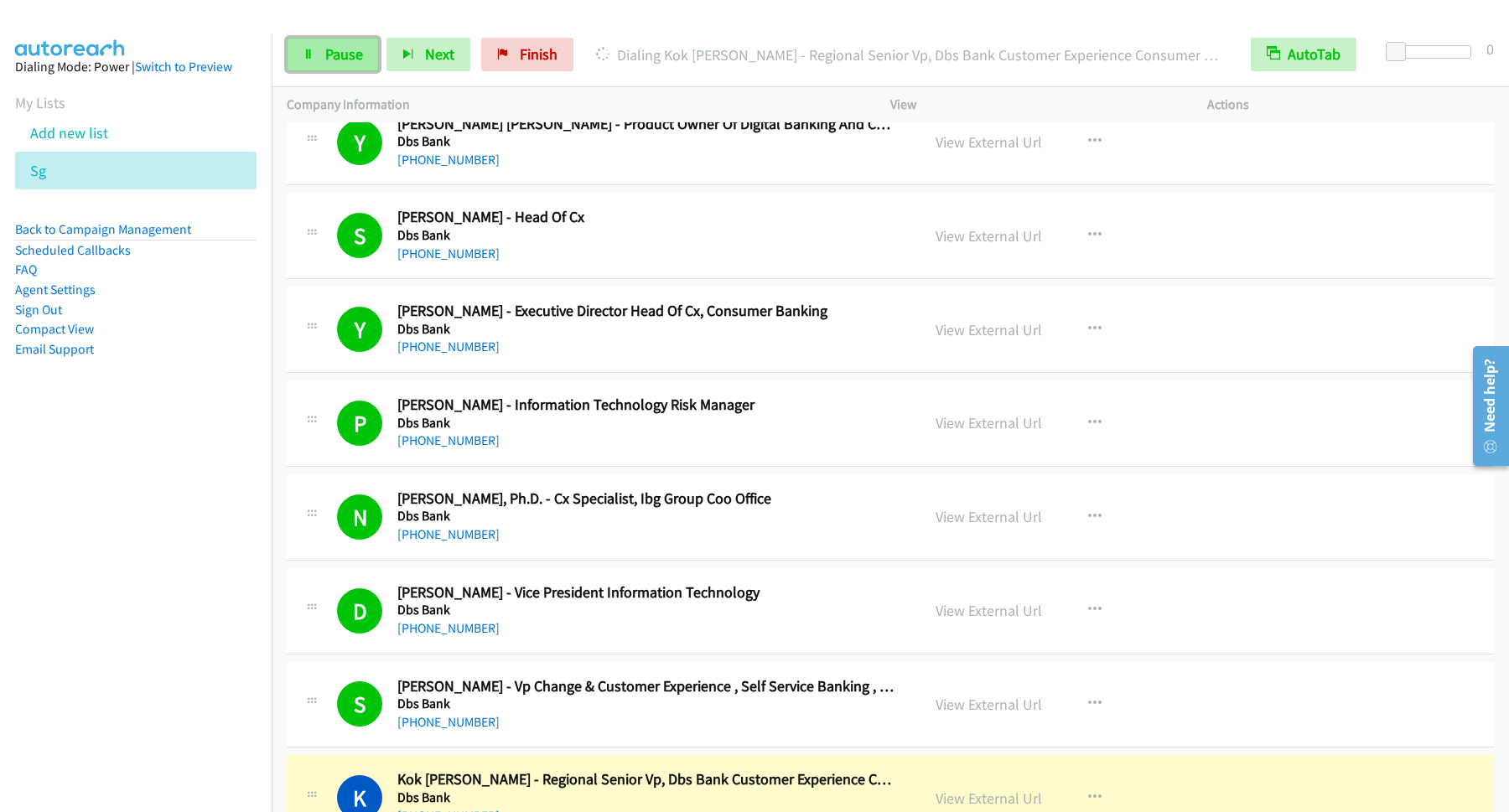
click at [323, 53] on link "Pause" at bounding box center [333, 55] width 92 height 34
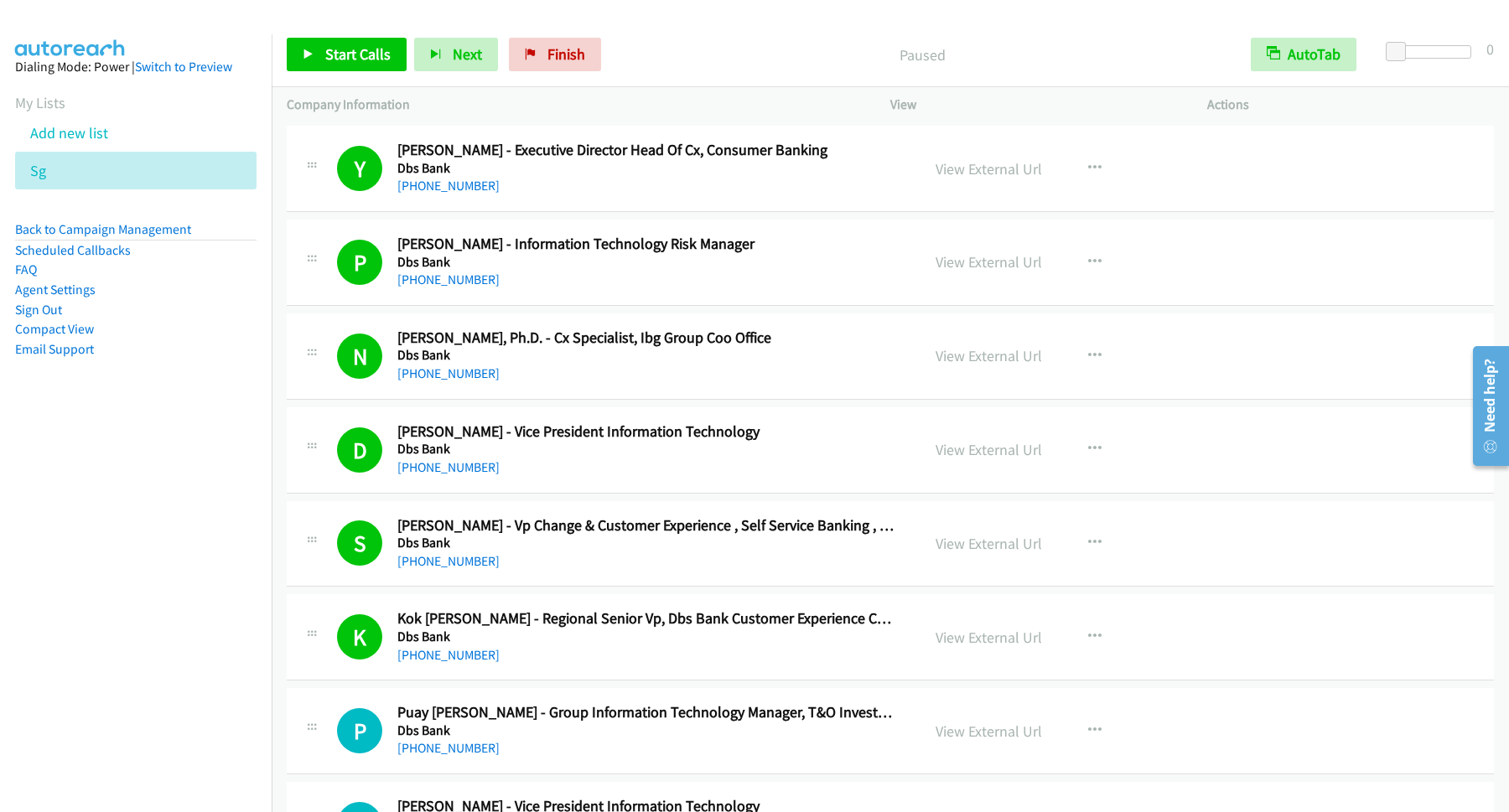
scroll to position [7238, 0]
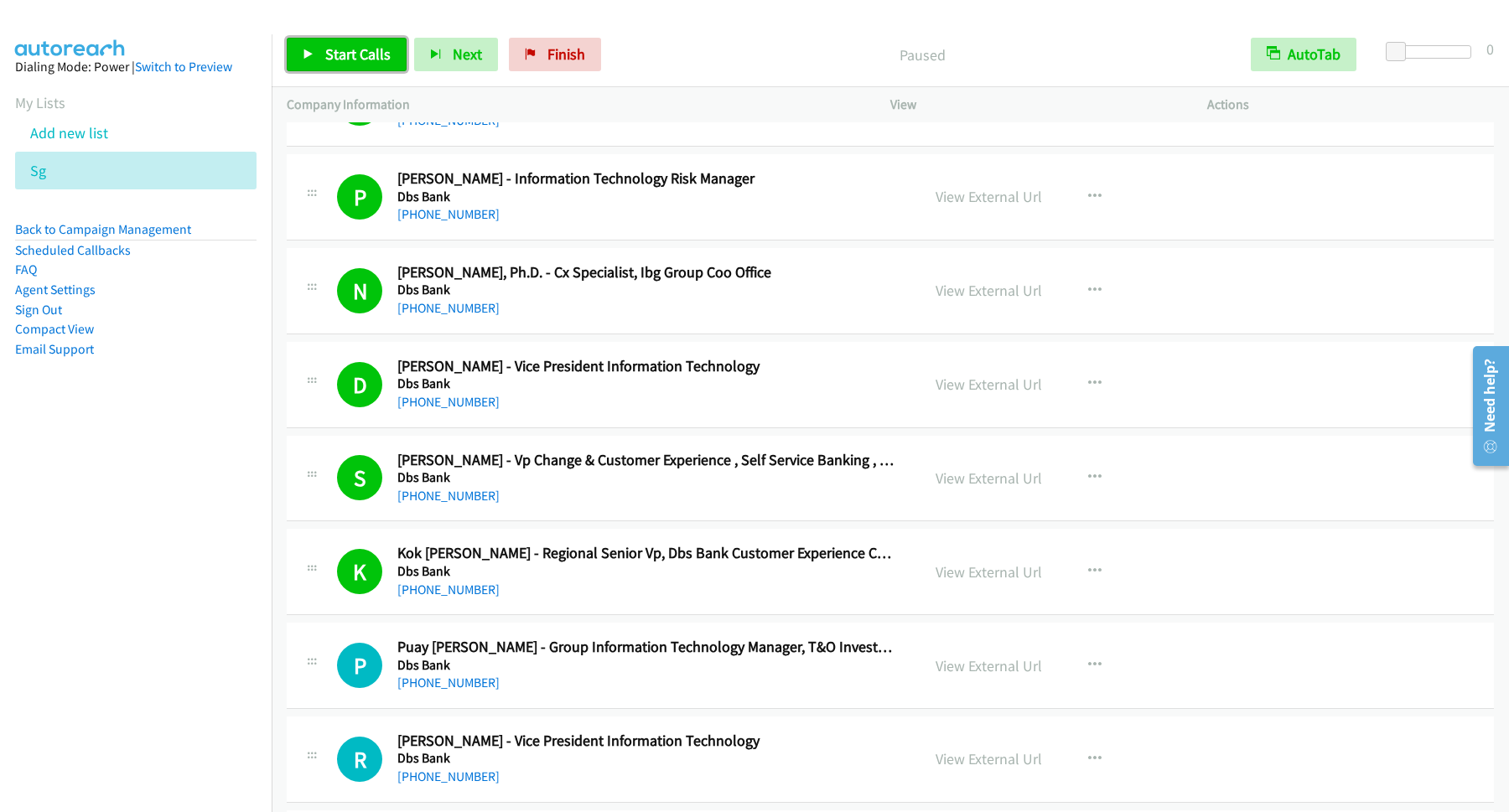
drag, startPoint x: 336, startPoint y: 45, endPoint x: 365, endPoint y: 57, distance: 31.4
click at [337, 45] on link "Start Calls" at bounding box center [346, 55] width 120 height 34
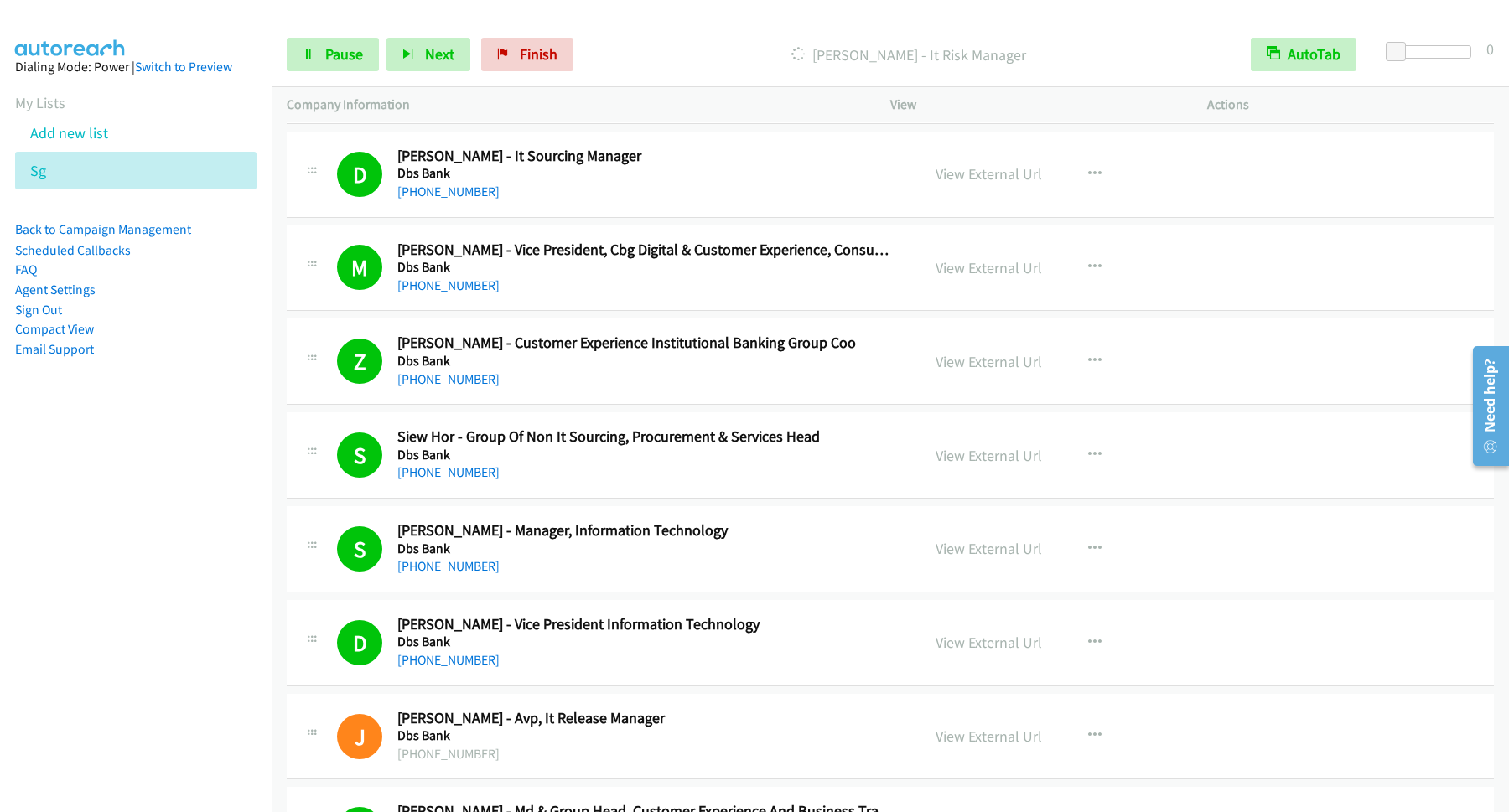
scroll to position [8822, 0]
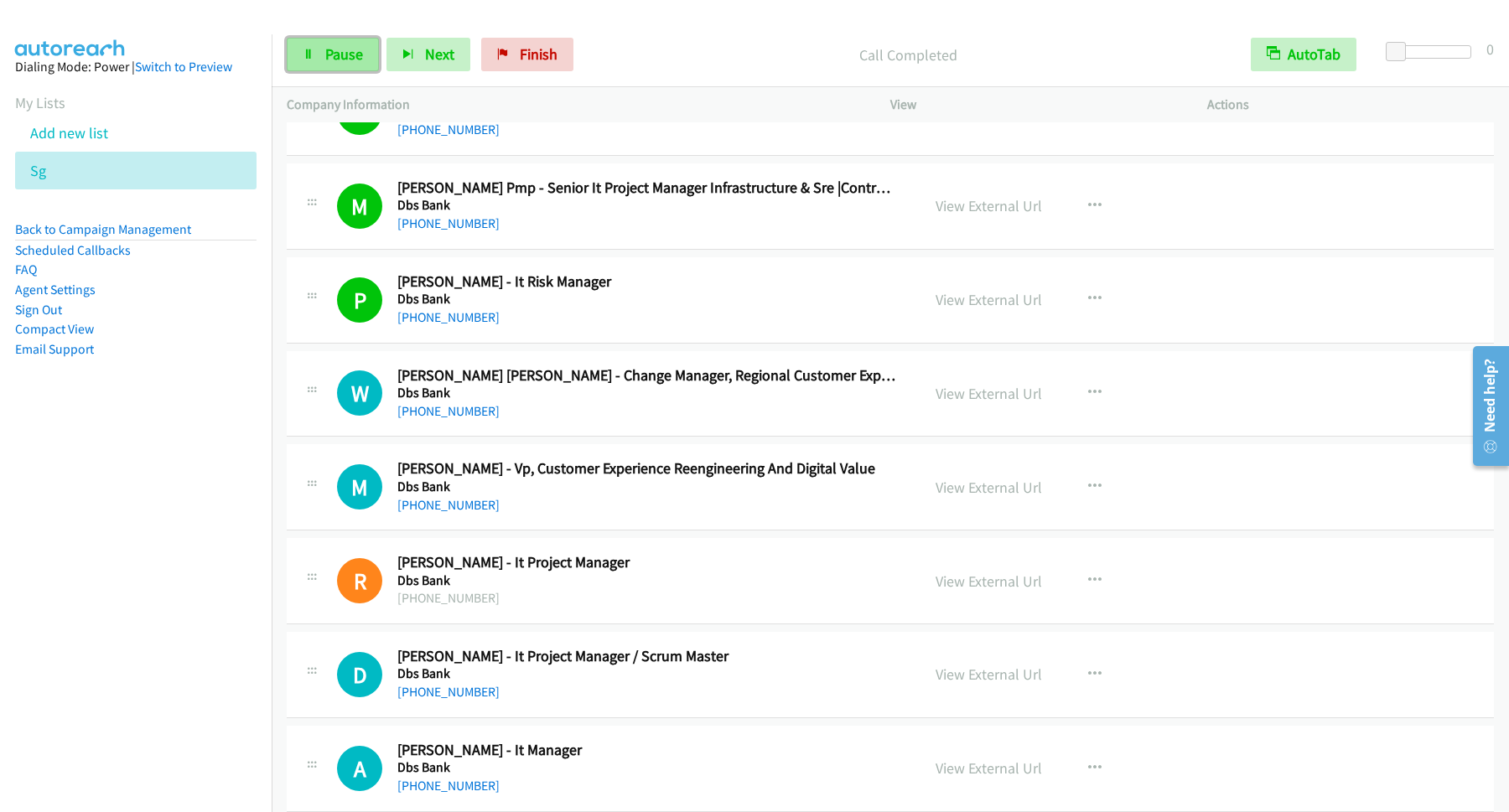
click at [338, 70] on link "Pause" at bounding box center [333, 55] width 92 height 34
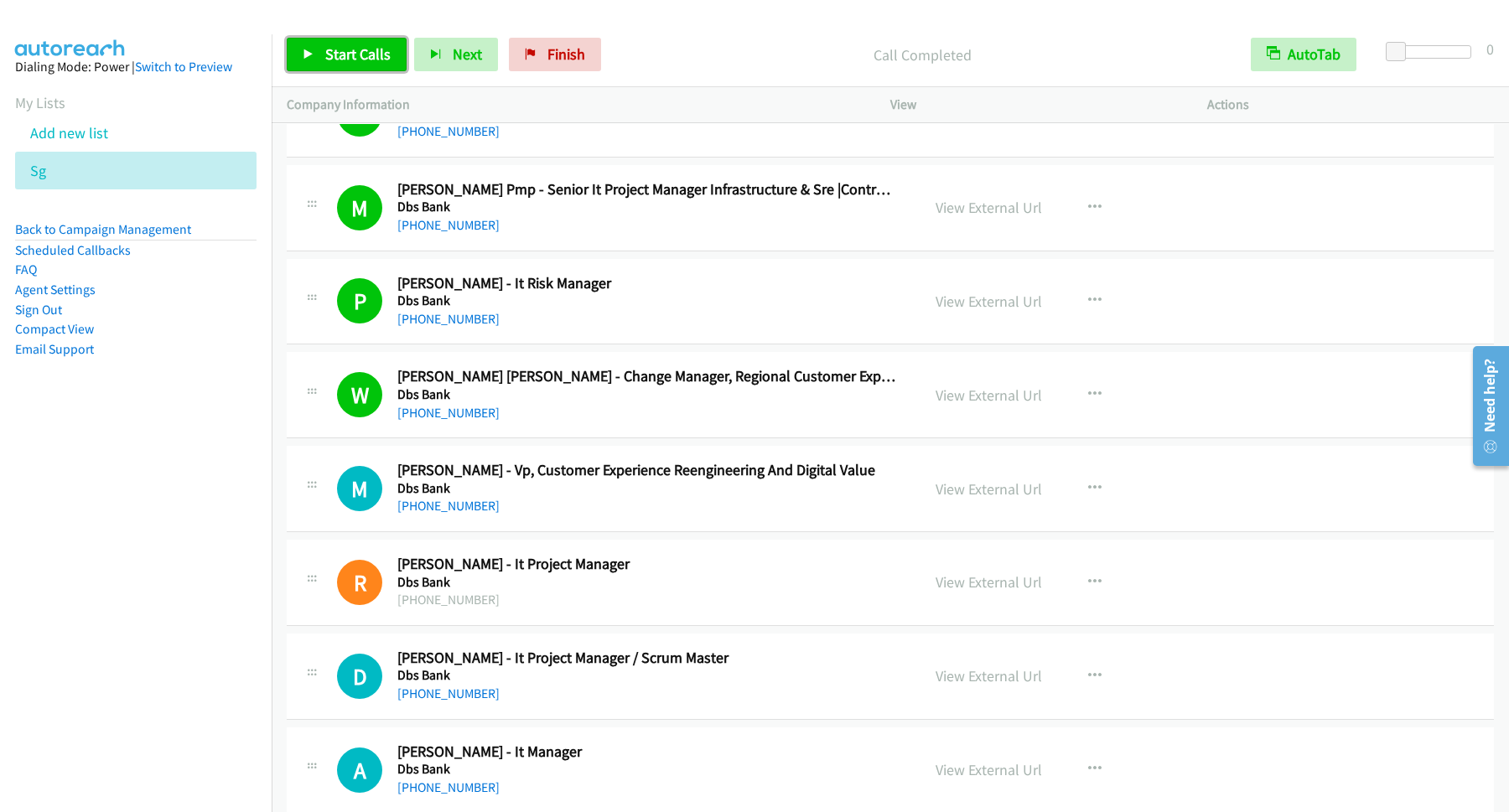
click at [357, 50] on span "Start Calls" at bounding box center [357, 54] width 65 height 19
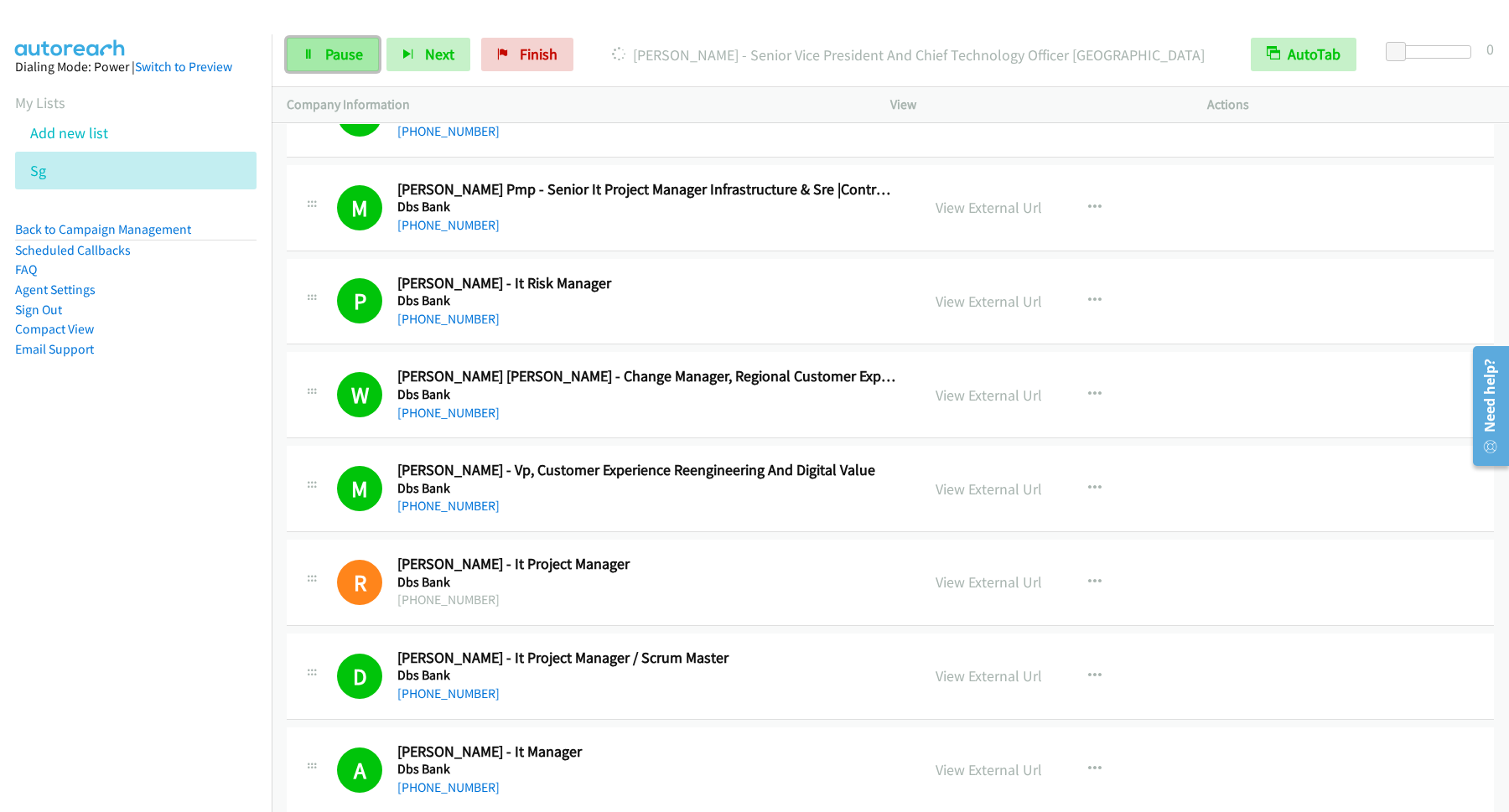
click at [330, 50] on span "Pause" at bounding box center [344, 54] width 38 height 19
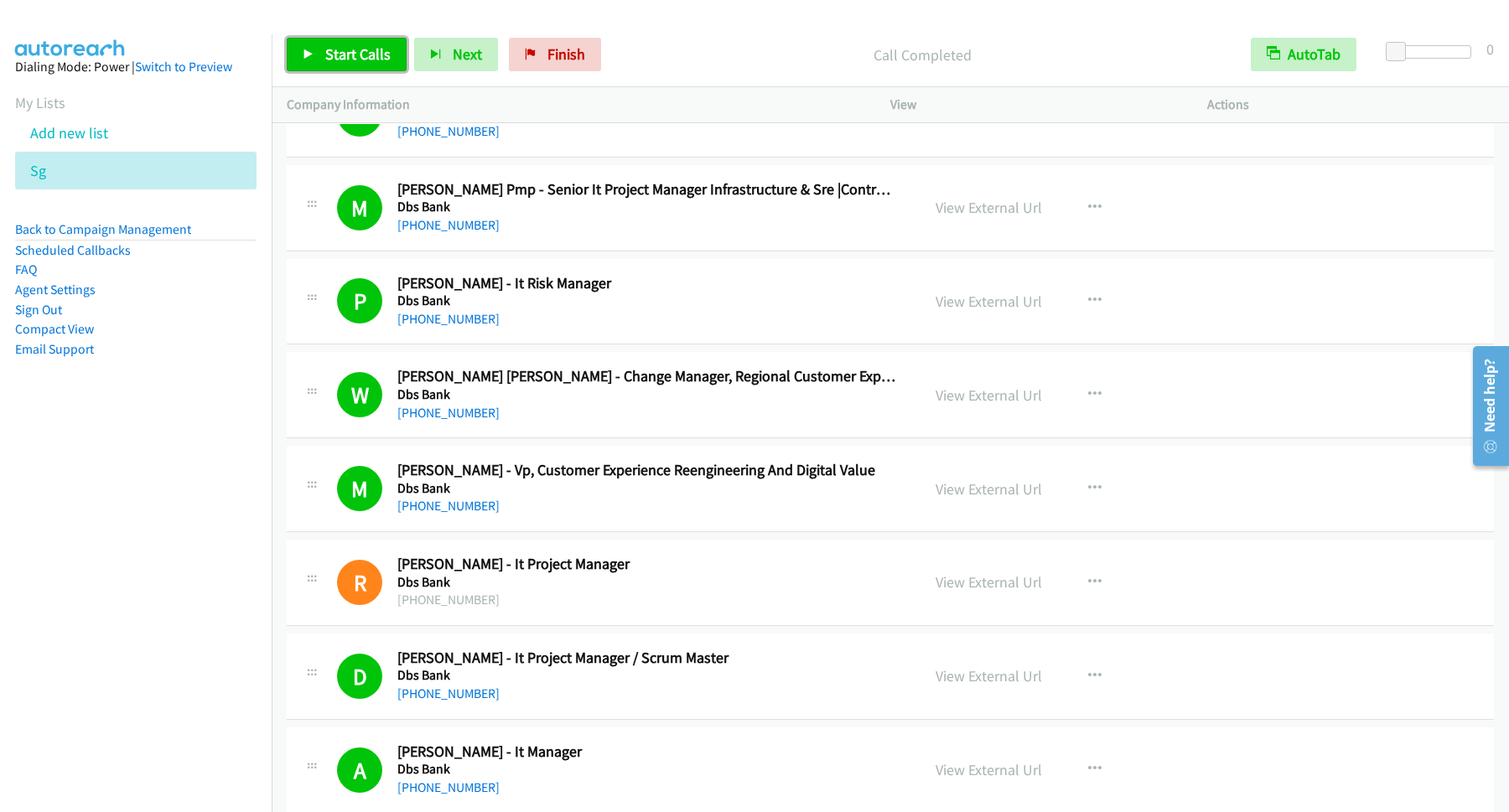
click at [343, 51] on span "Start Calls" at bounding box center [357, 54] width 65 height 19
click at [340, 51] on span "Pause" at bounding box center [344, 54] width 38 height 19
click at [384, 59] on span "Start Calls" at bounding box center [357, 54] width 65 height 19
drag, startPoint x: 327, startPoint y: 49, endPoint x: 413, endPoint y: 80, distance: 91.4
click at [328, 49] on span "Pause" at bounding box center [344, 54] width 38 height 19
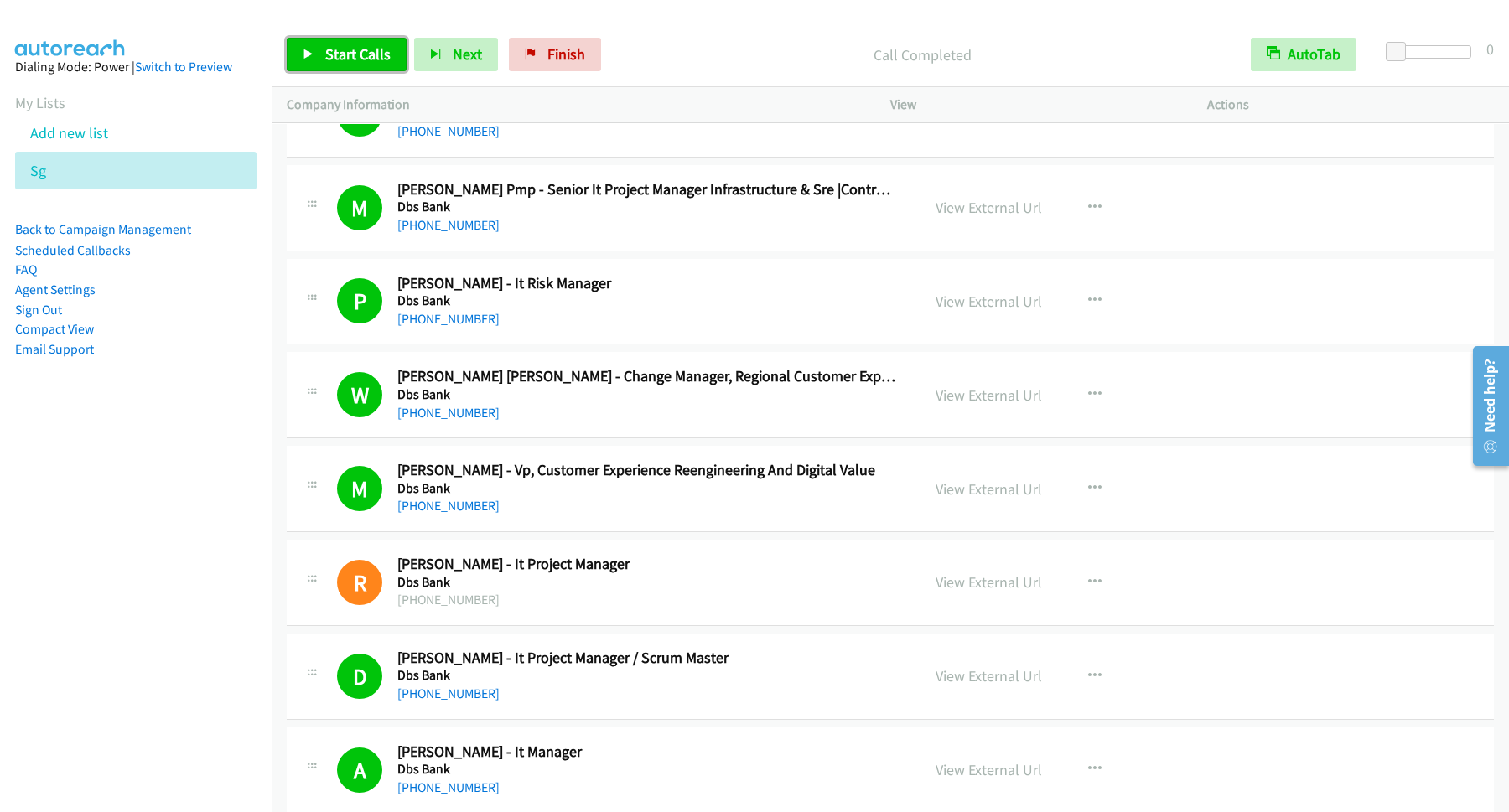
click at [343, 53] on span "Start Calls" at bounding box center [357, 54] width 65 height 19
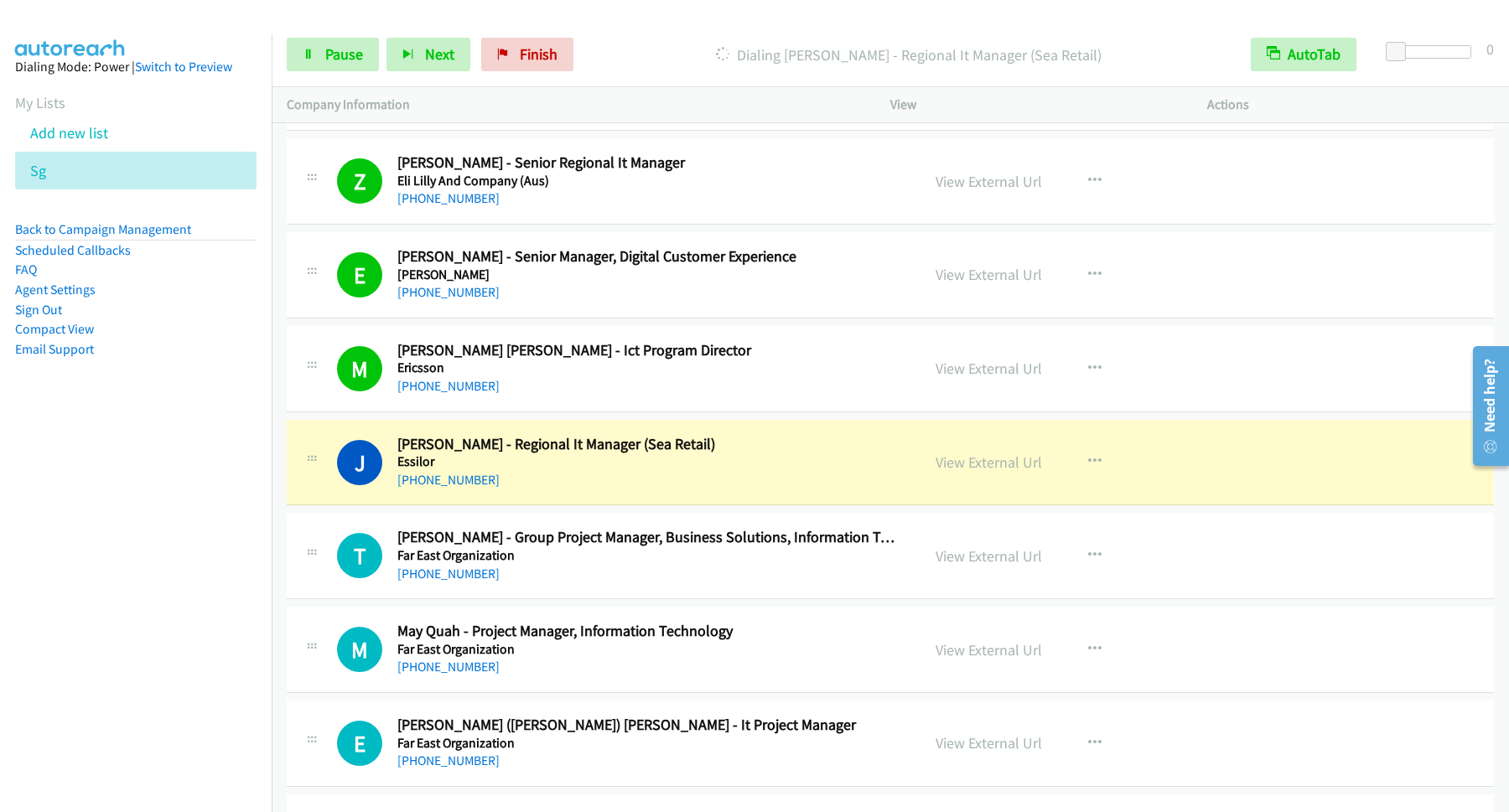
scroll to position [10631, 0]
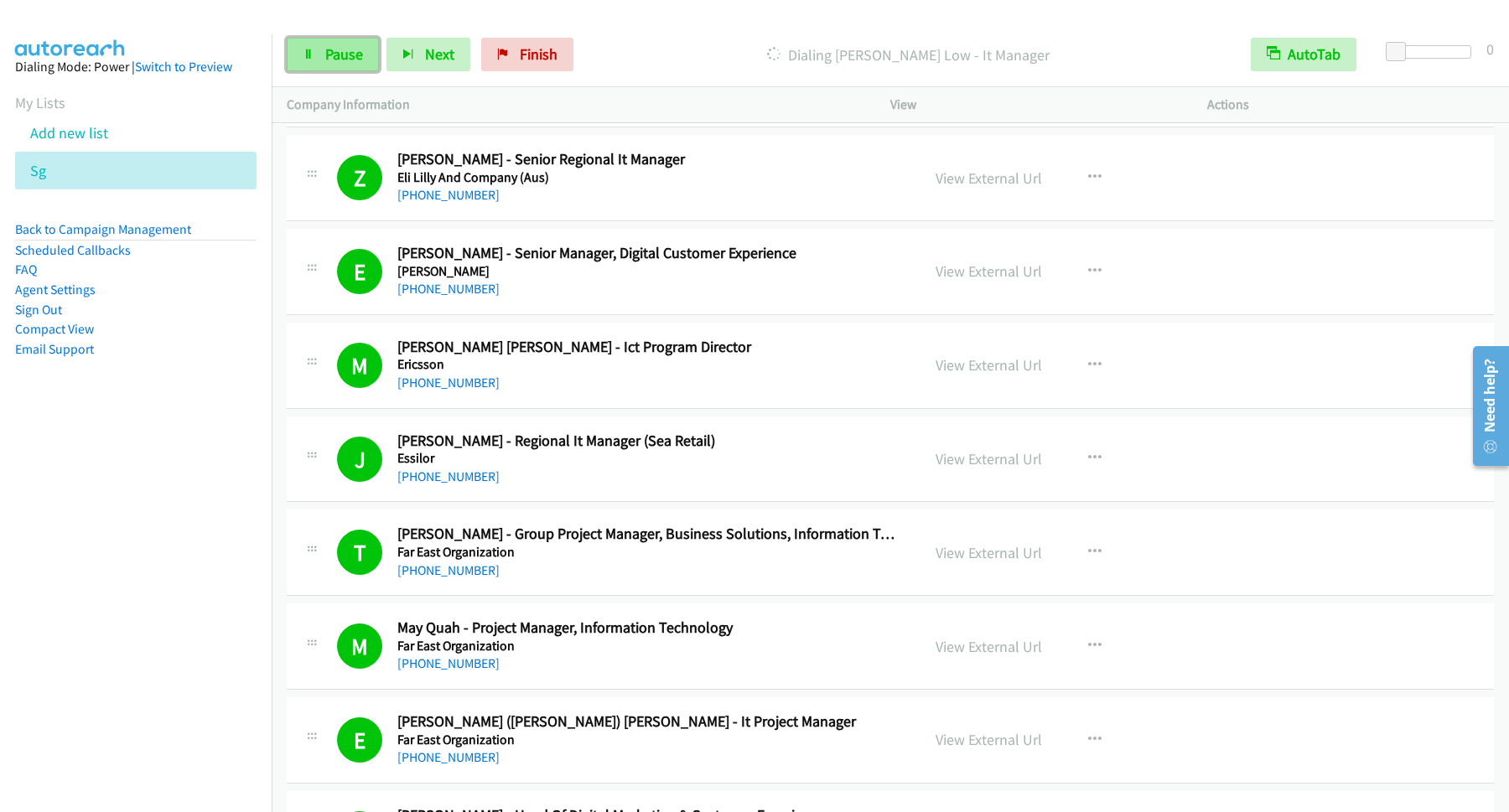
click at [348, 67] on link "Pause" at bounding box center [333, 55] width 92 height 34
click at [346, 44] on link "Start Calls" at bounding box center [346, 55] width 120 height 34
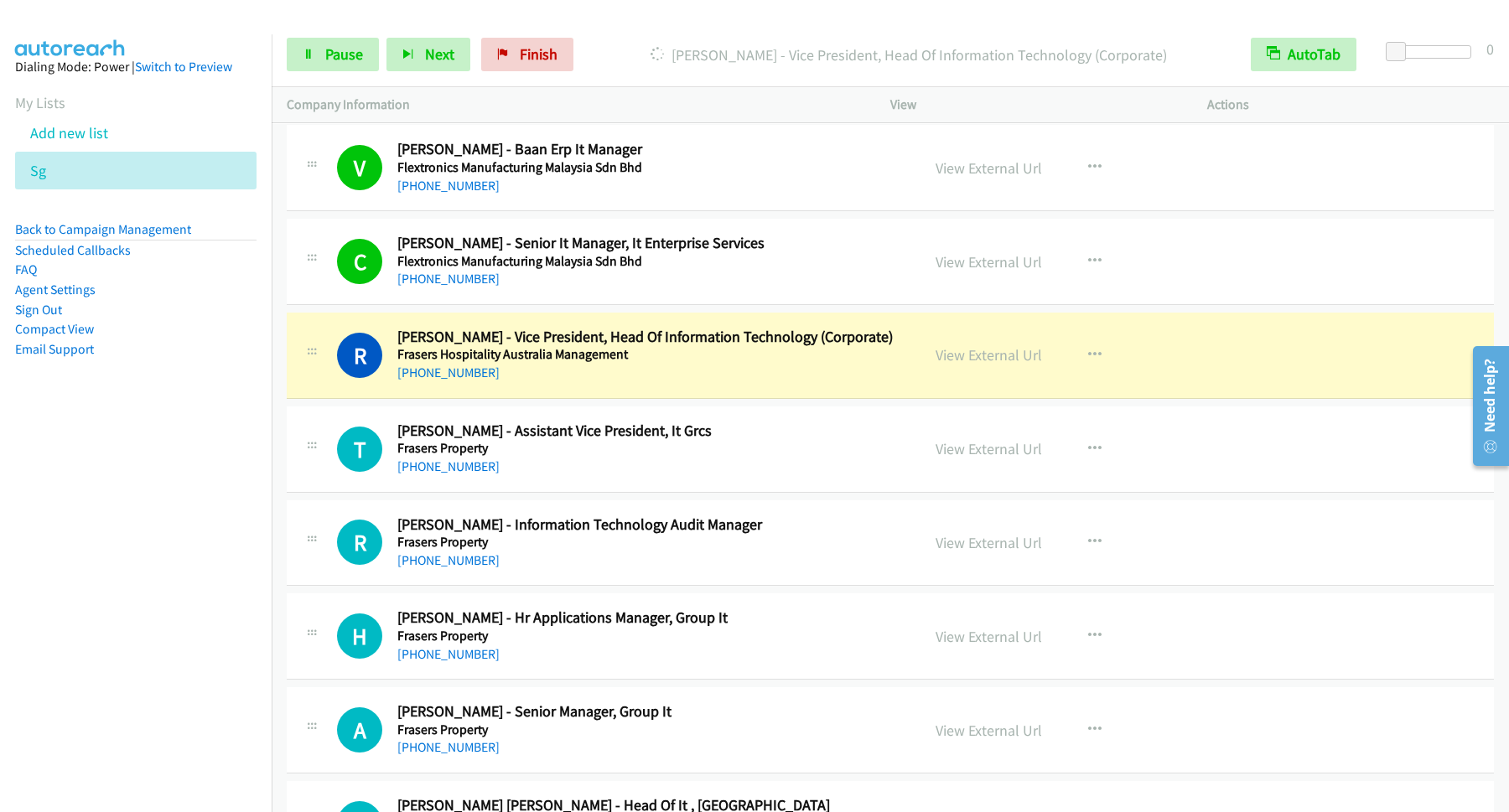
scroll to position [11762, 0]
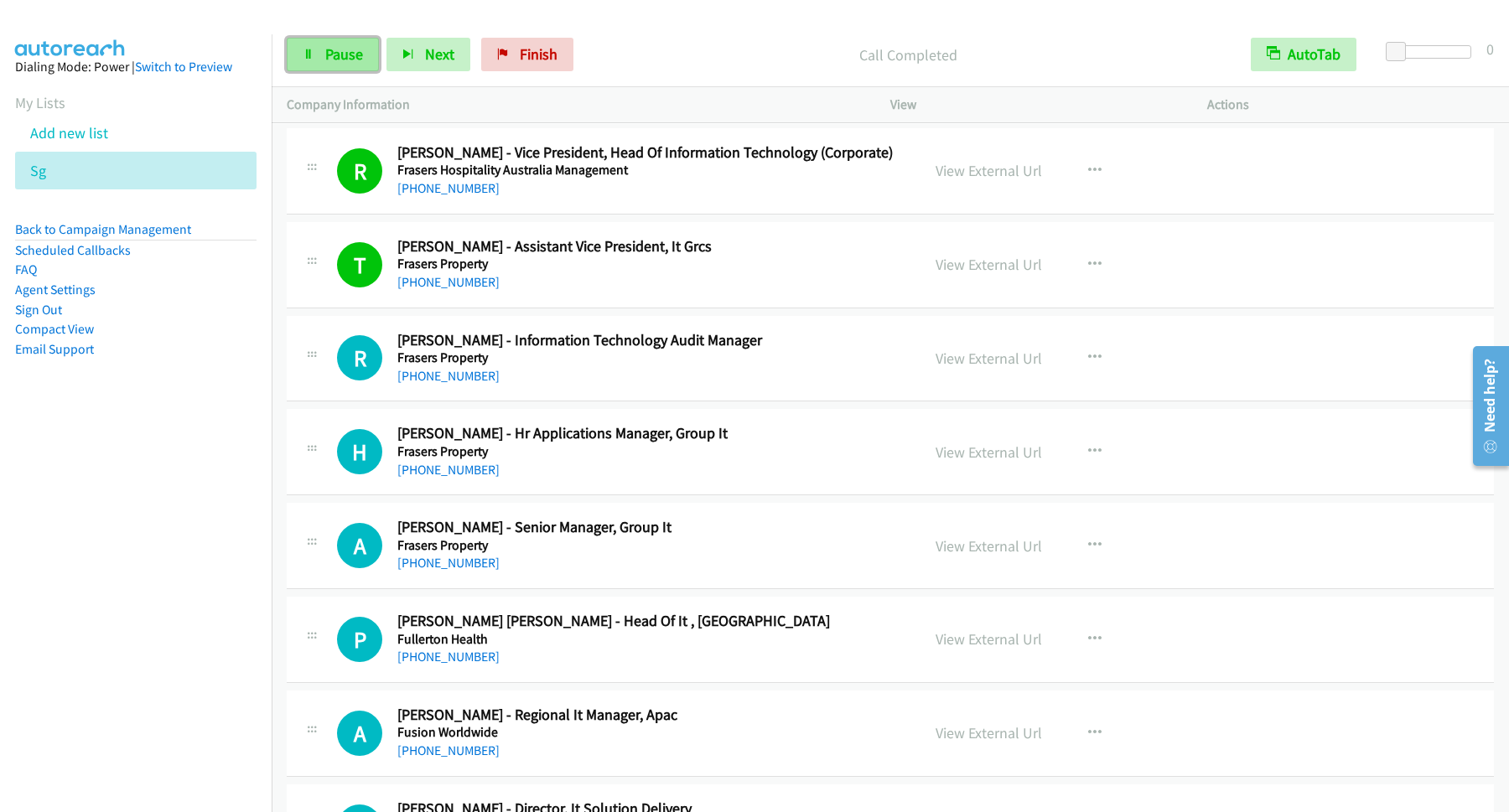
click at [360, 53] on span "Pause" at bounding box center [344, 54] width 38 height 19
click at [325, 62] on link "Start Calls" at bounding box center [346, 55] width 120 height 34
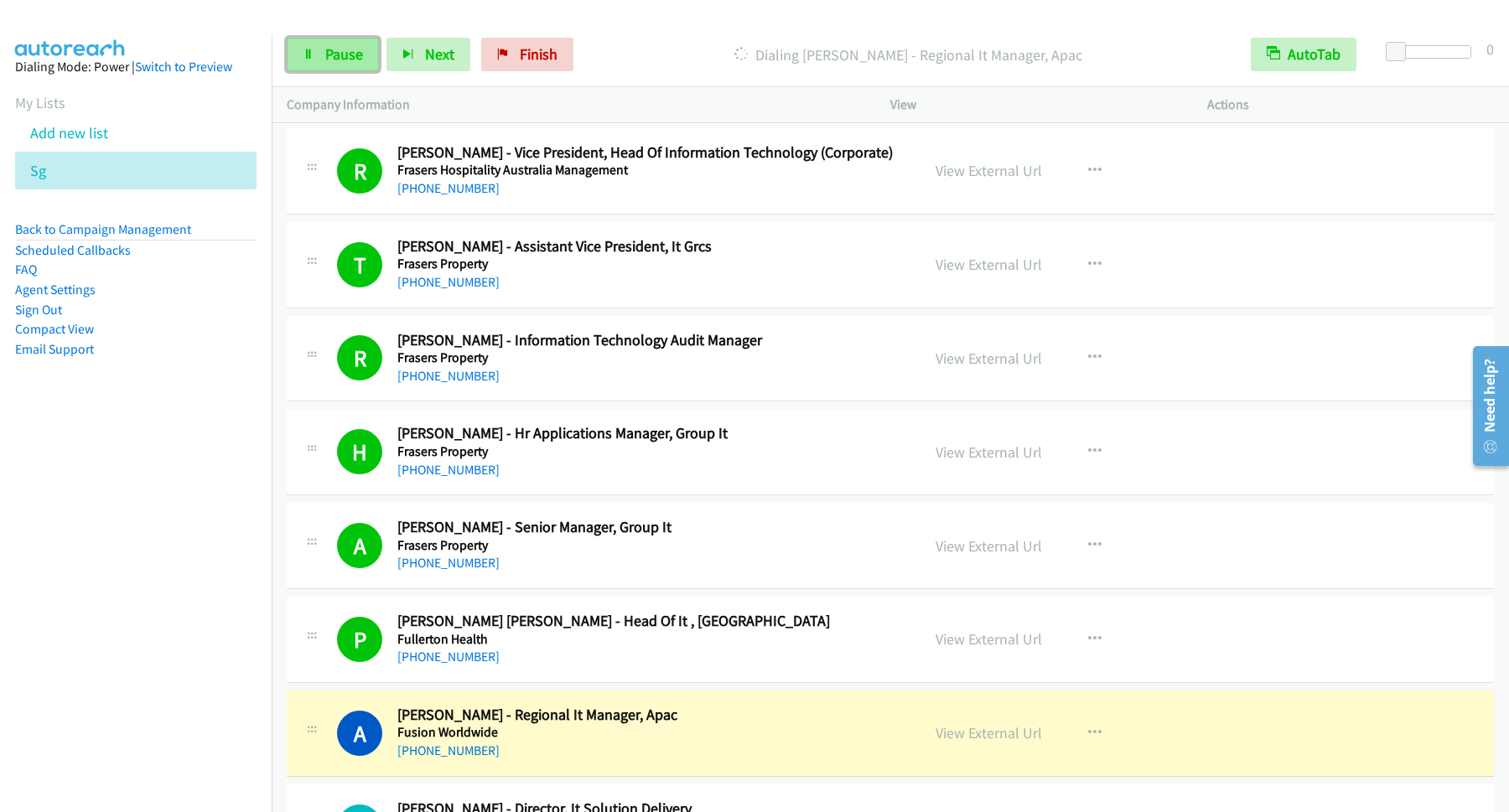
click at [354, 57] on span "Pause" at bounding box center [344, 54] width 38 height 19
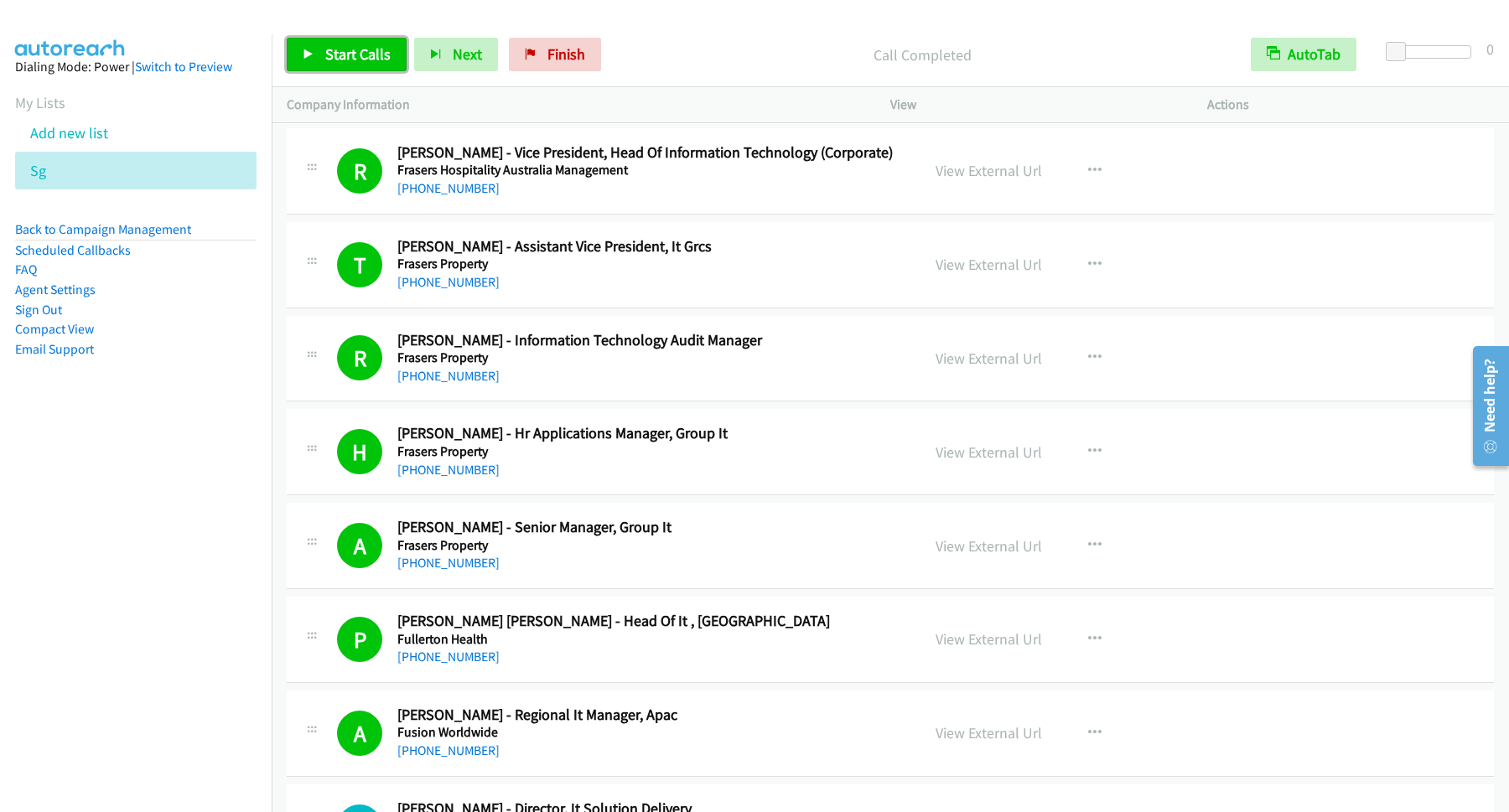
click at [299, 58] on link "Start Calls" at bounding box center [346, 55] width 120 height 34
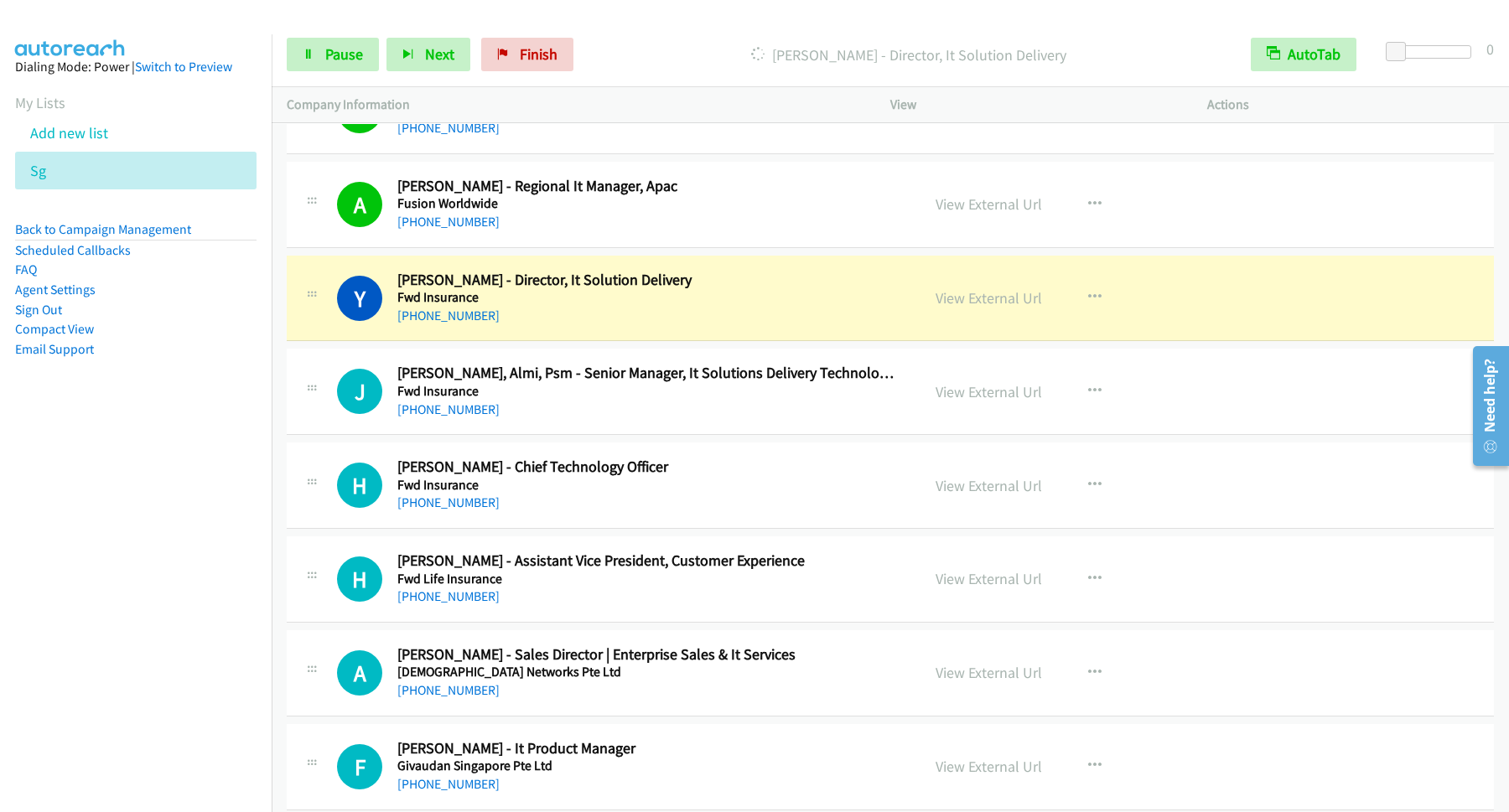
scroll to position [12214, 0]
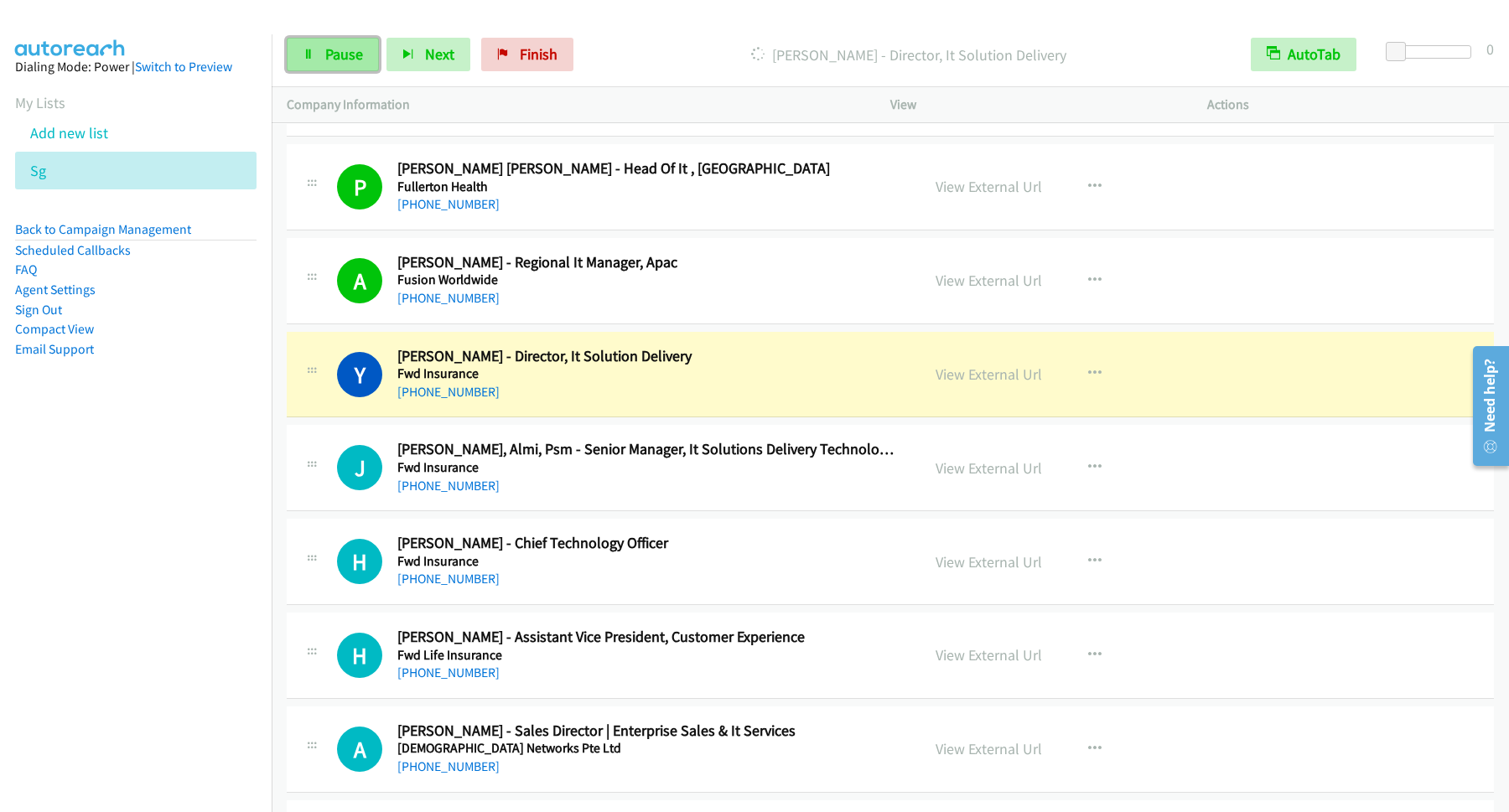
click at [356, 53] on span "Pause" at bounding box center [344, 54] width 38 height 19
